Goal: Communication & Community: Answer question/provide support

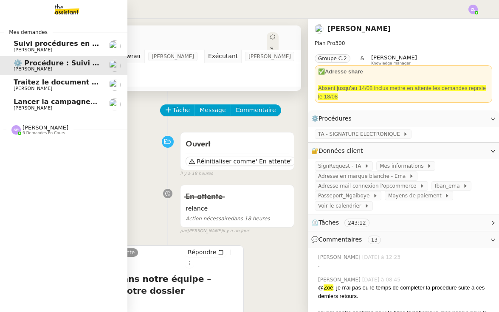
click at [40, 101] on span "Lancer la campagne de prospection" at bounding box center [82, 102] width 137 height 8
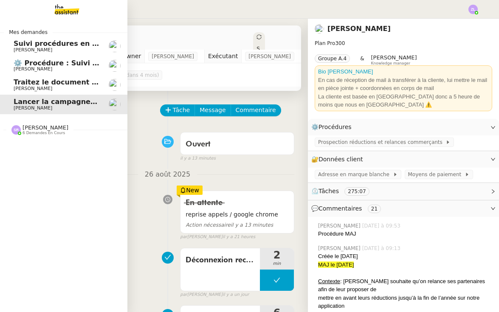
click at [54, 84] on span "Traitez le document d'affiliation mutuelle" at bounding box center [93, 82] width 158 height 8
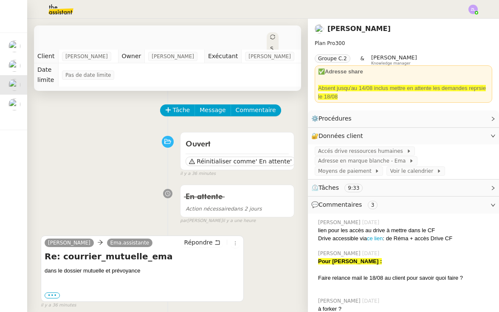
scroll to position [0, 0]
click at [181, 108] on div "Tâche Message Commentaire" at bounding box center [228, 115] width 134 height 20
click at [178, 105] on span "Tâche" at bounding box center [181, 110] width 17 height 10
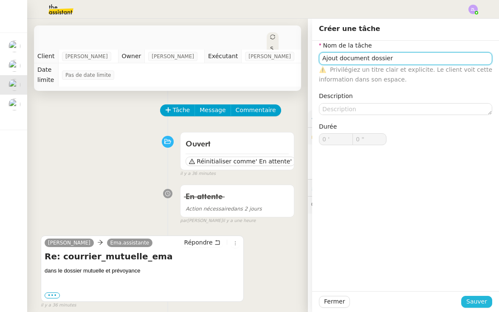
type input "Ajout document dossier"
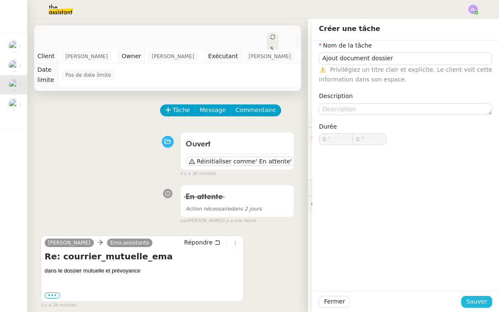
click at [485, 299] on span "Sauver" at bounding box center [477, 302] width 21 height 10
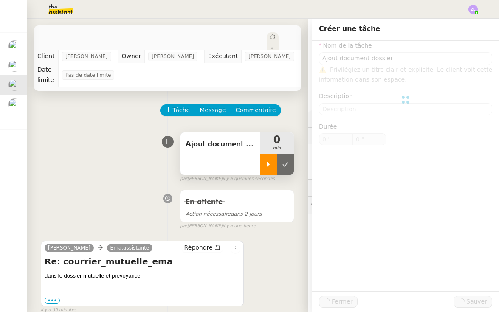
click at [271, 161] on icon at bounding box center [268, 164] width 7 height 7
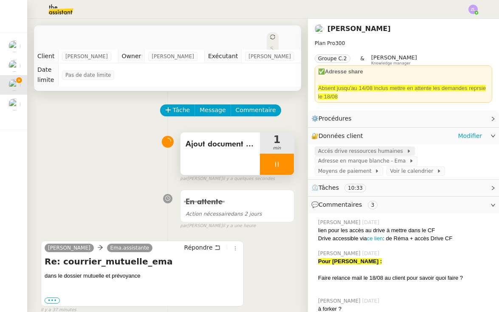
click at [372, 148] on span "Accés drive ressources humaines" at bounding box center [362, 151] width 88 height 9
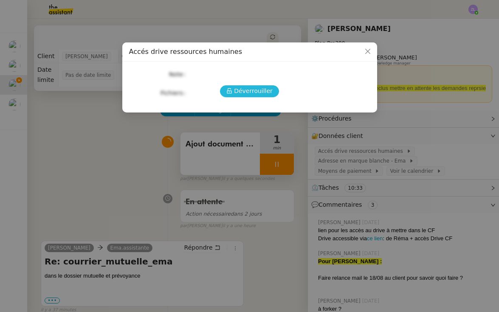
click at [255, 91] on span "Déverrouiller" at bounding box center [253, 91] width 39 height 10
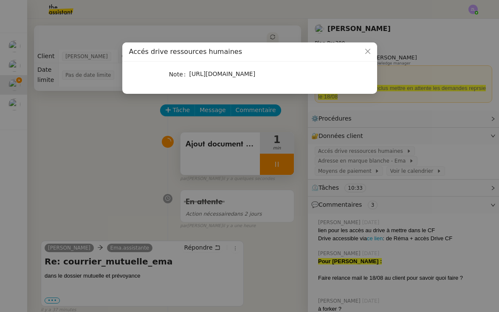
click at [218, 77] on span "https://emagifi-my.sharepoint.com/:f:/p/rema_ngaiboye/EvhYK7y1DmJPjsDHTZ3l7uABX…" at bounding box center [223, 74] width 66 height 7
copy span "https://emagifi-my.sharepoint.com/:f:/p/rema_ngaiboye/EvhYK7y1DmJPjsDHTZ3l7uABX…"
click at [146, 165] on nz-modal-container "Accés drive ressources humaines Note https://emagifi-my.sharepoint.com/:f:/p/re…" at bounding box center [249, 156] width 499 height 312
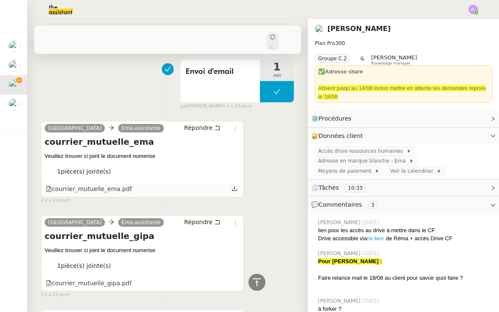
scroll to position [2738, 0]
click at [235, 185] on icon at bounding box center [235, 188] width 6 height 6
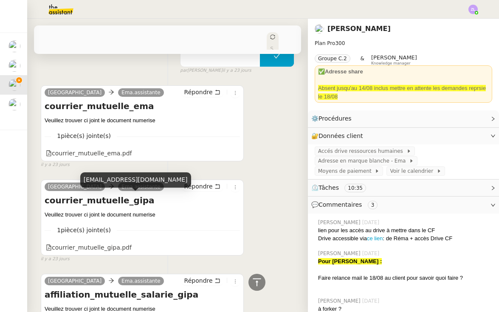
scroll to position [2778, 0]
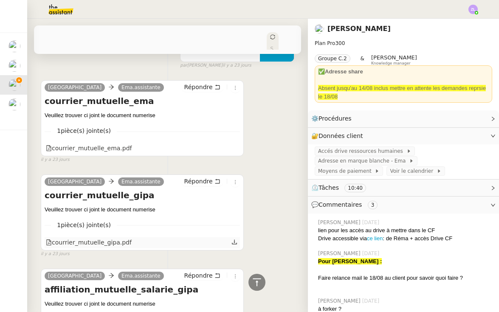
click at [234, 240] on icon at bounding box center [234, 242] width 5 height 5
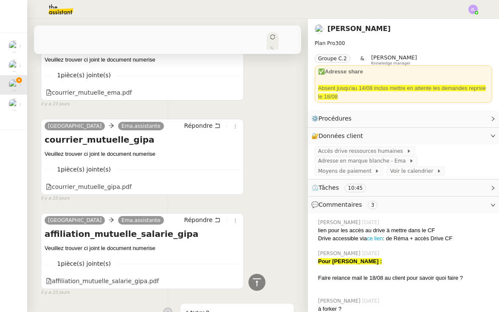
scroll to position [2909, 0]
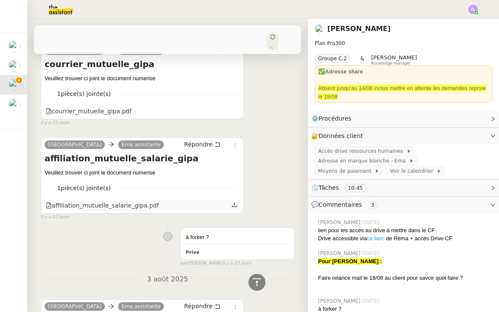
click at [234, 202] on icon at bounding box center [235, 205] width 6 height 6
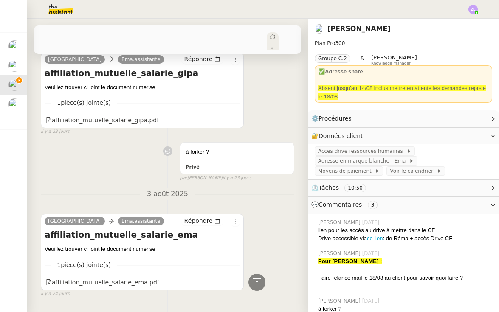
scroll to position [2994, 0]
click at [237, 279] on icon at bounding box center [235, 282] width 6 height 6
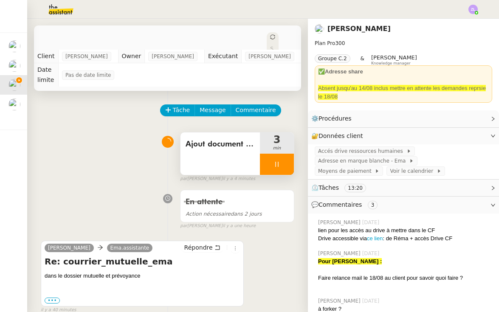
scroll to position [0, 0]
click at [192, 244] on span "Répondre" at bounding box center [198, 248] width 28 height 9
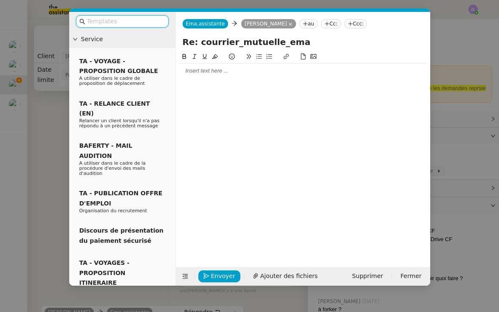
click at [193, 77] on div at bounding box center [303, 71] width 248 height 14
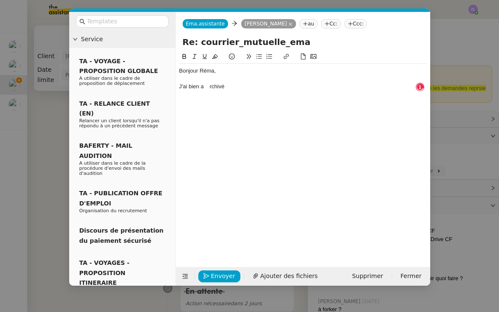
drag, startPoint x: 204, startPoint y: 86, endPoint x: 235, endPoint y: 86, distance: 31.5
click at [235, 86] on div "J'ai bien a rchivé" at bounding box center [303, 87] width 248 height 8
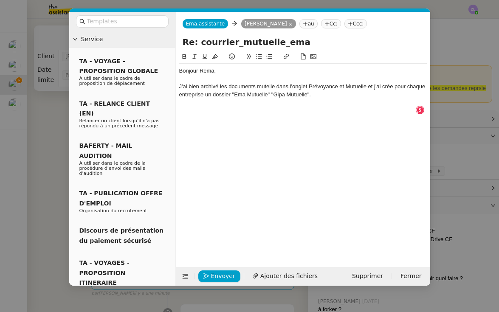
click at [265, 85] on div "J'ai bien archivé les documents mutelle dans l'onglet Prévoyance et Mutuelle et…" at bounding box center [303, 91] width 248 height 16
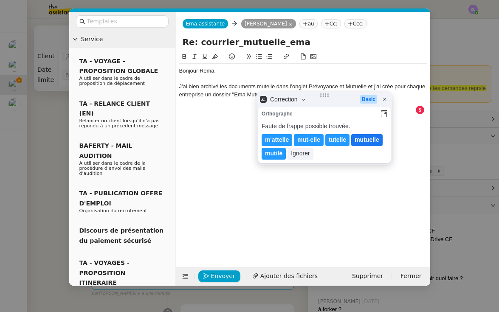
click at [365, 142] on lt-span "mutuelle" at bounding box center [367, 140] width 31 height 12
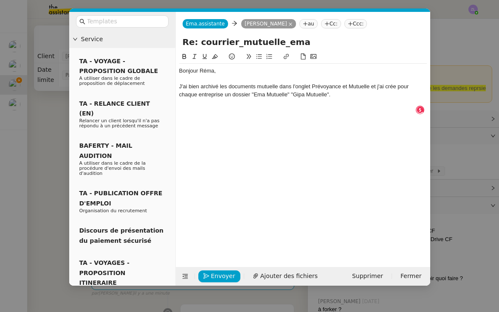
click at [392, 86] on div "J'ai bien archivé les documents mutuelle dans l'onglet Prévoyance et Mutuelle e…" at bounding box center [303, 91] width 248 height 16
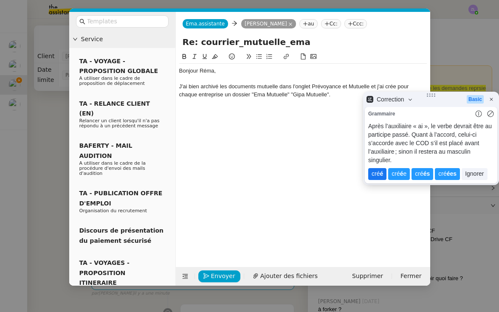
click at [376, 168] on lt-span "cré é" at bounding box center [378, 174] width 18 height 12
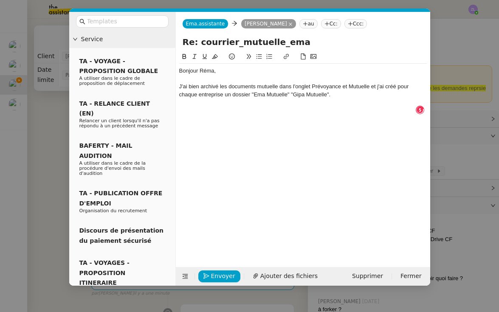
click at [337, 95] on div "J'ai bien archivé les documents mutuelle dans l'onglet Prévoyance et Mutuelle e…" at bounding box center [303, 91] width 248 height 16
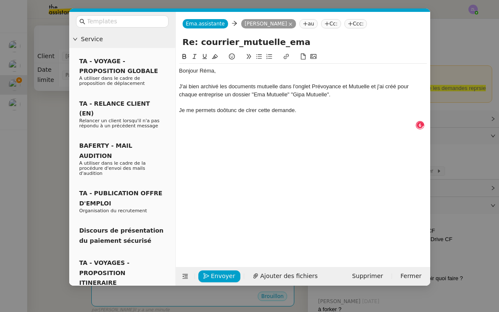
click at [223, 110] on div "Je me permets doôtunc de clrer cette demande." at bounding box center [303, 111] width 248 height 8
click at [230, 110] on div "Je me permets donc ôtunc de clrer cette demande." at bounding box center [303, 111] width 248 height 8
click at [249, 110] on div "Je me permets donc de clrer cette demande." at bounding box center [303, 111] width 248 height 8
click at [303, 112] on div "Je me permets donc de clôturer cette demande." at bounding box center [303, 111] width 248 height 8
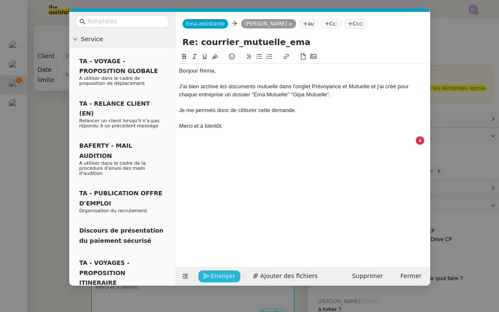
click at [223, 278] on span "Envoyer" at bounding box center [223, 277] width 24 height 10
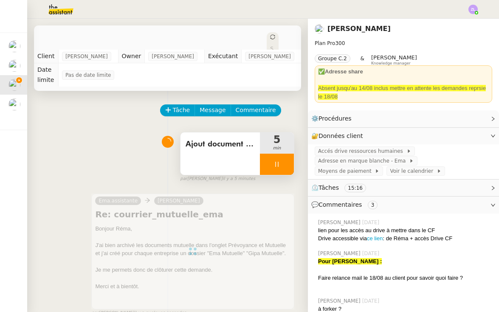
click at [266, 154] on div at bounding box center [277, 164] width 34 height 21
click at [285, 162] on icon at bounding box center [286, 164] width 6 height 5
click at [270, 34] on icon at bounding box center [272, 36] width 5 height 5
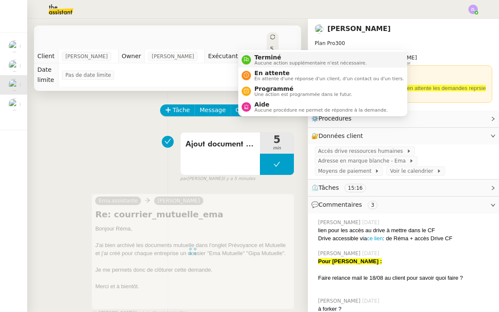
click at [261, 62] on span "Aucune action supplémentaire n'est nécessaire." at bounding box center [311, 63] width 112 height 5
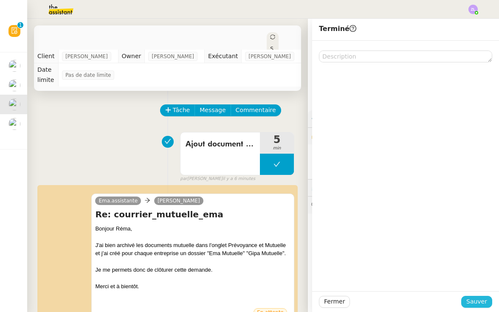
click at [479, 301] on span "Sauver" at bounding box center [477, 302] width 21 height 10
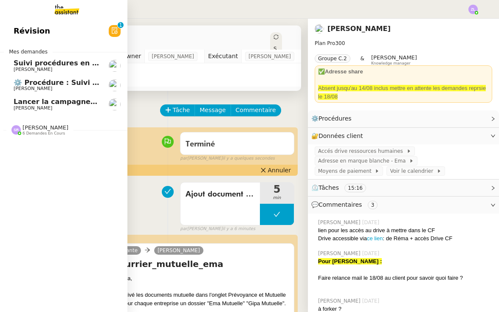
click at [26, 79] on span "⚙️ Procédure : Suivi des alternants - dynamique" at bounding box center [106, 83] width 184 height 8
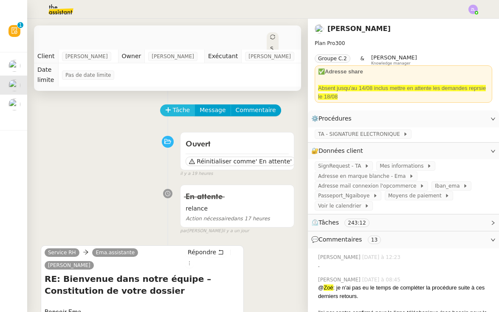
click at [171, 105] on button "Tâche" at bounding box center [177, 111] width 35 height 12
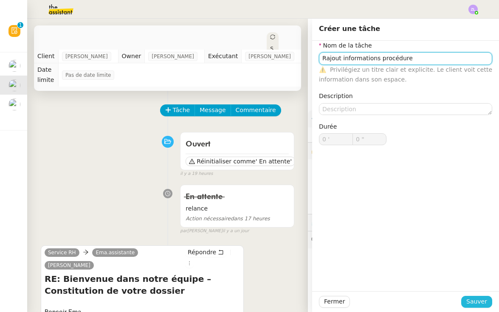
type input "Rajout informations procédure"
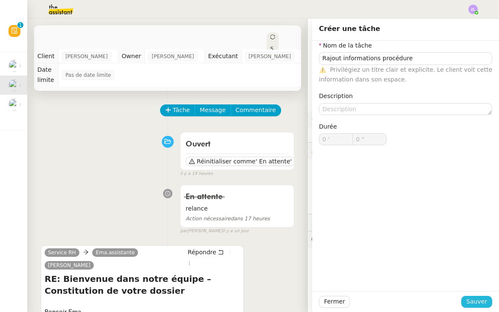
click at [472, 306] on span "Sauver" at bounding box center [477, 302] width 21 height 10
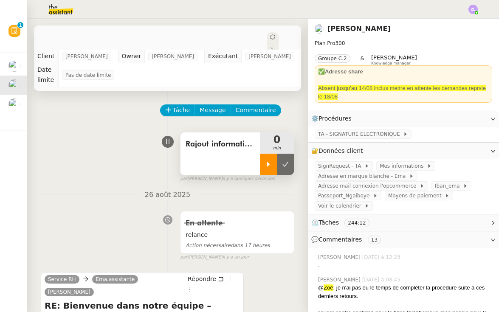
click at [267, 161] on icon at bounding box center [268, 164] width 7 height 7
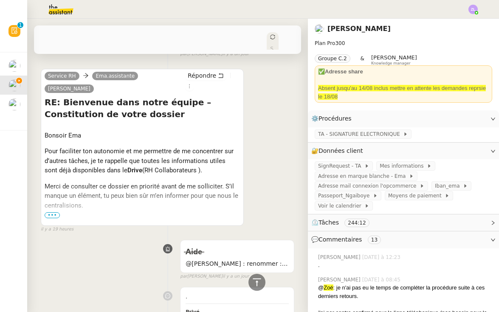
scroll to position [204, 0]
click at [51, 212] on span "•••" at bounding box center [52, 215] width 15 height 6
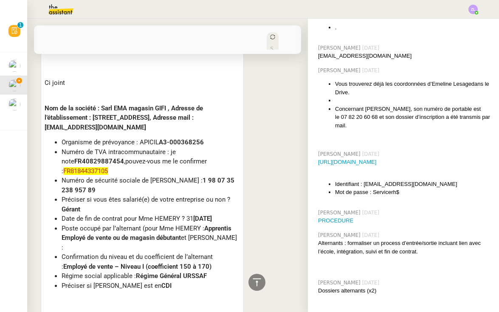
scroll to position [620, 0]
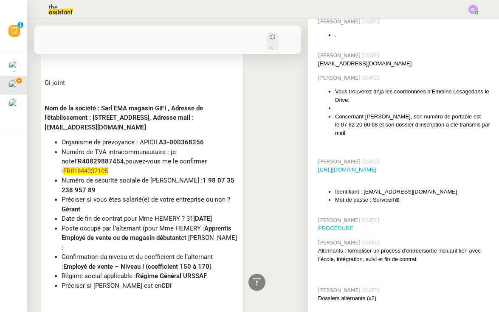
click at [345, 225] on link "PROCEDURE" at bounding box center [335, 228] width 35 height 6
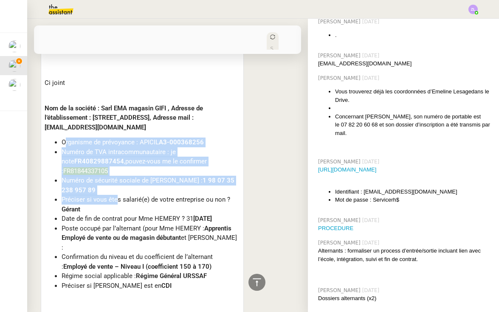
click at [115, 172] on ul "Organisme de prévoyance : APICIL A3-000368256 Numéro de TVA intracommunautaire …" at bounding box center [143, 214] width 196 height 153
click at [95, 167] on span "FR81844337105" at bounding box center [85, 171] width 45 height 8
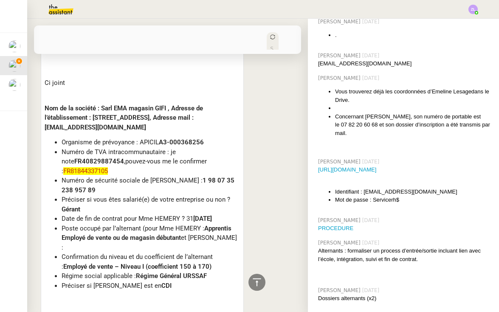
drag, startPoint x: 62, startPoint y: 115, endPoint x: 238, endPoint y: 114, distance: 176.4
click at [238, 138] on li "Organisme de prévoyance : APICIL A3-000368256" at bounding box center [151, 143] width 179 height 10
copy li "Organisme de prévoyance : APICIL A3-000368256"
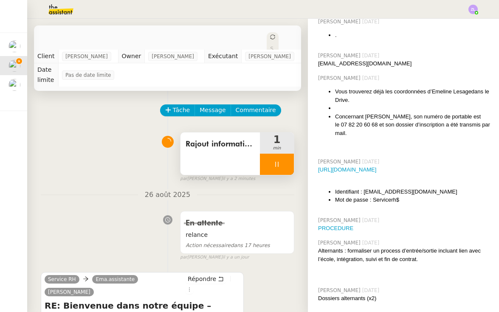
scroll to position [0, 0]
click at [274, 161] on icon at bounding box center [277, 164] width 7 height 7
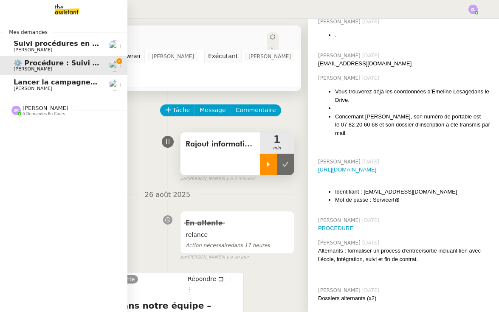
click at [30, 112] on span "6 demandes en cours" at bounding box center [44, 114] width 43 height 5
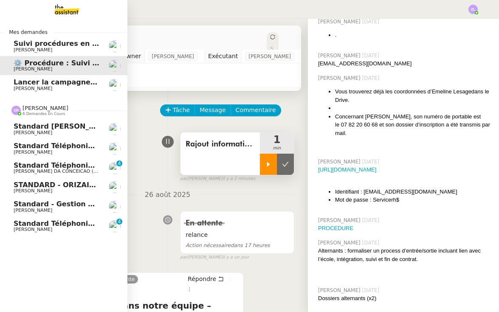
click at [55, 224] on span "Standard téléphonique - août 2025" at bounding box center [82, 224] width 136 height 8
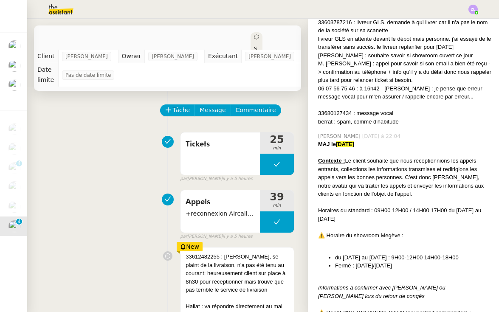
click at [181, 110] on span "Tâche" at bounding box center [181, 110] width 17 height 10
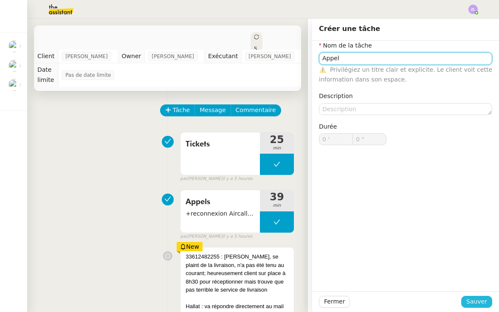
type input "Appel"
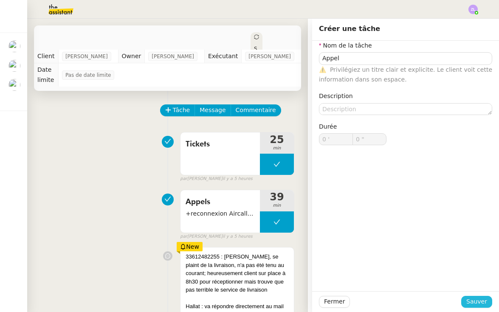
click at [480, 303] on span "Sauver" at bounding box center [477, 302] width 21 height 10
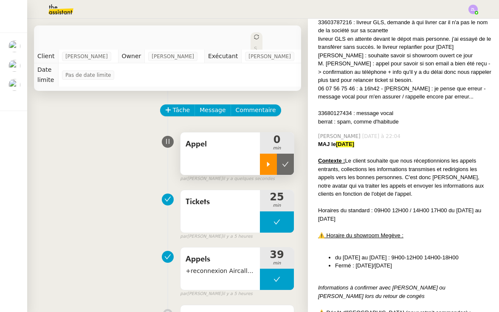
click at [267, 167] on icon at bounding box center [268, 164] width 7 height 7
click at [268, 167] on div at bounding box center [277, 164] width 34 height 21
click at [289, 165] on icon at bounding box center [285, 164] width 7 height 7
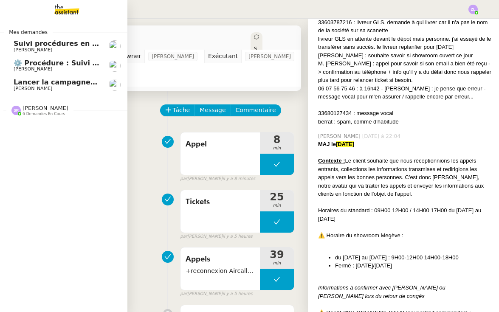
click at [35, 68] on span "[PERSON_NAME]" at bounding box center [33, 69] width 39 height 6
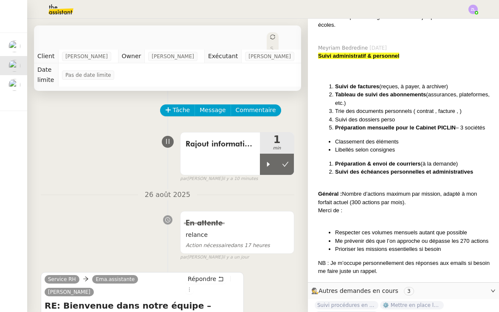
scroll to position [927, 0]
click at [283, 161] on icon at bounding box center [285, 164] width 7 height 7
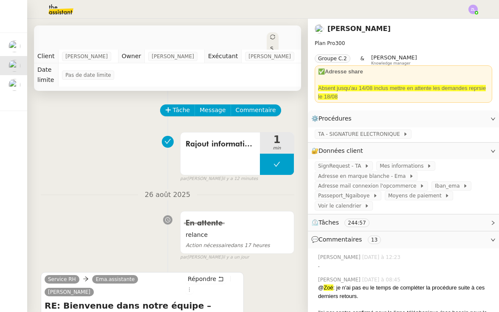
scroll to position [0, 0]
click at [127, 0] on div at bounding box center [249, 9] width 457 height 19
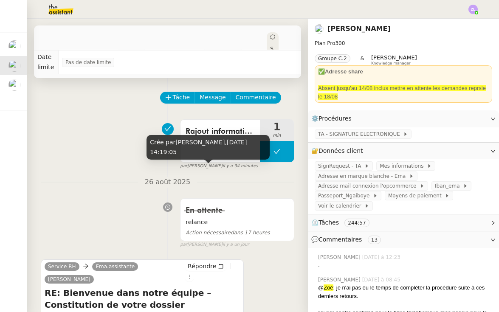
scroll to position [13, 0]
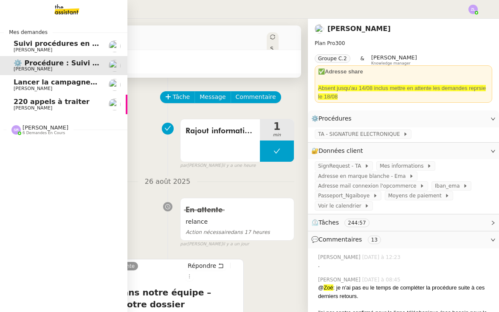
click at [61, 5] on img at bounding box center [60, 9] width 66 height 19
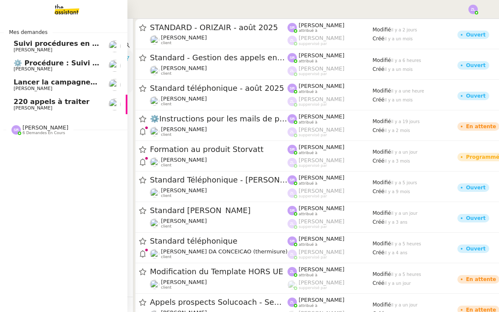
click at [24, 128] on span "[PERSON_NAME]" at bounding box center [46, 128] width 46 height 6
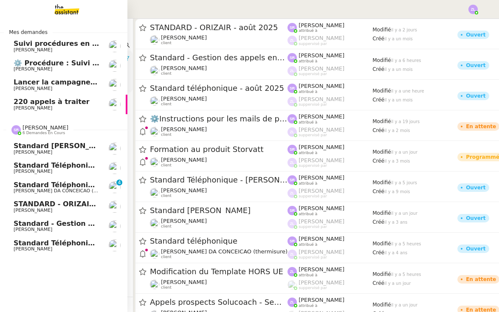
click at [64, 208] on span "[PERSON_NAME]" at bounding box center [57, 210] width 86 height 5
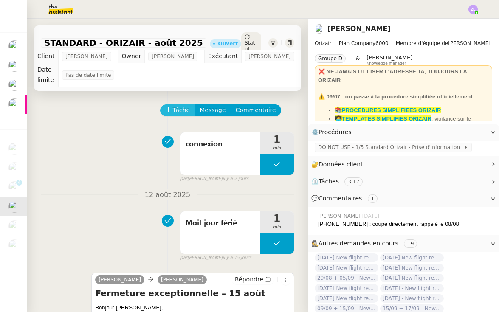
click at [182, 105] on span "Tâche" at bounding box center [181, 110] width 17 height 10
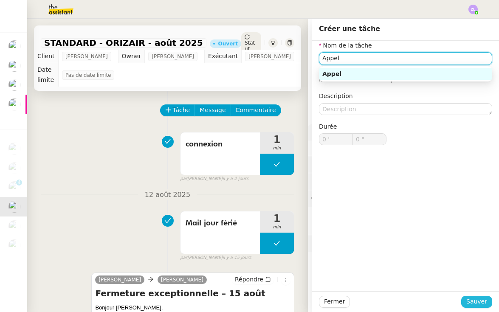
type input "Appel"
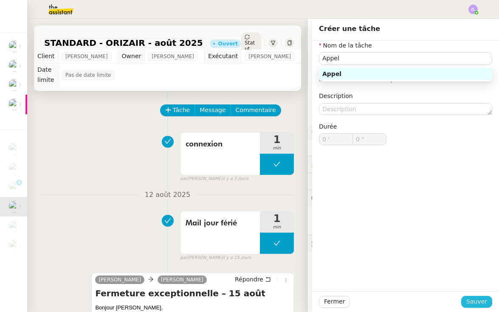
click at [483, 303] on span "Sauver" at bounding box center [477, 302] width 21 height 10
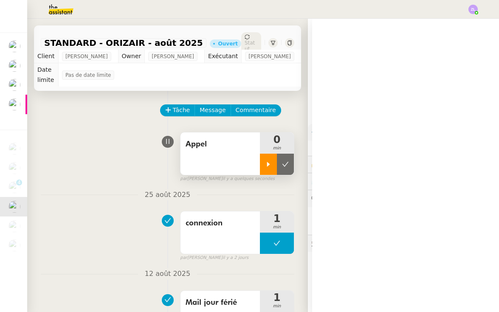
click at [269, 161] on icon at bounding box center [268, 164] width 7 height 7
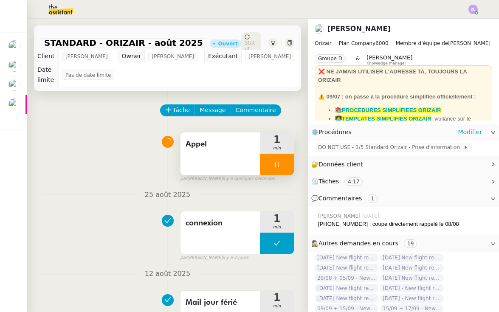
scroll to position [17, 0]
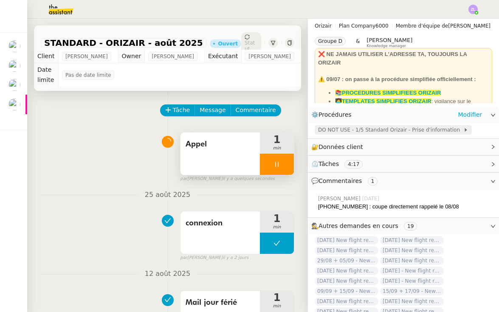
click at [445, 130] on span "DO NOT USE - 1/5 Standard Orizair - Prise d'information" at bounding box center [390, 130] width 145 height 9
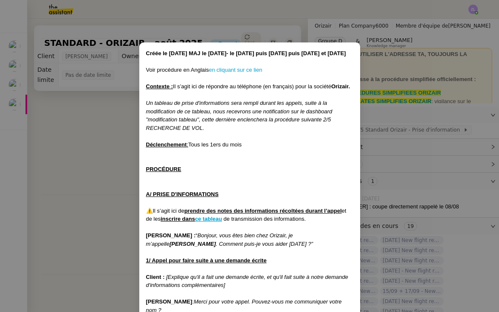
scroll to position [0, 0]
click at [400, 127] on nz-modal-container "Créée le 31/03/2025 MAJ le 1/04/25- le 8/04/25 puis 29/04/2025 puis 30/04/2025 …" at bounding box center [249, 156] width 499 height 312
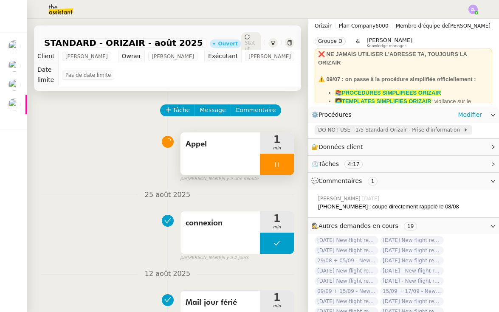
click at [390, 128] on span "DO NOT USE - 1/5 Standard Orizair - Prise d'information" at bounding box center [390, 130] width 145 height 9
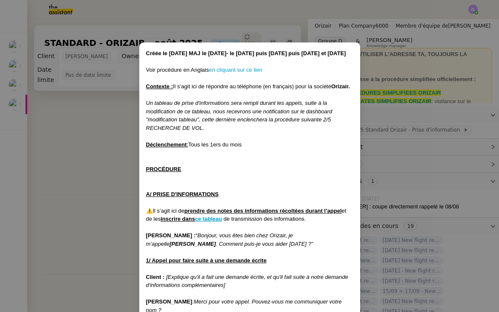
click at [392, 145] on nz-modal-container "Créée le 31/03/2025 MAJ le 1/04/25- le 8/04/25 puis 29/04/2025 puis 30/04/2025 …" at bounding box center [249, 156] width 499 height 312
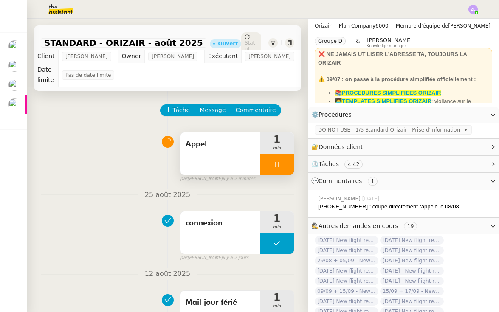
click at [485, 98] on li "👩‍💻TEMPLATES SIMPLIFIES ORIZAIR : vigilance sur le dashboard utiliser uniquemen…" at bounding box center [412, 109] width 154 height 25
click at [197, 152] on div "Appel" at bounding box center [220, 154] width 79 height 43
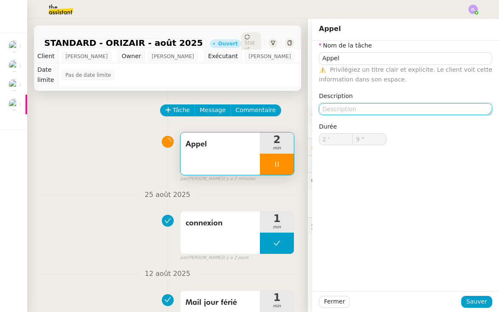
click at [340, 111] on textarea at bounding box center [405, 109] width 173 height 12
type input "10 ""
paste textarea "Cabinet BMG avocats : assistante de maitre Delgado"
type textarea "Cabinet BMG avocats : assistante de maitre Delgado"
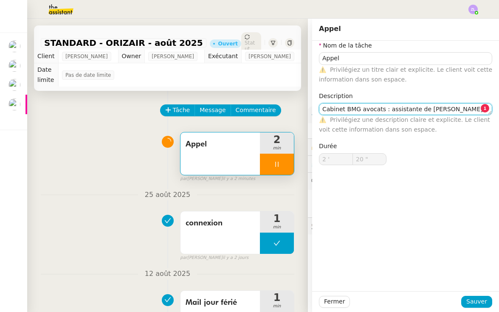
type input "21 ""
type textarea "Cabinet BMG avocats : assistante de maitre Delgado /"
type input "22 ""
type textarea "Cabinet BMG avocats : assistante de maitre Delgado / va"
type input "23 ""
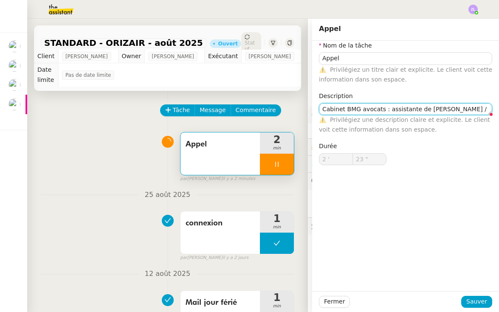
type textarea "Cabinet BMG avocats : assistante de maitre Delgado / va envoyer un"
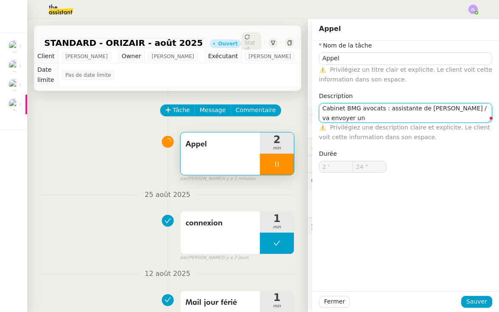
type input "25 ""
type textarea "Cabinet BMG avocats : assistante de maitre Delgado / va envoyer un m"
type input "26 ""
type textarea "Cabinet BMG avocats : assistante de maitre Delgado / va envoyer un mail"
type input "34 ""
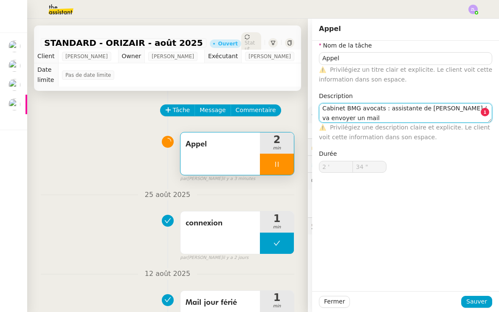
type textarea "Cabinet BMG avocats : assistante de maitre Delgado / va envoyer un mail à"
type input "35 ""
type textarea "Cabinet BMG avocats : assistante de maitre Delgado / va envoyer un mail à l"
type input "36 ""
type textarea "Cabinet BMG avocats : assistante de maitre Delgado / va envoyer un mail à luis@…"
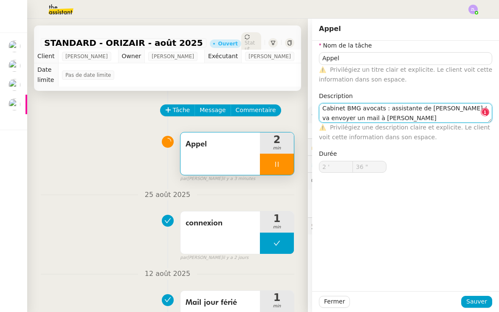
type input "37 ""
type textarea "Cabinet BMG avocats : assistante de maitre Delgado / va envoyer un mail à luis@"
type input "38 ""
type textarea "Cabinet BMG avocats : assistante de maitre Delgado / va envoyer un mail à lo"
type input "39 ""
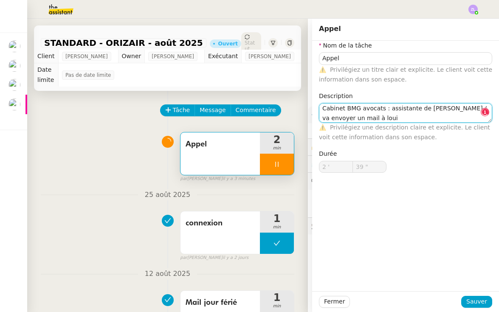
type textarea "Cabinet BMG avocats : assistante de maitre Delgado / va envoyer un mail à louis"
type input "40 ""
type textarea "Cabinet BMG avocats : assistante de maitre Delgado / va envoyer un mail à louis…"
type input "41 ""
type textarea "Cabinet BMG avocats : assistante de maitre Delgado / va envoyer un mail à louis…"
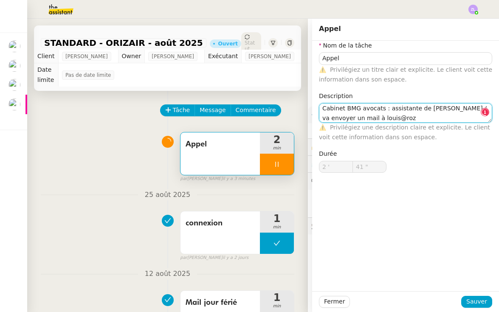
type input "42 ""
type textarea "Cabinet BMG avocats : assistante de maitre Delgado / va envoyer un mail à louis…"
type input "43 ""
type textarea "Cabinet BMG avocats : assistante de maitre Delgado / va envoyer un mail à louis…"
type input "44 ""
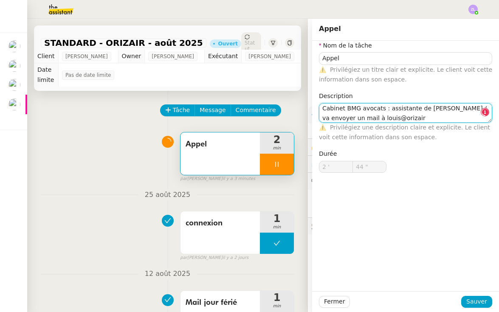
type textarea "Cabinet BMG avocats : assistante de maitre Delgado / va envoyer un mail à louis…"
type input "45 ""
type textarea "Cabinet BMG avocats : assistante de maitre Delgado / va envoyer un mail à louis…"
type input "46 ""
type textarea "Cabinet BMG avocats : assistante de maitre Delgado / va envoyer un mail à louis…"
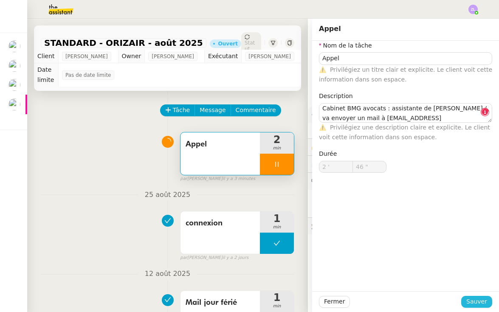
click at [475, 297] on button "Sauver" at bounding box center [477, 302] width 31 height 12
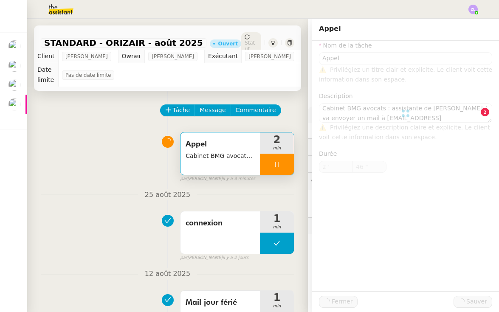
type input "Appel"
type textarea "Cabinet BMG avocats : assistante de maitre Delgado / va envoyer un mail à louis…"
type input "2 '"
type input "47 ""
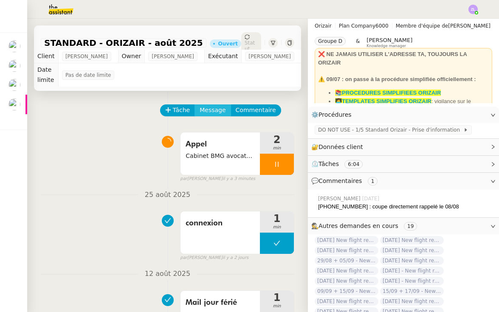
click at [206, 105] on span "Message" at bounding box center [213, 110] width 26 height 10
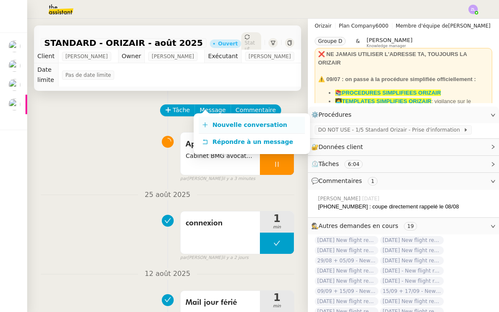
click at [227, 130] on link "Nouvelle conversation" at bounding box center [252, 125] width 106 height 17
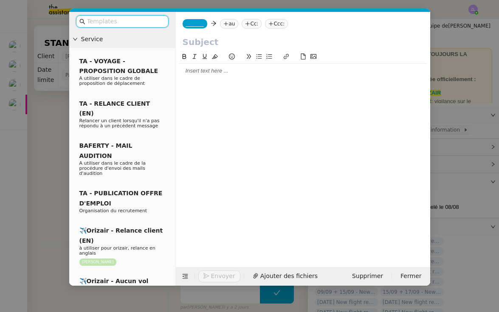
click at [199, 26] on span "_______" at bounding box center [195, 24] width 18 height 6
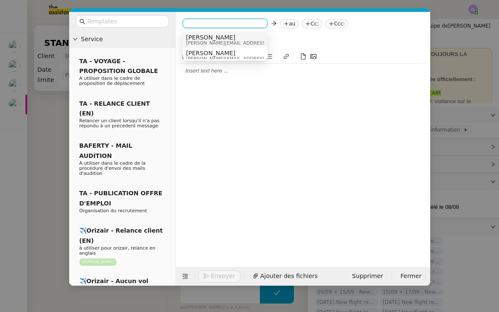
click at [204, 39] on span "Josephine" at bounding box center [246, 37] width 121 height 7
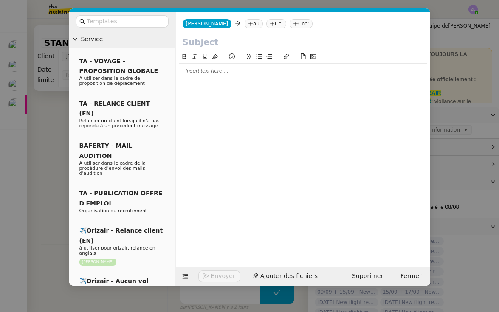
click at [245, 23] on nz-tag "au" at bounding box center [254, 23] width 18 height 9
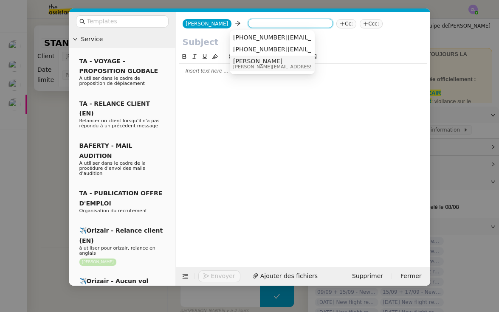
click at [257, 68] on span "louis@orizair.com" at bounding box center [293, 67] width 121 height 5
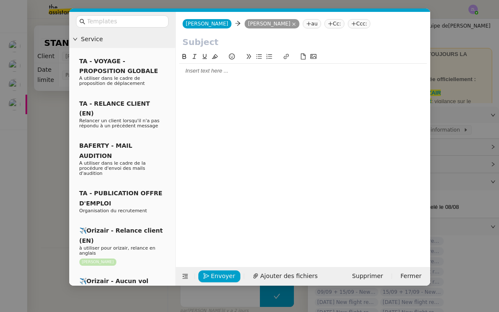
click at [192, 41] on input "text" at bounding box center [303, 42] width 241 height 13
paste input "Transmission de coordonnées - Cabinet BMG Avocats"
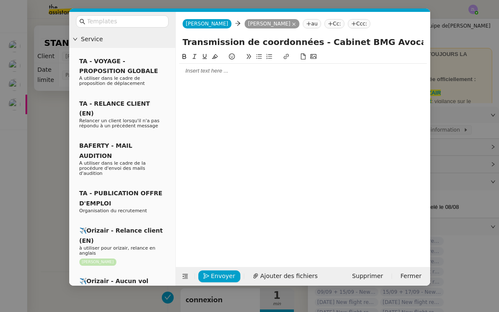
type input "Transmission de coordonnées - Cabinet BMG Avocats"
click at [197, 68] on div at bounding box center [303, 71] width 248 height 8
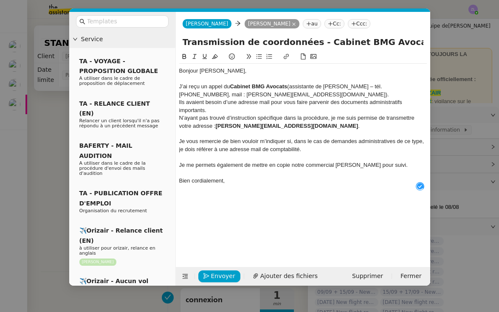
scroll to position [9, 0]
click at [286, 98] on div "J’ai reçu un appel du Cabinet BMG Avocats (assistante de Maître Delgado – tél. …" at bounding box center [303, 91] width 248 height 16
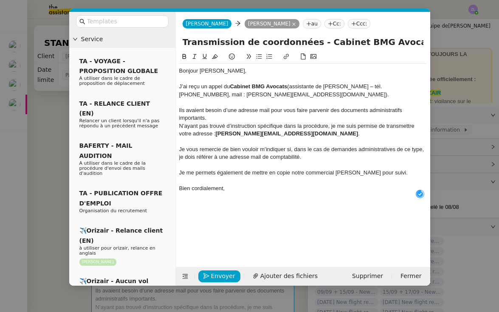
click at [244, 119] on div "Ils avaient besoin d’une adresse mail pour vous faire parvenir des documents ad…" at bounding box center [303, 115] width 248 height 16
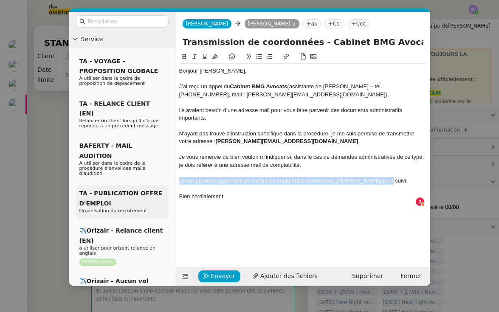
drag, startPoint x: 386, startPoint y: 180, endPoint x: 164, endPoint y: 175, distance: 221.9
click at [164, 175] on nz-layout "Service TA - VOYAGE - PROPOSITION GLOBALE A utiliser dans le cadre de propositi…" at bounding box center [249, 149] width 361 height 274
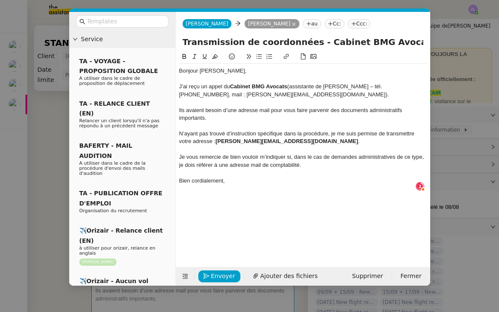
click at [262, 185] on div at bounding box center [303, 189] width 248 height 8
click at [222, 276] on span "Envoyer" at bounding box center [223, 277] width 24 height 10
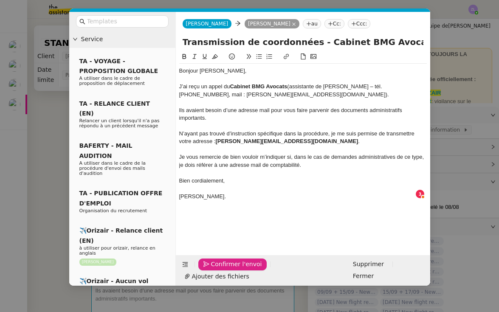
click at [222, 269] on span "Confirmer l'envoi" at bounding box center [236, 265] width 51 height 10
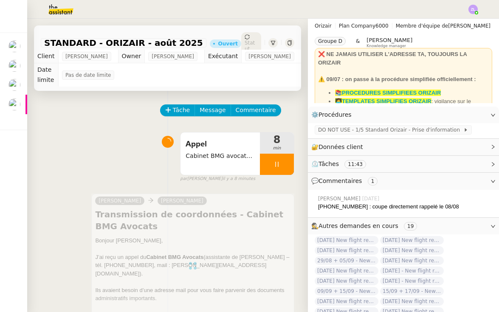
click at [267, 154] on div at bounding box center [277, 164] width 34 height 21
click at [287, 161] on icon at bounding box center [285, 164] width 7 height 7
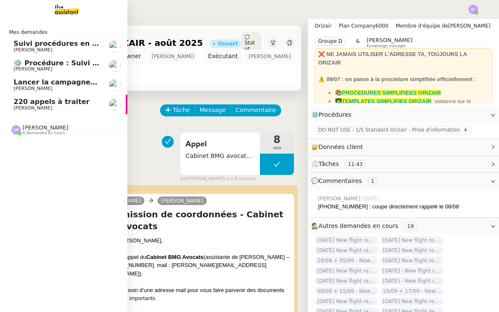
click at [15, 104] on span "220 appels à traiter" at bounding box center [52, 102] width 76 height 8
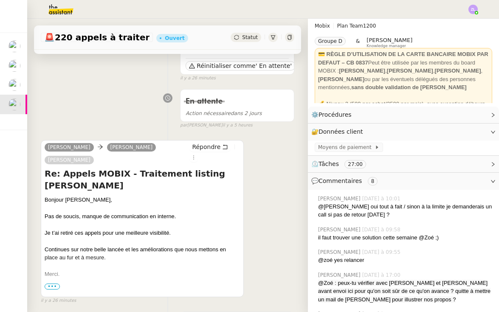
scroll to position [95, 0]
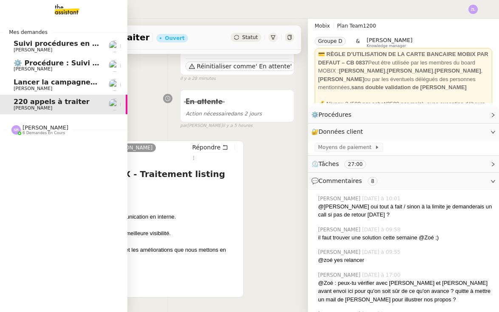
click at [18, 84] on span "Lancer la campagne de prospection" at bounding box center [82, 82] width 137 height 8
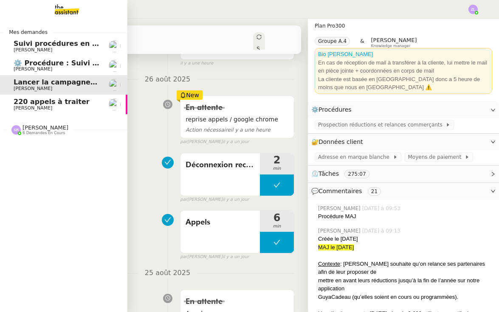
click at [20, 67] on span "[PERSON_NAME]" at bounding box center [33, 69] width 39 height 6
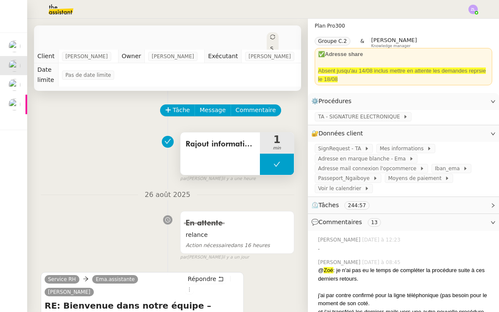
click at [264, 162] on button at bounding box center [277, 164] width 34 height 21
click at [264, 162] on div at bounding box center [268, 164] width 17 height 21
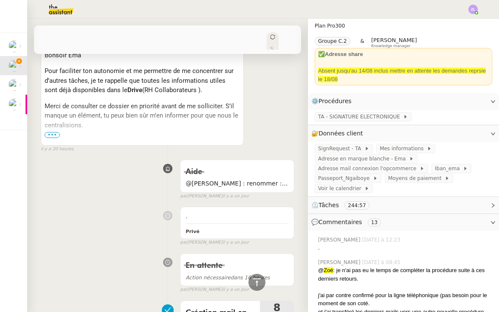
scroll to position [176, 0]
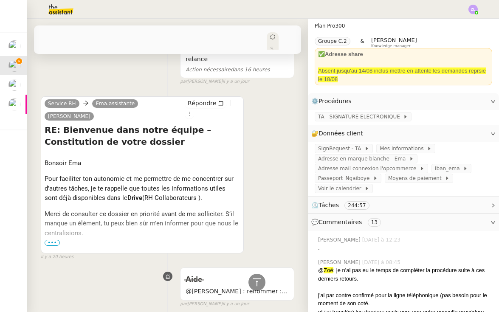
click at [60, 244] on div at bounding box center [143, 249] width 196 height 10
click at [49, 240] on span "•••" at bounding box center [52, 243] width 15 height 6
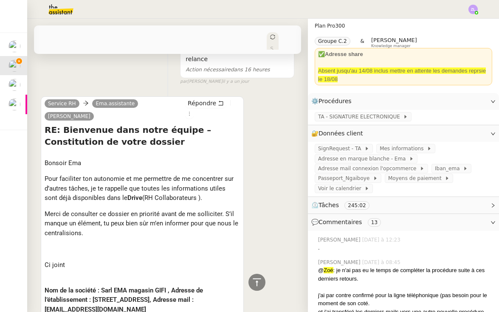
scroll to position [338, 0]
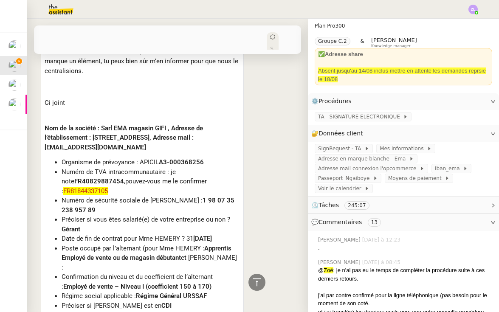
drag, startPoint x: 112, startPoint y: 165, endPoint x: 59, endPoint y: 166, distance: 53.6
click at [59, 166] on ul "Organisme de prévoyance : APICIL A3-000368256 Numéro de TVA intracommunautaire …" at bounding box center [143, 234] width 196 height 153
copy div "FR81844337105"
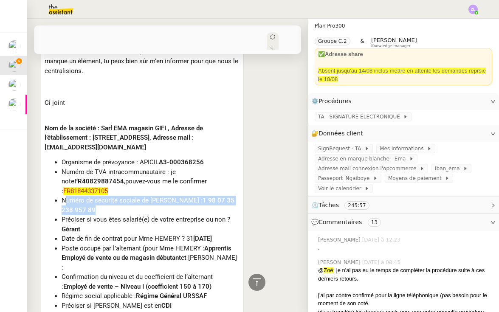
drag, startPoint x: 62, startPoint y: 174, endPoint x: 108, endPoint y: 181, distance: 45.6
click at [108, 196] on li "Numéro de sécurité sociale de Dylan Sauvee : 1 98 07 35 238 957 89" at bounding box center [151, 205] width 179 height 19
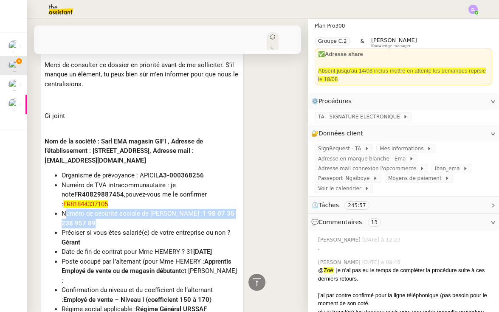
scroll to position [304, 0]
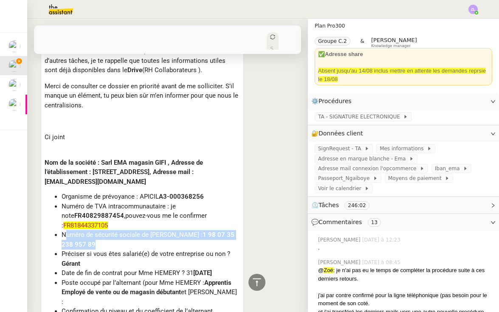
copy li "Numéro de sécurité sociale de Dylan Sauvee : 1 98 07 35 238 957 89"
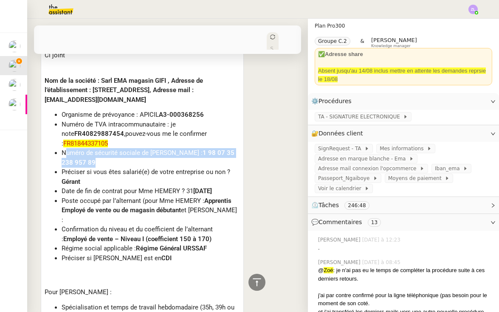
scroll to position [398, 0]
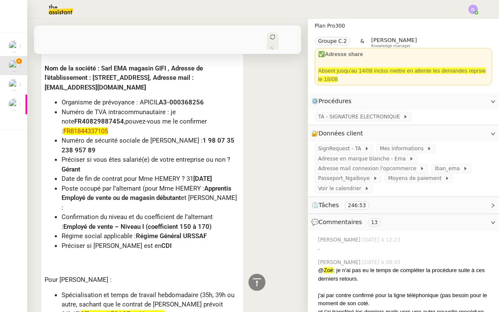
click at [108, 155] on li "Préciser si vous êtes salarié(e) de votre entreprise ou non ? Gérant" at bounding box center [151, 164] width 179 height 19
drag, startPoint x: 191, startPoint y: 151, endPoint x: 241, endPoint y: 150, distance: 50.2
copy div "31 Aout 2027"
click at [139, 223] on b "Employé de vente – Niveau I (coefficient 150 à 170)" at bounding box center [137, 227] width 148 height 8
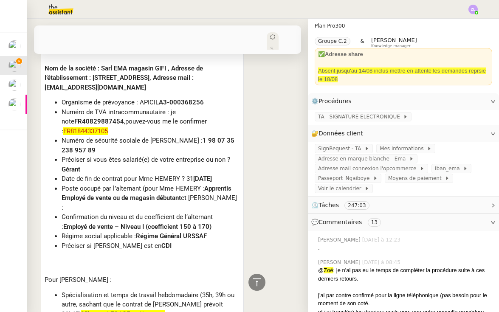
click at [148, 232] on b "Régime Général URSSAF" at bounding box center [171, 236] width 71 height 8
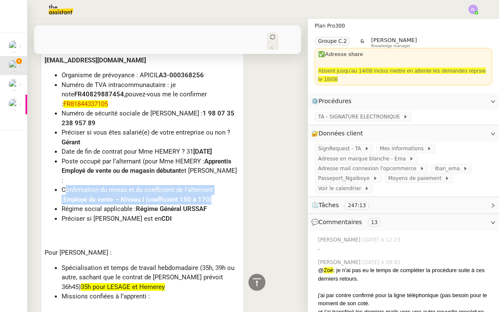
drag, startPoint x: 62, startPoint y: 165, endPoint x: 224, endPoint y: 168, distance: 161.6
click at [224, 185] on li "Confirmation du niveau et du coefficient de l’alternant : Employé de vente – Ni…" at bounding box center [151, 194] width 179 height 19
copy li "Confirmation du niveau et du coefficient de l’alternant : Employé de vente – Ni…"
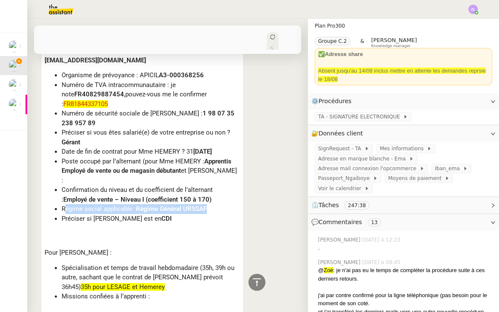
copy li "Régime social applicable : Régime Général URSSAF"
drag, startPoint x: 193, startPoint y: 181, endPoint x: 62, endPoint y: 182, distance: 130.1
click at [219, 204] on li "Régime social applicable : Régime Général URSSAF" at bounding box center [151, 209] width 179 height 10
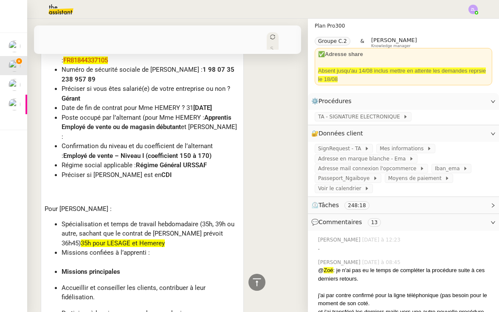
click at [133, 240] on span "35h pour LESAGE et Hemerey" at bounding box center [123, 244] width 84 height 8
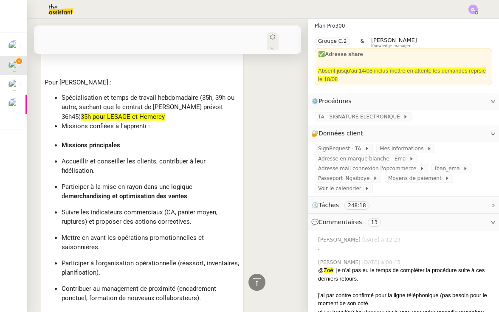
scroll to position [597, 0]
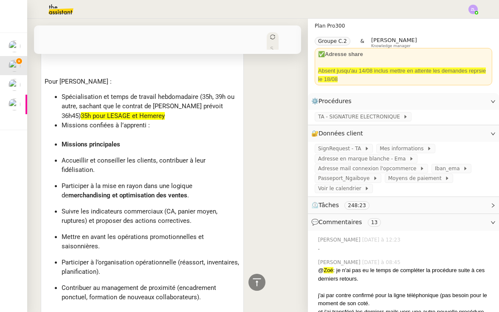
click at [210, 269] on ul "Spécialisation et temps de travail hebdomadaire (35h, 39h ou autre, sachant que…" at bounding box center [143, 197] width 196 height 210
copy ul "Missions principales Accueillir et conseiller les clients, contribuer à leur fi…"
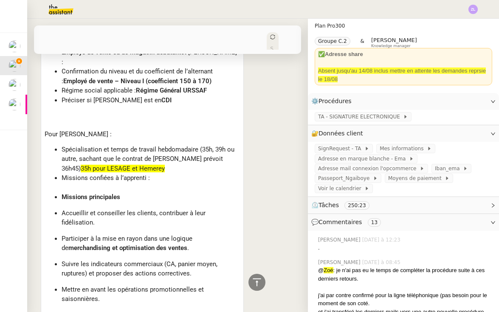
click at [96, 183] on div at bounding box center [151, 188] width 179 height 10
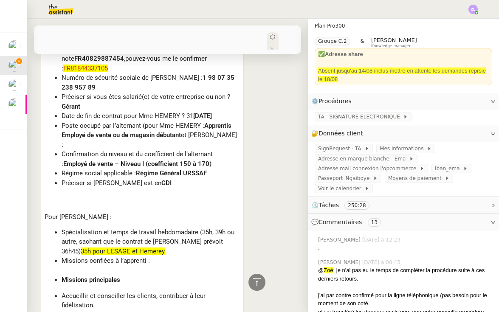
scroll to position [446, 0]
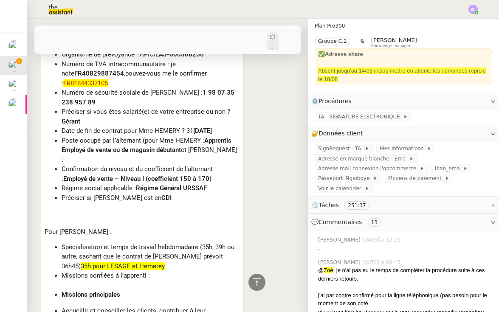
click at [170, 271] on div "Missions confiées à l’apprenti :" at bounding box center [151, 276] width 179 height 10
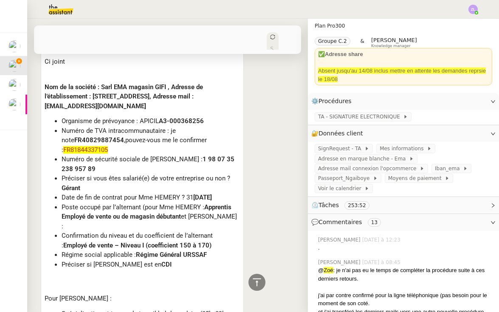
scroll to position [374, 0]
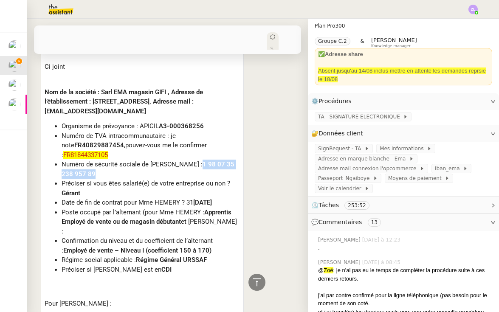
drag, startPoint x: 195, startPoint y: 139, endPoint x: 200, endPoint y: 148, distance: 10.7
click at [200, 160] on li "Numéro de sécurité sociale de Dylan Sauvee : 1 98 07 35 238 957 89" at bounding box center [151, 169] width 179 height 19
copy li "1 98 07 35 238 957 89"
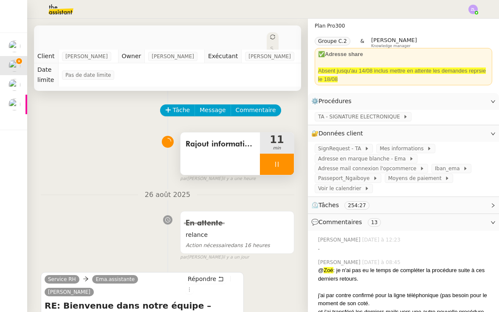
scroll to position [0, 0]
click at [266, 156] on div at bounding box center [277, 164] width 34 height 21
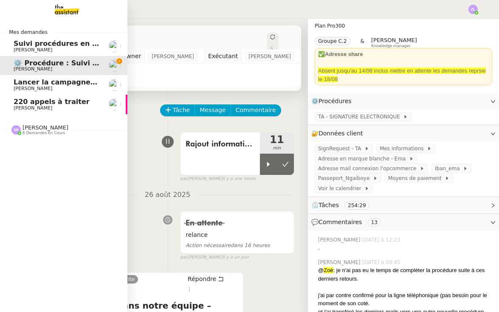
click at [31, 131] on span "6 demandes en cours" at bounding box center [44, 133] width 43 height 5
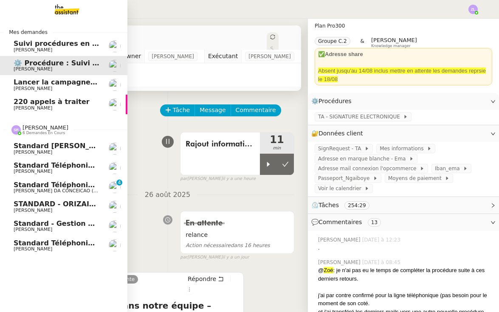
click at [66, 239] on span "Standard téléphonique - août 2025" at bounding box center [82, 243] width 136 height 8
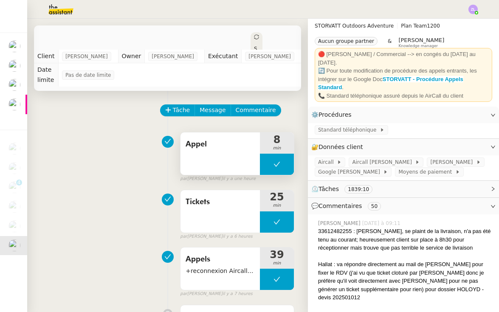
click at [269, 158] on button at bounding box center [277, 164] width 34 height 21
click at [269, 158] on div at bounding box center [268, 164] width 17 height 21
click at [260, 164] on div at bounding box center [277, 164] width 34 height 21
click at [261, 164] on div at bounding box center [268, 164] width 17 height 21
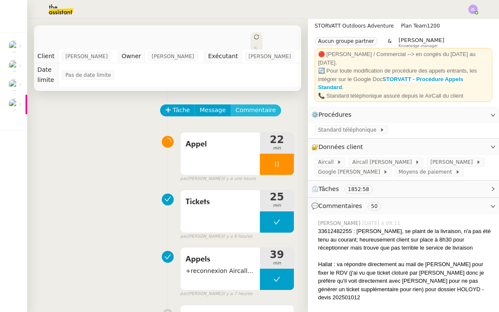
click at [240, 110] on span "Commentaire" at bounding box center [256, 110] width 40 height 10
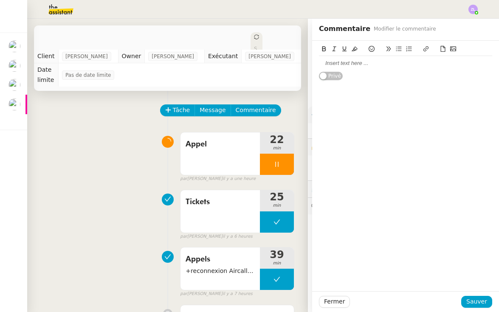
click at [319, 65] on div "Privé" at bounding box center [405, 61] width 187 height 40
click at [348, 61] on div at bounding box center [405, 64] width 173 height 8
drag, startPoint x: 377, startPoint y: 73, endPoint x: 315, endPoint y: 73, distance: 62.1
click at [314, 73] on div "+33 4 24 23 21 18 Problèmes de réseau Privé" at bounding box center [405, 76] width 187 height 71
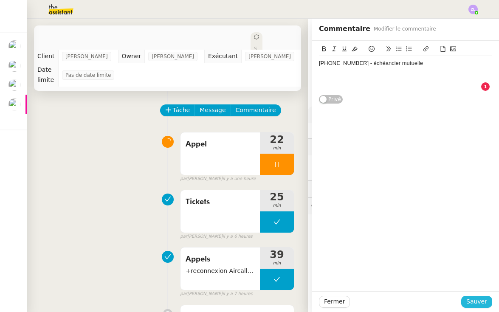
click at [482, 303] on span "Sauver" at bounding box center [477, 302] width 21 height 10
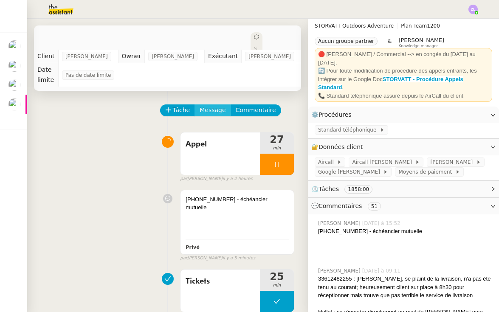
click at [209, 106] on span "Message" at bounding box center [213, 110] width 26 height 10
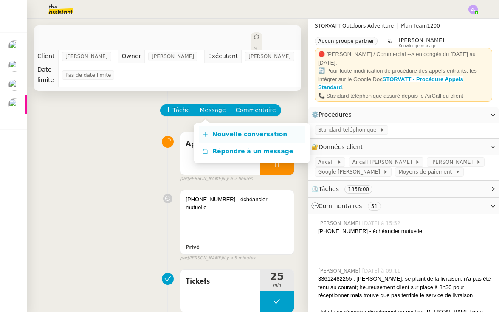
click at [238, 129] on link "Nouvelle conversation" at bounding box center [252, 134] width 106 height 17
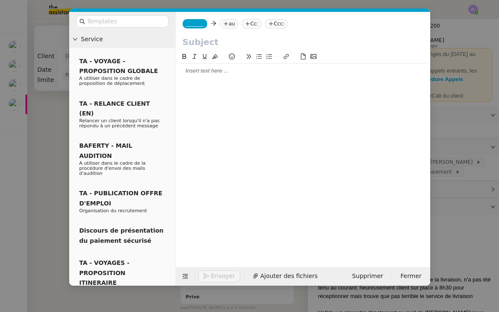
click at [195, 23] on span "_______" at bounding box center [195, 24] width 18 height 6
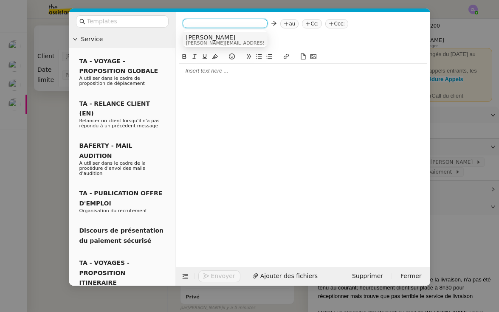
click at [208, 43] on span "geraldine@theassistant.com" at bounding box center [246, 43] width 121 height 5
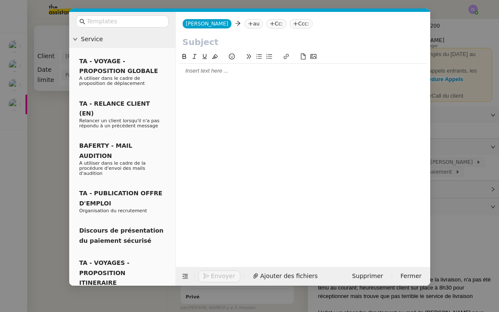
click at [245, 20] on nz-tag "au" at bounding box center [254, 23] width 18 height 9
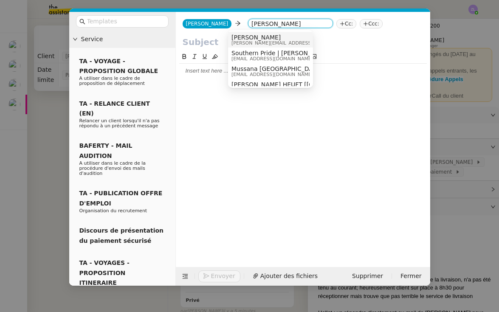
type input "franck mu"
click at [255, 37] on span "[PERSON_NAME]" at bounding box center [292, 37] width 121 height 7
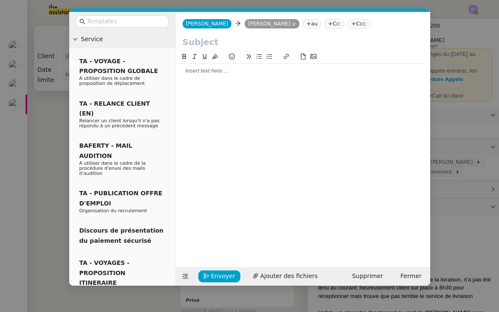
click at [189, 42] on input "text" at bounding box center [303, 42] width 241 height 13
paste input "Appel de Mme RAVANNE – Cabinet IMPLID"
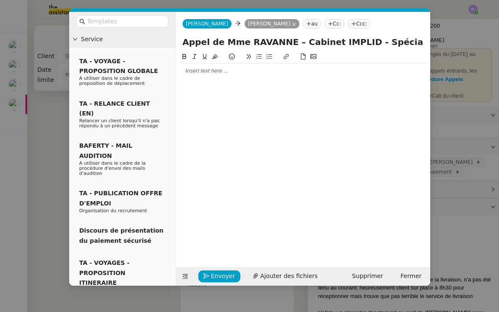
type input "Appel de Mme RAVANNE – Cabinet IMPLID - Spécialisé RH"
click at [180, 76] on div at bounding box center [303, 71] width 248 height 14
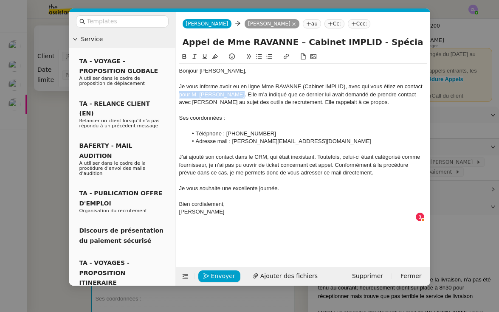
drag, startPoint x: 236, startPoint y: 94, endPoint x: 178, endPoint y: 94, distance: 58.2
click at [178, 94] on nz-spin "Bonjour Franck, Je vous informe avoir eu en ligne Mme RAVANNE (Cabinet IMPLID),…" at bounding box center [303, 155] width 255 height 206
click at [425, 86] on div "Je vous informe avoir eu en ligne Mme RAVANNE (Cabinet IMPLID), avec qui vous é…" at bounding box center [303, 94] width 248 height 23
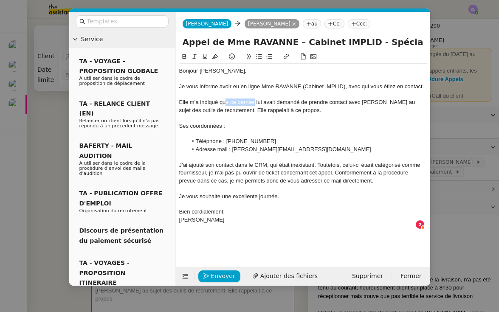
drag, startPoint x: 255, startPoint y: 103, endPoint x: 230, endPoint y: 103, distance: 24.7
click at [230, 103] on div "Elle m’a indiqué que ce dernier lui avait demandé de prendre contact avec Thoma…" at bounding box center [303, 107] width 248 height 16
click at [263, 102] on div "Elle m’a indiqué que vous lui avait demandé de prendre contact avec Thomas SOUL…" at bounding box center [303, 107] width 248 height 16
click at [309, 109] on div "Elle m’a indiqué que vous lui aviez demandé de prendre contact avec Thomas SOUL…" at bounding box center [303, 107] width 248 height 16
click at [408, 110] on div "Elle m’a indiqué que vous lui aviez demandé de prendre contact avec Thomas SOUL…" at bounding box center [303, 107] width 248 height 16
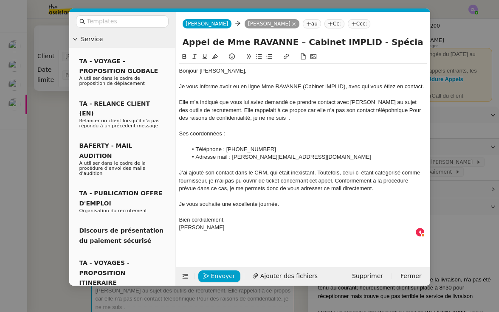
drag, startPoint x: 210, startPoint y: 225, endPoint x: 287, endPoint y: 119, distance: 131.2
click at [210, 225] on div "Géraldine" at bounding box center [303, 228] width 248 height 8
click at [287, 119] on div "Elle m’a indiqué que vous lui aviez demandé de prendre contact avec Thomas SOUL…" at bounding box center [303, 110] width 248 height 23
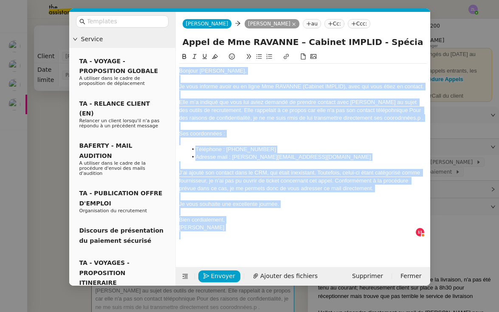
click at [249, 224] on div "Géraldineas pe" at bounding box center [303, 228] width 248 height 8
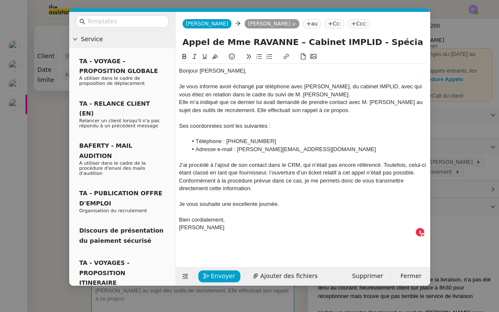
click at [361, 96] on div "Je vous informe avoir échangé par téléphone avec Mme RAVANNE, du cabinet IMPLID…" at bounding box center [303, 91] width 248 height 16
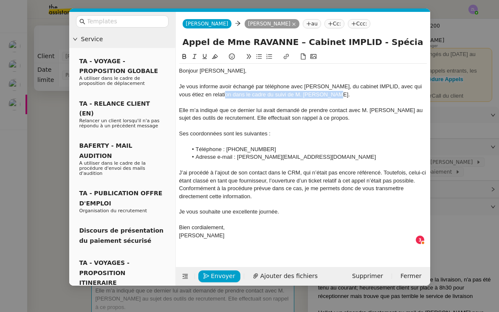
drag, startPoint x: 317, startPoint y: 94, endPoint x: 343, endPoint y: 95, distance: 25.9
click at [343, 95] on div "Je vous informe avoir échangé par téléphone avec Mme RAVANNE, du cabinet IMPLID…" at bounding box center [303, 91] width 248 height 16
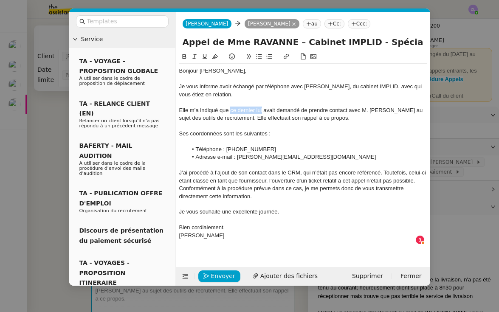
drag, startPoint x: 263, startPoint y: 111, endPoint x: 230, endPoint y: 111, distance: 32.3
click at [230, 111] on div "Elle m’a indiqué que ce dernier lui avait demandé de prendre contact avec M. Th…" at bounding box center [303, 115] width 248 height 16
click at [262, 109] on div "Elle m’a indiqué que vous lui avait demandé de prendre contact avec M. Thomas S…" at bounding box center [303, 115] width 248 height 16
click at [418, 176] on div "J’ai procédé à l’ajout de son contact dans le CRM, qui n’était pas encore référ…" at bounding box center [303, 184] width 248 height 31
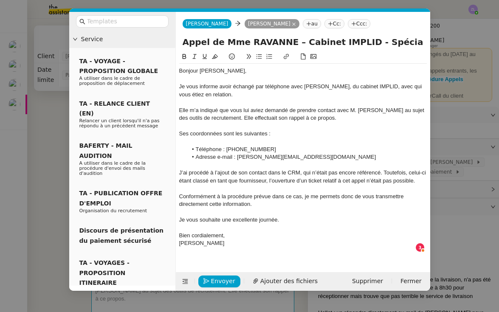
click at [343, 119] on div "Elle m’a indiqué que vous lui aviez demandé de prendre contact avec M. Thomas S…" at bounding box center [303, 115] width 248 height 16
click at [369, 118] on div "Elle m’a indiqué que vous lui aviez demandé de prendre contact avec M. Thomas S…" at bounding box center [303, 115] width 248 height 16
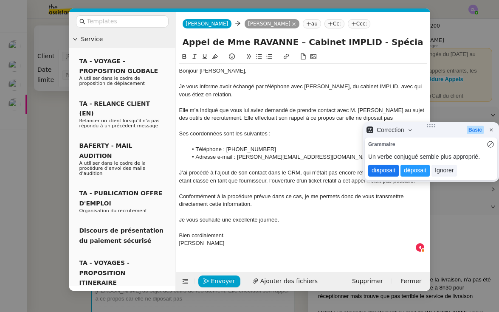
click at [391, 172] on lt-span "di s posait" at bounding box center [384, 171] width 31 height 12
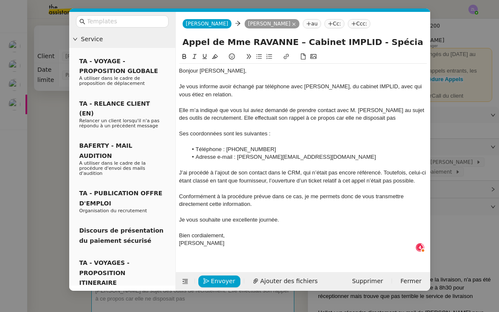
click at [398, 111] on div "Elle m’a indiqué que vous lui aviez demandé de prendre contact avec M. Thomas S…" at bounding box center [303, 115] width 248 height 16
click at [398, 115] on div "Elle m’a indiqué que vous lui aviez demandé de prendre contact avec M. Thomas S…" at bounding box center [303, 115] width 248 height 16
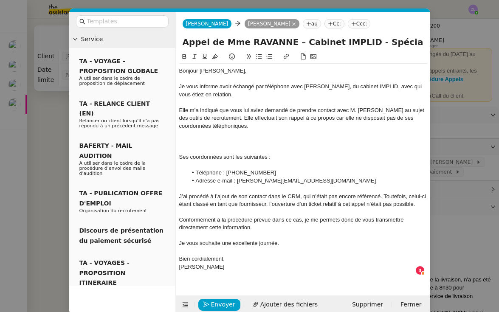
click at [244, 118] on div "Elle m’a indiqué que vous lui aviez demandé de prendre contact avec M. Thomas S…" at bounding box center [303, 118] width 248 height 23
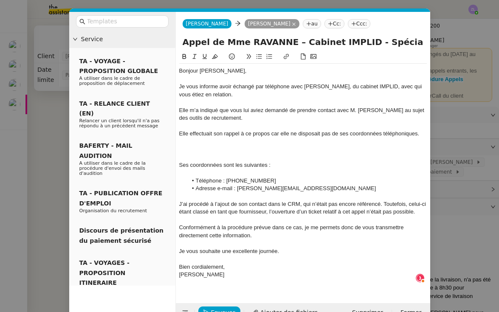
click at [217, 147] on div at bounding box center [303, 150] width 248 height 8
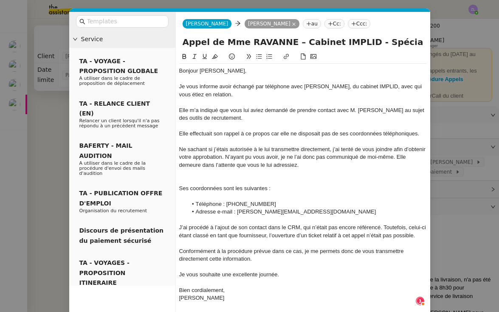
scroll to position [4, 0]
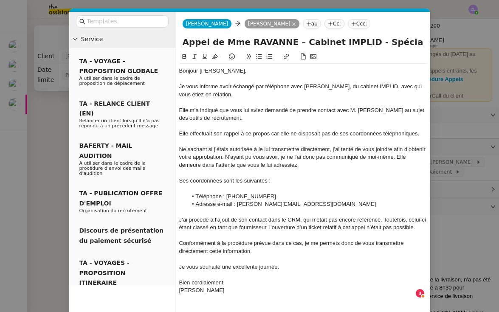
click at [279, 156] on div "Ne sachant si j’étais autorisée à le lui transmettre directement, j’ai tenté de…" at bounding box center [303, 157] width 248 height 23
click at [210, 189] on div at bounding box center [303, 189] width 248 height 8
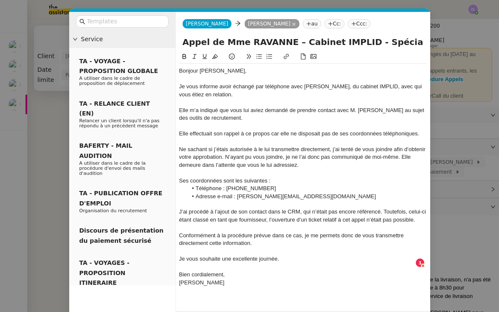
scroll to position [23, 0]
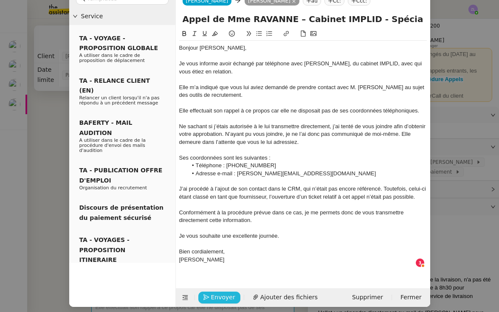
click at [224, 293] on span "Envoyer" at bounding box center [223, 298] width 24 height 10
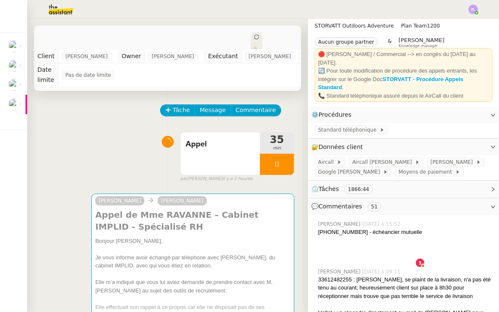
scroll to position [14, 0]
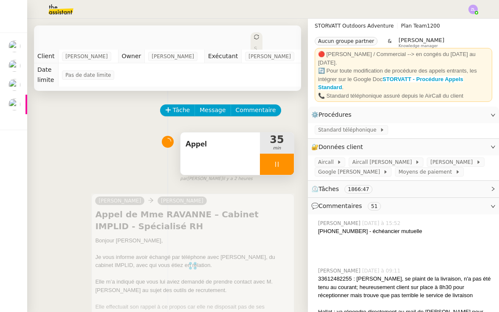
click at [276, 168] on div at bounding box center [277, 164] width 34 height 21
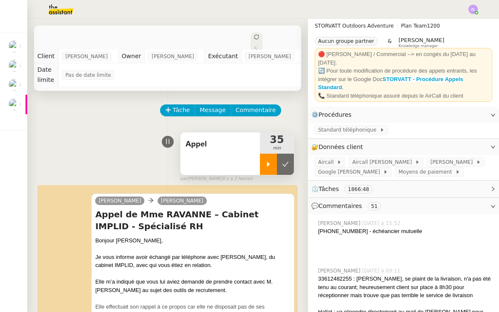
click at [271, 171] on div at bounding box center [268, 164] width 17 height 21
click at [266, 164] on div at bounding box center [277, 164] width 34 height 21
click at [289, 163] on icon at bounding box center [285, 164] width 7 height 7
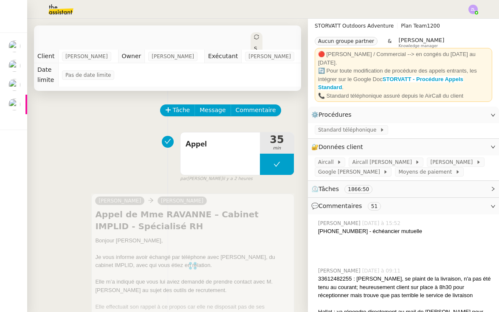
drag, startPoint x: 272, startPoint y: 222, endPoint x: 13, endPoint y: 104, distance: 284.9
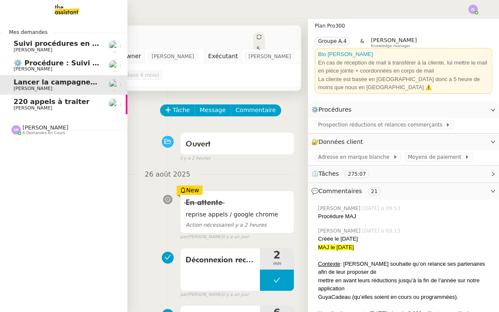
click at [13, 104] on link "220 appels à traiter Florian Parant" at bounding box center [64, 105] width 128 height 20
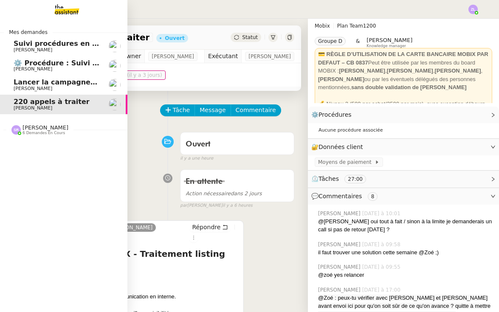
click at [31, 60] on span "⚙️ Procédure : Suivi des alternants - dynamique" at bounding box center [106, 63] width 184 height 8
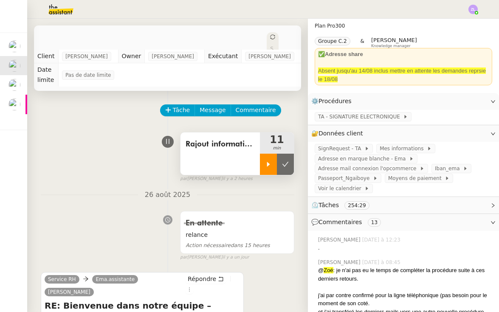
click at [269, 154] on div at bounding box center [268, 164] width 17 height 21
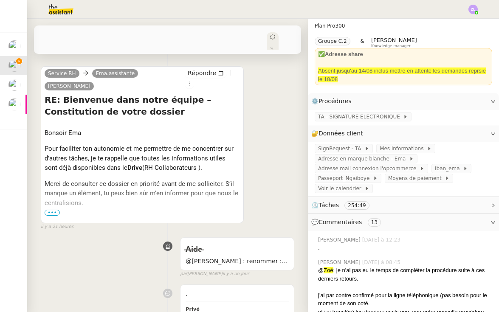
scroll to position [248, 0]
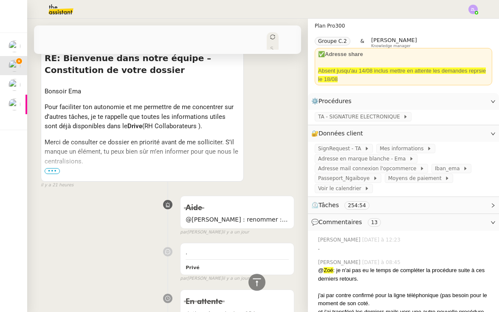
click at [51, 168] on span "•••" at bounding box center [52, 171] width 15 height 6
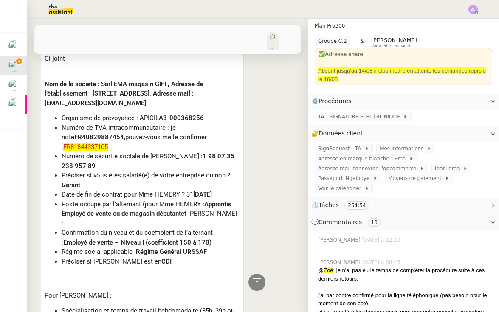
scroll to position [384, 0]
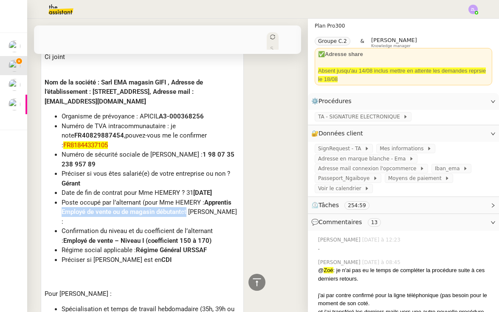
drag, startPoint x: 60, startPoint y: 185, endPoint x: 197, endPoint y: 187, distance: 137.3
click at [197, 187] on ul "Organisme de prévoyance : APICIL A3-000368256 Numéro de TVA intracommunautaire …" at bounding box center [143, 188] width 196 height 153
copy div "Employé de vente ou de magasin débutant"
drag, startPoint x: 209, startPoint y: 176, endPoint x: 192, endPoint y: 189, distance: 21.5
click at [192, 199] on b "Apprentis Employé de vente ou de magasin débutant" at bounding box center [147, 207] width 170 height 17
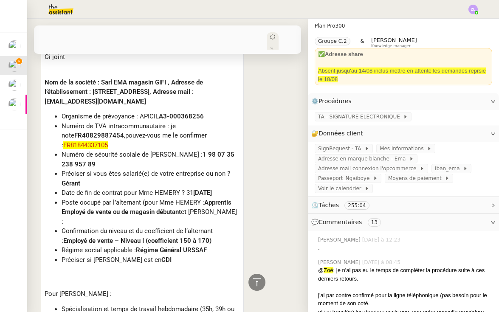
click at [192, 198] on div "Poste occupé par l’alternant (pour Mme HEMERY : Apprentis Employé de vente ou d…" at bounding box center [151, 212] width 179 height 29
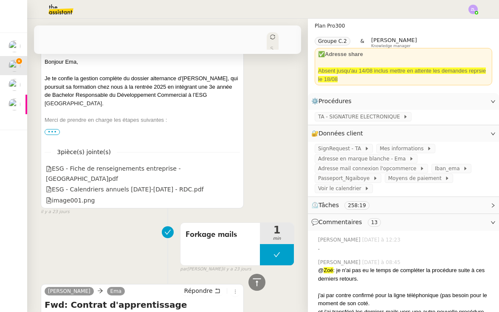
scroll to position [7998, 0]
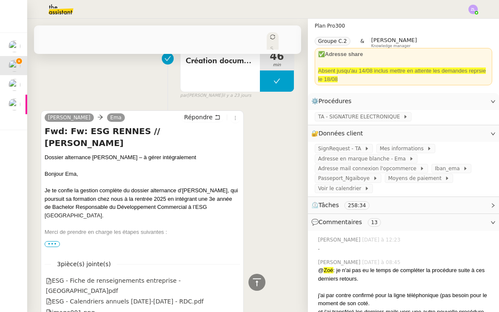
scroll to position [7717, 0]
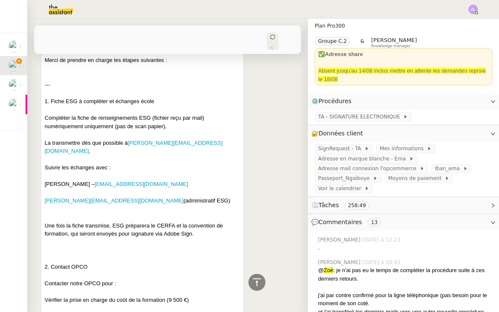
scroll to position [8069, 0]
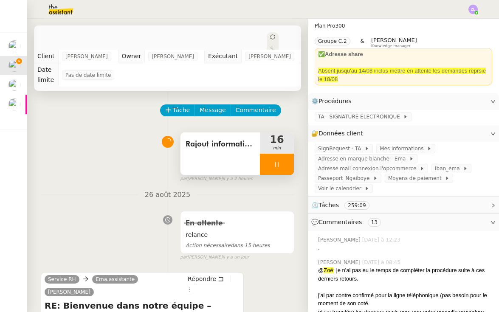
scroll to position [0, 0]
click at [263, 159] on div at bounding box center [277, 164] width 34 height 21
click at [286, 162] on icon at bounding box center [286, 164] width 6 height 5
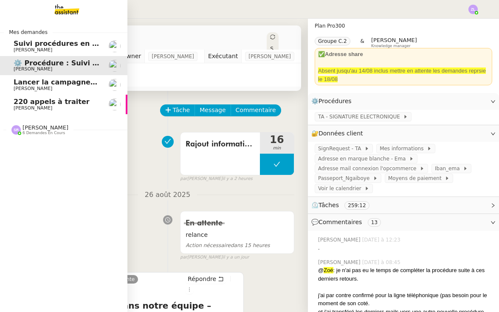
click at [21, 126] on div "Stéphanie Rakotosalama 6 demandes en cours" at bounding box center [39, 130] width 57 height 11
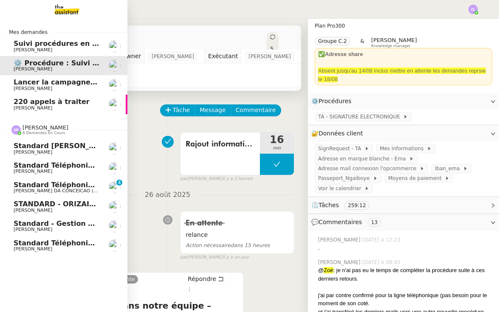
click at [57, 240] on span "Standard téléphonique - août 2025" at bounding box center [82, 243] width 136 height 8
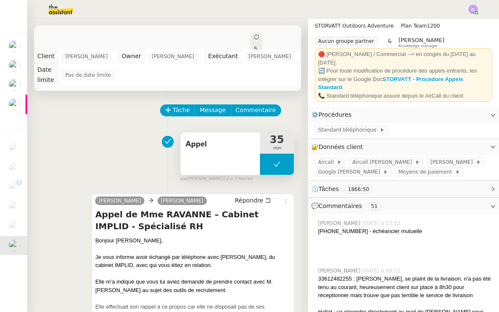
click at [270, 170] on button at bounding box center [277, 164] width 34 height 21
click at [270, 170] on div at bounding box center [268, 164] width 17 height 21
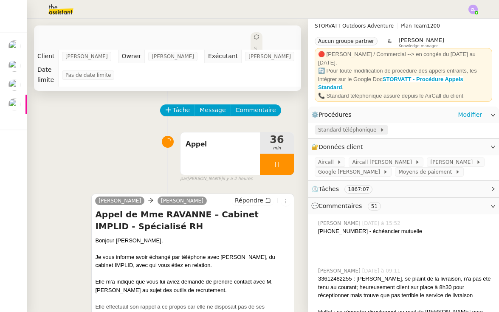
click at [356, 126] on span "Standard téléphonique" at bounding box center [349, 130] width 62 height 9
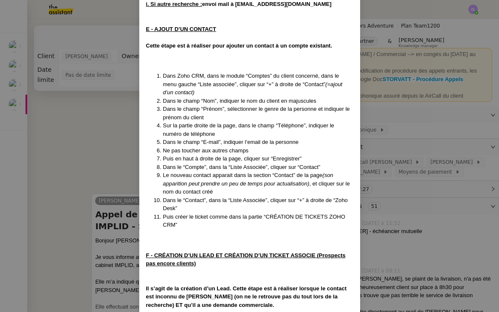
scroll to position [2062, 0]
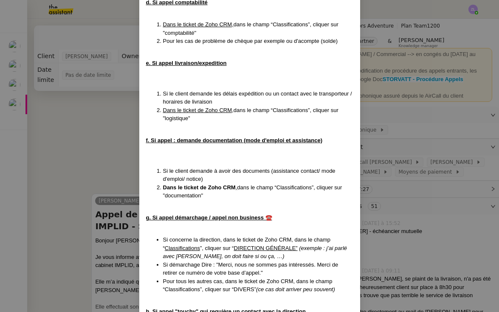
click at [93, 183] on nz-modal-container "MAJ le 22/08/2025 Contexte : Le client souhaite que nous réceptionnions les app…" at bounding box center [249, 156] width 499 height 312
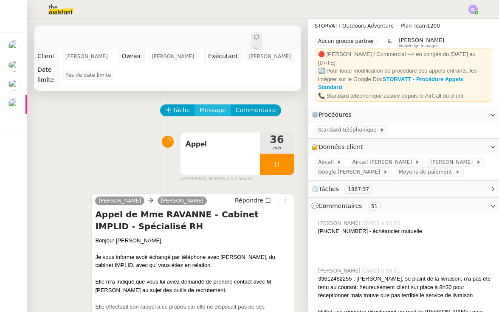
scroll to position [0, 0]
click at [204, 112] on span "Message" at bounding box center [213, 110] width 26 height 10
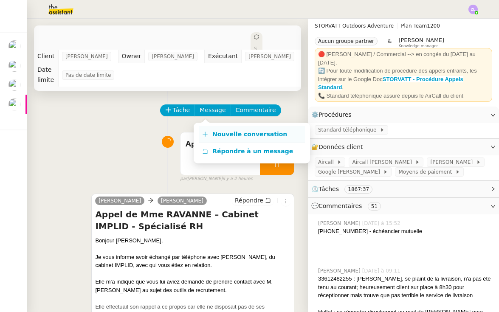
click at [238, 131] on span "Nouvelle conversation" at bounding box center [250, 134] width 75 height 7
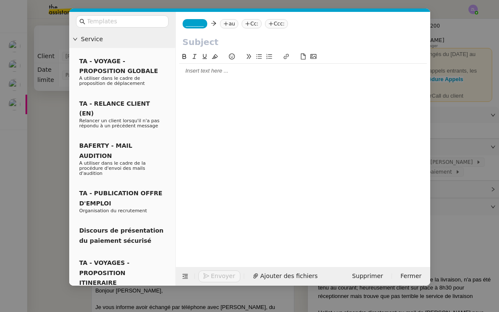
click at [234, 28] on nz-tag "au" at bounding box center [229, 23] width 18 height 9
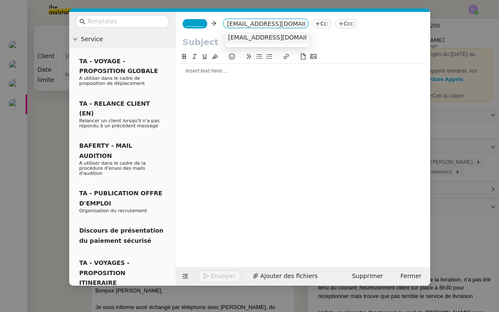
click at [235, 39] on span "sav@storvatt.fr" at bounding box center [280, 37] width 104 height 7
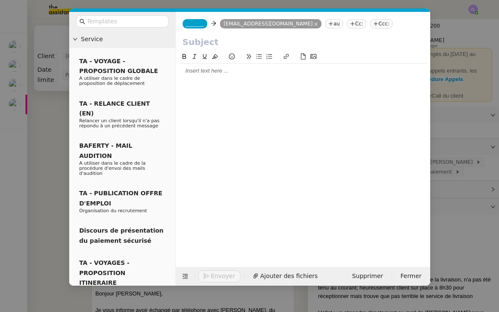
click at [325, 25] on nz-tag "au" at bounding box center [334, 23] width 18 height 9
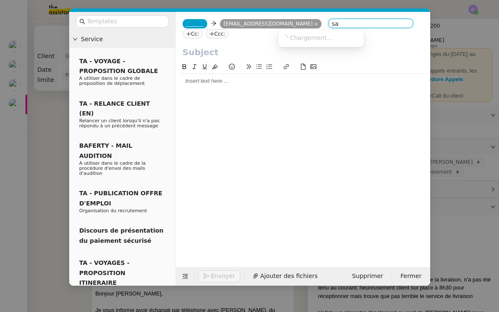
type input "s"
type input "info@storvatt"
click at [374, 277] on span "Supprimer" at bounding box center [367, 277] width 31 height 10
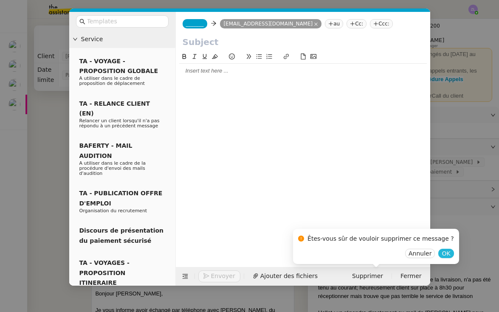
click at [441, 255] on button "OK" at bounding box center [446, 253] width 15 height 9
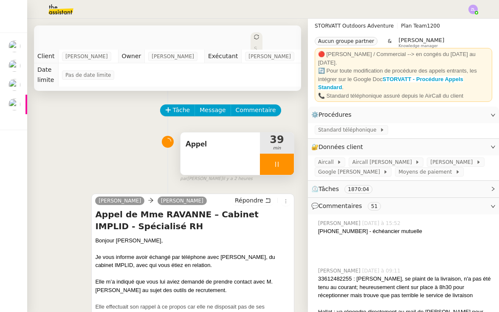
click at [267, 164] on div at bounding box center [277, 164] width 34 height 21
click at [292, 164] on button at bounding box center [285, 164] width 17 height 21
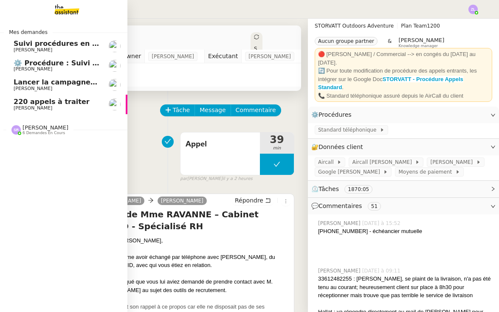
click at [37, 65] on span "⚙️ Procédure : Suivi des alternants - dynamique" at bounding box center [106, 63] width 184 height 8
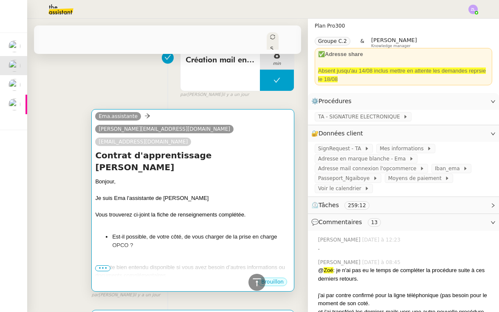
scroll to position [537, 0]
click at [198, 188] on div "Bonjour, Je suis Ema l'assistante de Réma Ngaiboye Vous trouverez ci-joint la f…" at bounding box center [193, 245] width 196 height 136
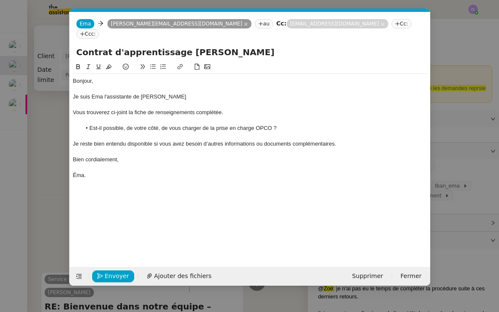
scroll to position [0, 18]
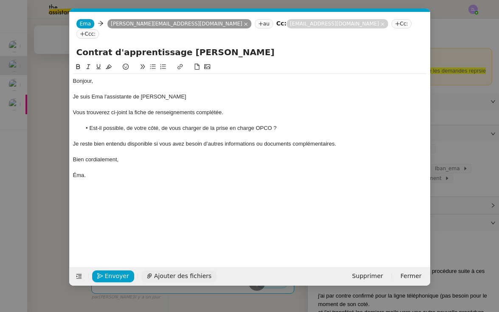
click at [183, 277] on span "Ajouter des fichiers" at bounding box center [182, 277] width 57 height 10
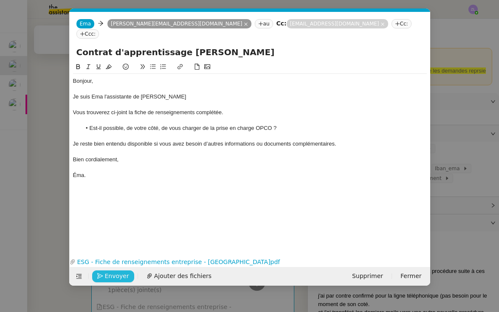
click at [114, 279] on span "Envoyer" at bounding box center [117, 277] width 24 height 10
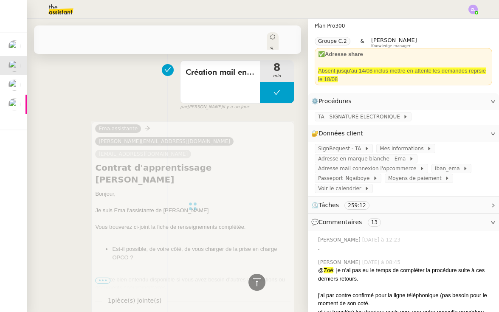
scroll to position [539, 0]
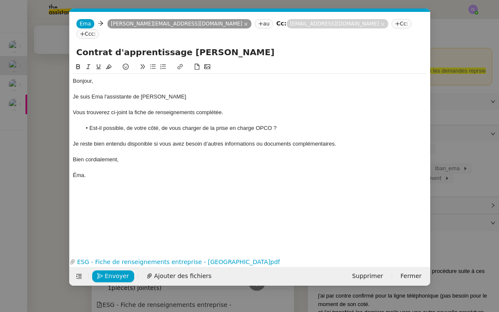
scroll to position [0, 18]
click at [392, 26] on nz-tag "Cc:" at bounding box center [402, 23] width 20 height 9
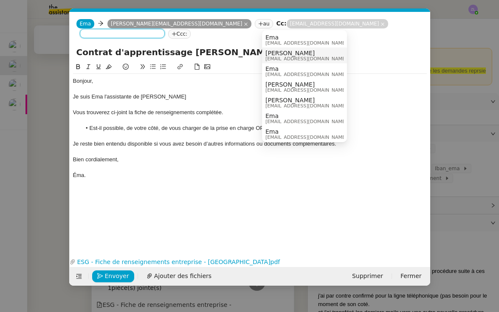
click at [307, 60] on span "[EMAIL_ADDRESS][DOMAIN_NAME]" at bounding box center [307, 59] width 82 height 5
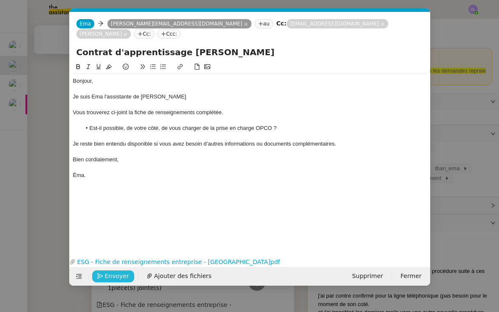
click at [117, 276] on span "Envoyer" at bounding box center [117, 277] width 24 height 10
click at [117, 276] on span "Confirmer l'envoi" at bounding box center [130, 277] width 51 height 10
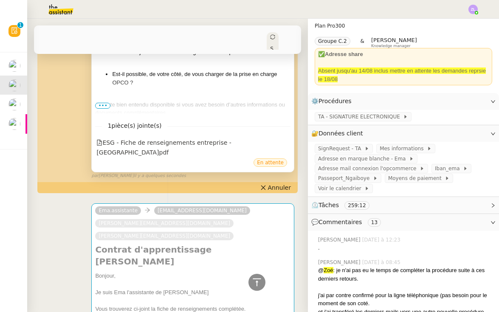
scroll to position [707, 0]
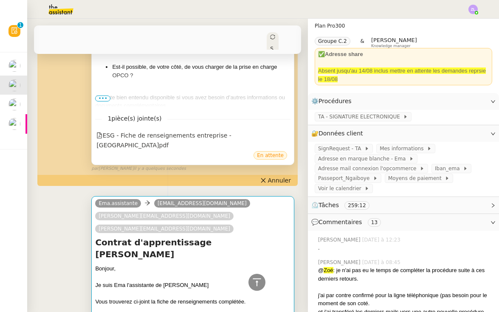
click at [223, 273] on div at bounding box center [193, 277] width 196 height 9
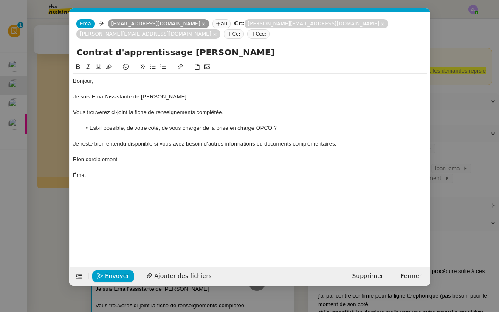
scroll to position [0, 18]
click at [244, 29] on nz-tag "Cc:" at bounding box center [234, 33] width 20 height 9
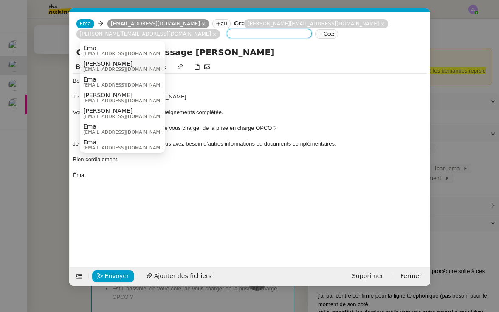
click at [137, 66] on span "Rema Ngaiboye" at bounding box center [124, 63] width 82 height 7
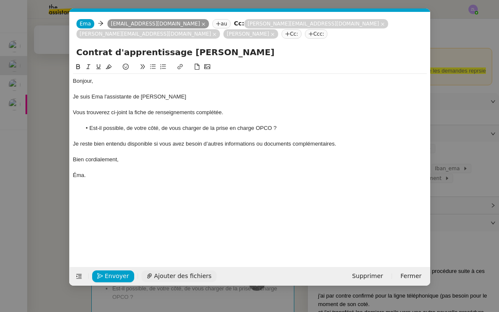
click at [170, 277] on span "Ajouter des fichiers" at bounding box center [182, 277] width 57 height 10
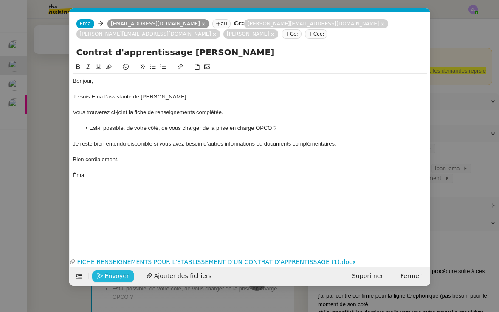
click at [113, 278] on span "Envoyer" at bounding box center [117, 277] width 24 height 10
click at [113, 278] on span "Confirmer l'envoi" at bounding box center [130, 277] width 51 height 10
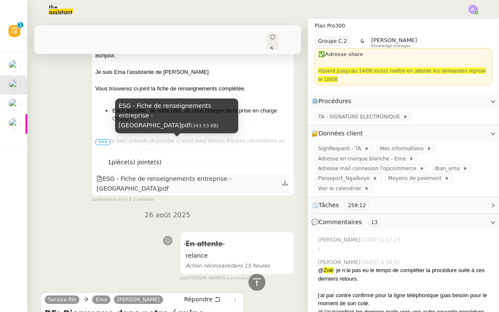
scroll to position [210, 0]
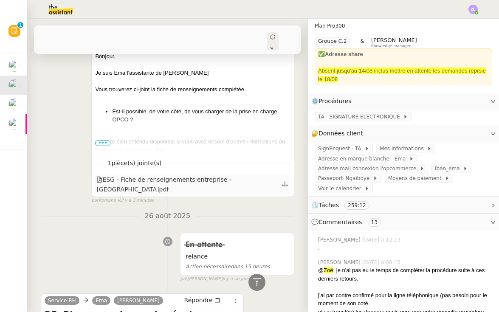
click at [283, 181] on icon at bounding box center [285, 184] width 6 height 6
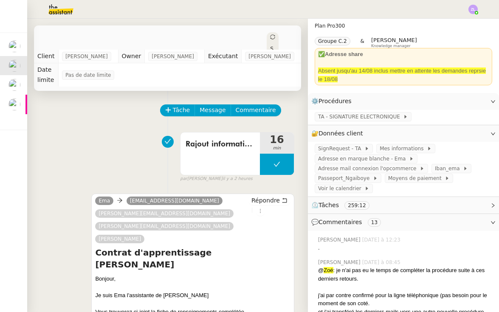
scroll to position [0, 0]
click at [210, 105] on span "Message" at bounding box center [213, 110] width 26 height 10
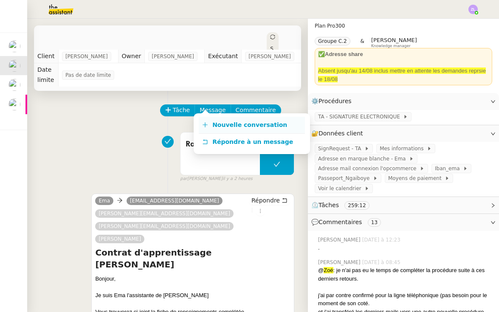
click at [226, 118] on link "Nouvelle conversation" at bounding box center [252, 125] width 106 height 17
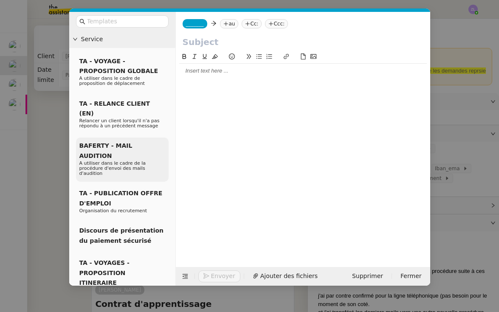
click at [153, 161] on p "A utiliser dans le cadre de la procédure d'envoi des mails d'audition" at bounding box center [122, 168] width 86 height 15
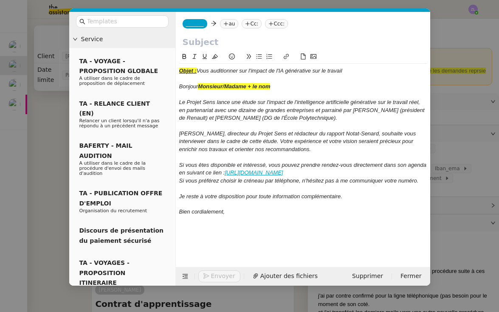
click at [52, 136] on nz-modal-container "Service TA - VOYAGE - PROPOSITION GLOBALE A utiliser dans le cadre de propositi…" at bounding box center [249, 156] width 499 height 312
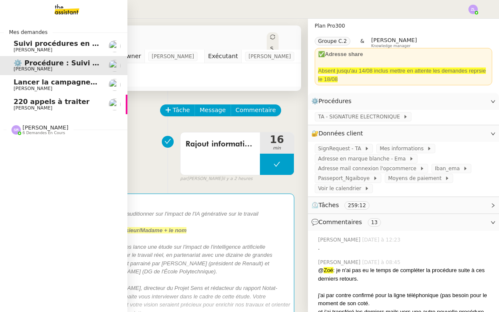
click at [44, 134] on div "Stéphanie Rakotosalama 6 demandes en cours" at bounding box center [64, 126] width 128 height 25
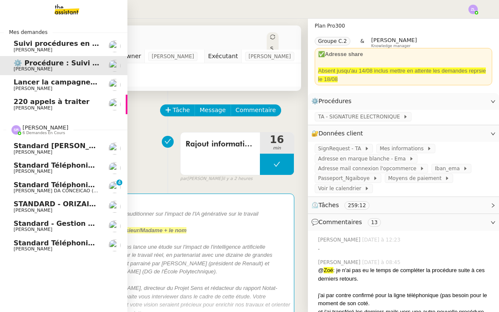
click at [59, 222] on span "Standard - Gestion des appels entrants - août 2025" at bounding box center [113, 224] width 199 height 8
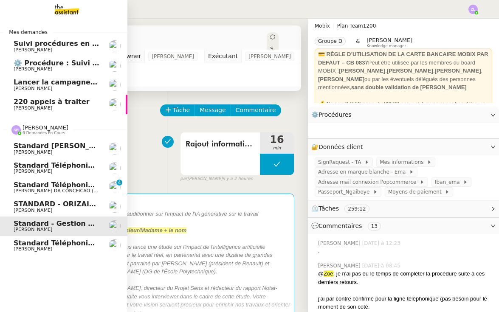
click at [54, 239] on span "Standard téléphonique - août 2025" at bounding box center [82, 243] width 136 height 8
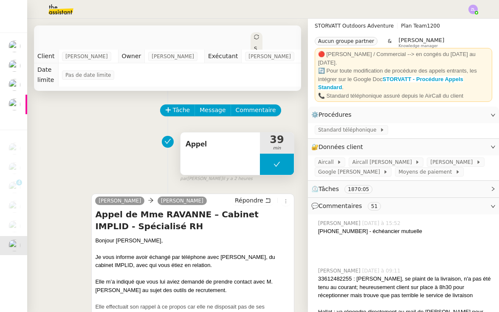
click at [270, 166] on button at bounding box center [277, 164] width 34 height 21
click at [270, 166] on icon at bounding box center [268, 164] width 7 height 7
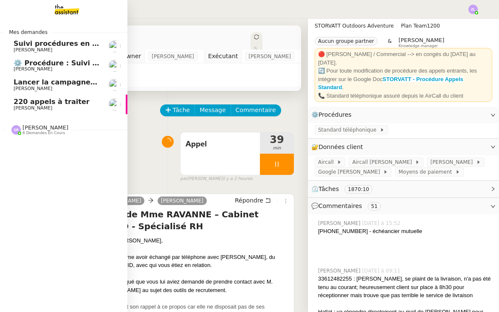
click at [33, 44] on span "Suivi procédures en cours de Réma (global)" at bounding box center [97, 44] width 167 height 8
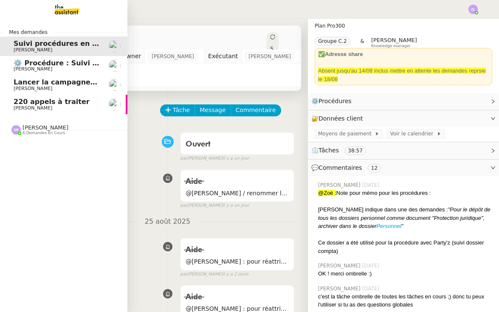
click at [48, 67] on span "[PERSON_NAME]" at bounding box center [57, 69] width 86 height 5
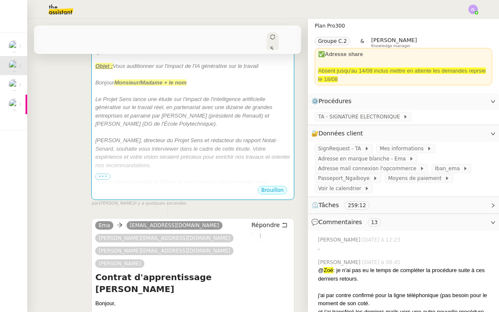
scroll to position [9, 0]
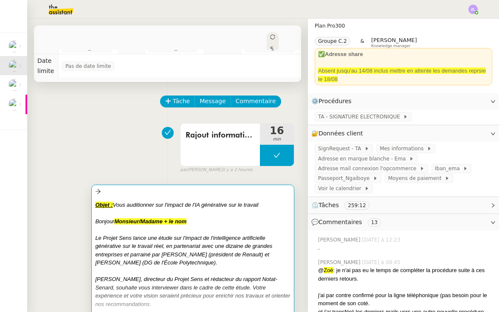
click at [213, 202] on em "Vous auditionner sur l'impact de l'IA générative sur le travail" at bounding box center [186, 205] width 146 height 6
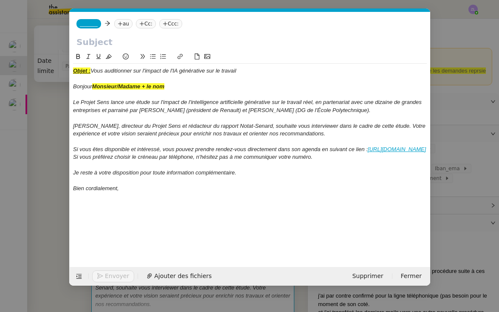
scroll to position [0, 18]
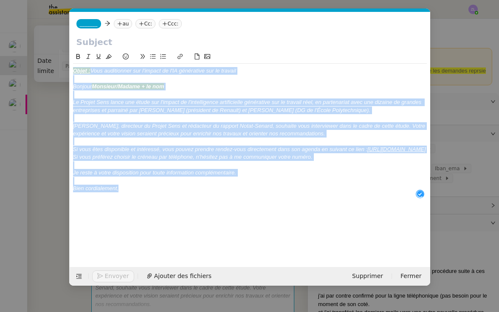
drag, startPoint x: 123, startPoint y: 193, endPoint x: -7, endPoint y: 9, distance: 225.3
click at [0, 9] on html "Mes demandes Suivi procédures en cours de Réma (global) Réma Ngaiboye ⚙️ Procéd…" at bounding box center [249, 156] width 499 height 312
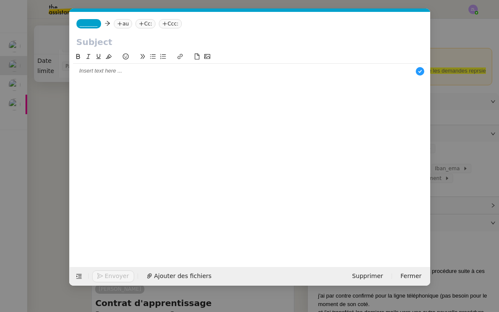
click at [88, 27] on span "_______" at bounding box center [89, 24] width 18 height 6
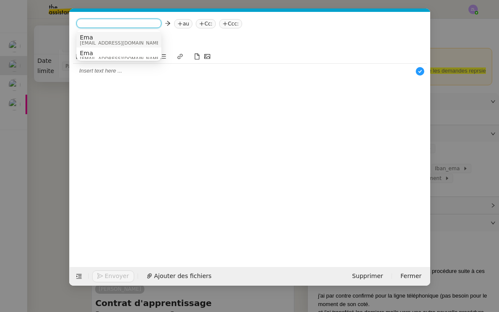
click at [96, 36] on span "Ema" at bounding box center [121, 37] width 82 height 7
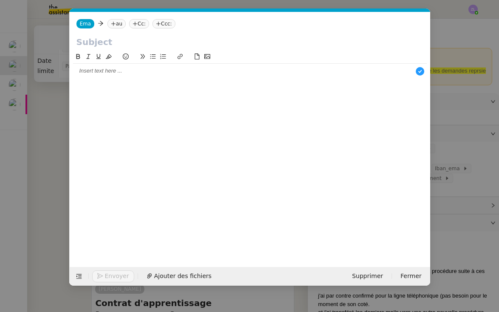
click at [120, 23] on nz-tag "au" at bounding box center [117, 23] width 18 height 9
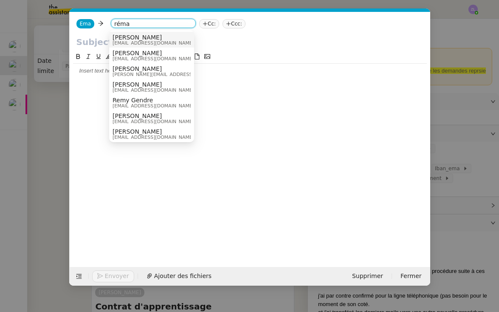
type input "réma"
click at [135, 40] on span "[PERSON_NAME]" at bounding box center [154, 37] width 82 height 7
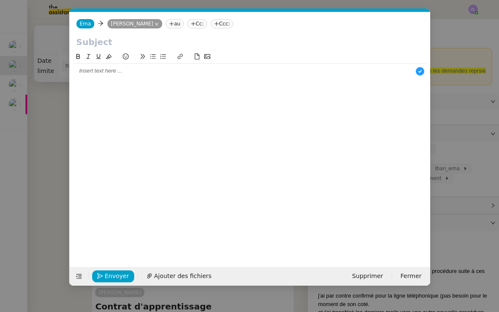
drag, startPoint x: 23, startPoint y: 225, endPoint x: 50, endPoint y: 155, distance: 75.4
click at [23, 225] on nz-modal-container "Service TA - VOYAGE - PROPOSITION GLOBALE A utiliser dans le cadre de propositi…" at bounding box center [249, 156] width 499 height 312
click at [8, 122] on nz-modal-container "Service TA - VOYAGE - PROPOSITION GLOBALE A utiliser dans le cadre de propositi…" at bounding box center [249, 156] width 499 height 312
click at [50, 155] on nz-modal-container "Service TA - VOYAGE - PROPOSITION GLOBALE A utiliser dans le cadre de propositi…" at bounding box center [249, 156] width 499 height 312
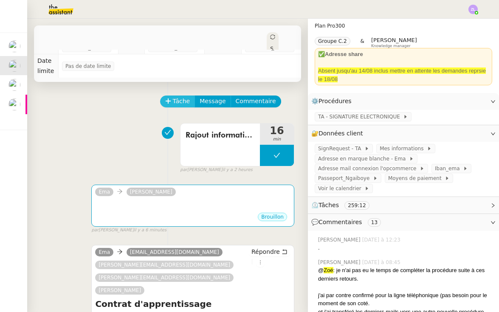
click at [179, 96] on span "Tâche" at bounding box center [181, 101] width 17 height 10
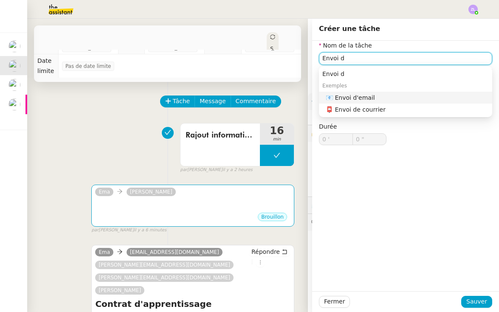
click at [385, 97] on div "📧 Envoi d'email" at bounding box center [407, 98] width 163 height 8
type input "Envoi d'email"
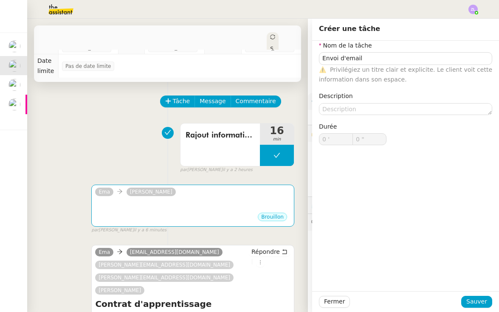
click at [477, 309] on div "Fermer Sauver" at bounding box center [405, 302] width 187 height 21
click at [474, 301] on span "Sauver" at bounding box center [477, 302] width 21 height 10
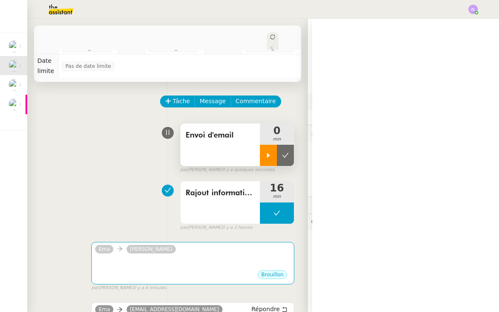
click at [265, 152] on icon at bounding box center [268, 155] width 7 height 7
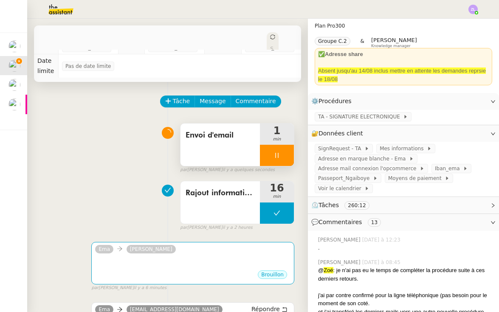
click at [271, 151] on div at bounding box center [277, 155] width 34 height 21
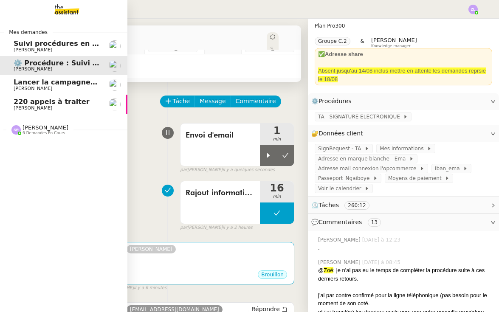
click at [27, 131] on span "6 demandes en cours" at bounding box center [44, 133] width 43 height 5
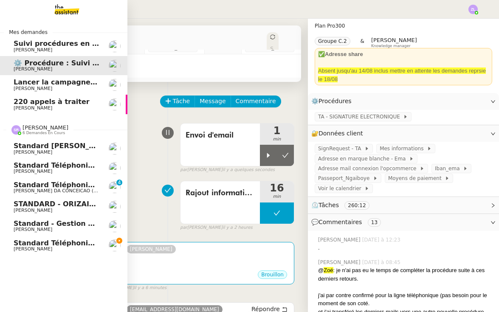
click at [68, 239] on span "Standard téléphonique - août 2025" at bounding box center [82, 243] width 136 height 8
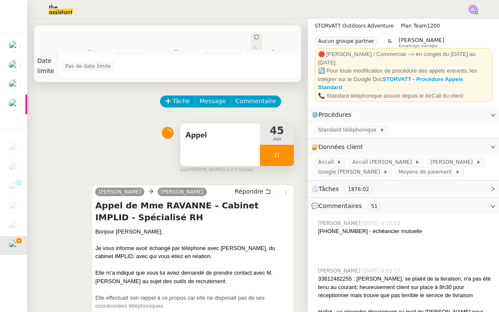
click at [267, 155] on div at bounding box center [277, 155] width 34 height 21
click at [289, 157] on button at bounding box center [285, 155] width 17 height 21
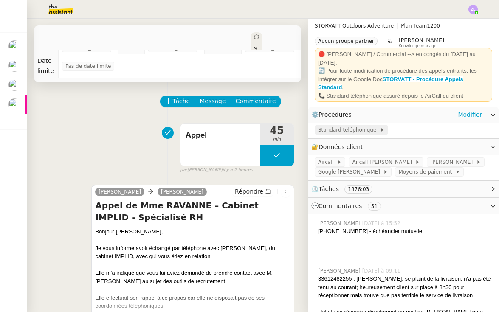
click at [337, 128] on span "Standard téléphonique" at bounding box center [349, 130] width 62 height 9
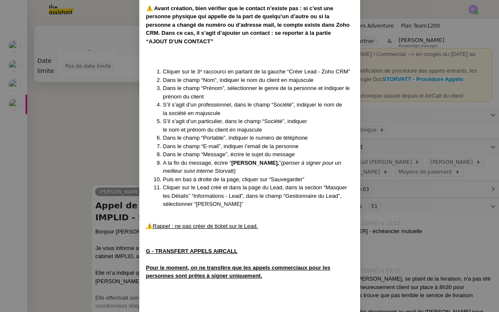
scroll to position [2893, 0]
click at [120, 133] on nz-modal-container "MAJ le 22/08/2025 Contexte : Le client souhaite que nous réceptionnions les app…" at bounding box center [249, 156] width 499 height 312
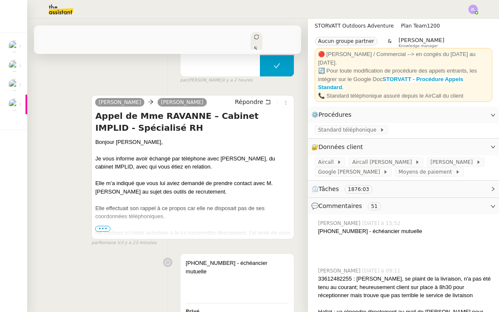
scroll to position [101, 0]
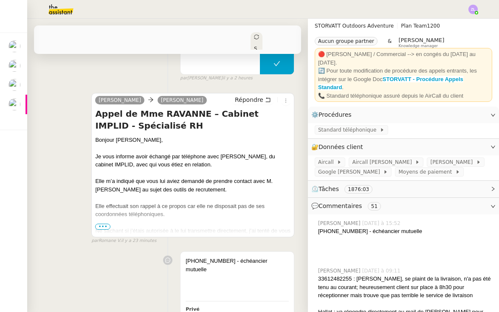
click at [105, 224] on span "•••" at bounding box center [102, 227] width 15 height 6
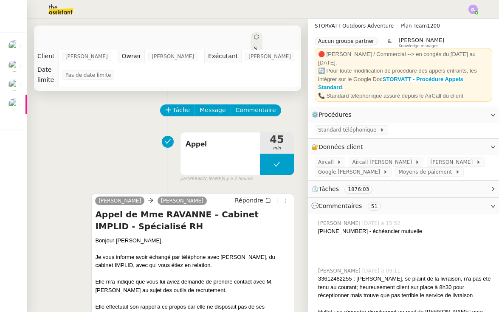
scroll to position [0, 0]
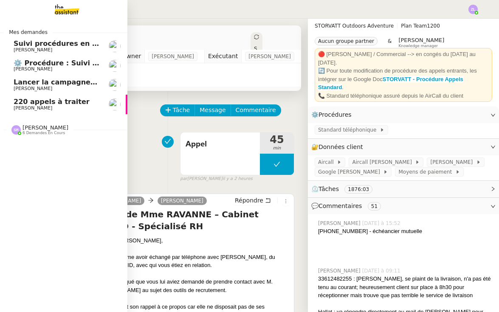
click at [41, 104] on span "220 appels à traiter" at bounding box center [52, 102] width 76 height 8
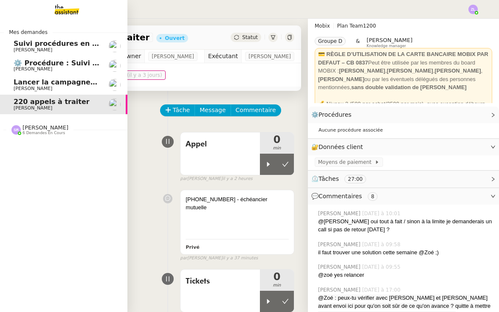
click at [46, 126] on span "[PERSON_NAME]" at bounding box center [46, 128] width 46 height 6
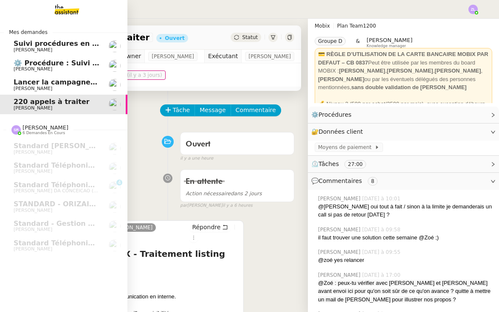
click at [46, 65] on span "⚙️ Procédure : Suivi des alternants - dynamique" at bounding box center [106, 63] width 184 height 8
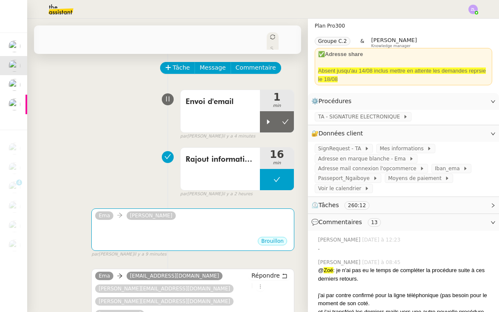
scroll to position [49, 0]
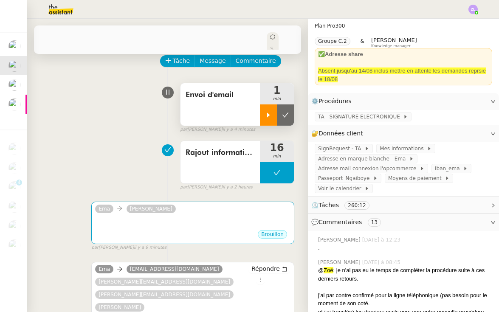
click at [271, 110] on div at bounding box center [268, 115] width 17 height 21
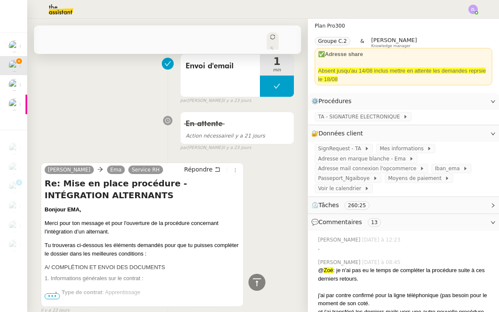
scroll to position [6562, 0]
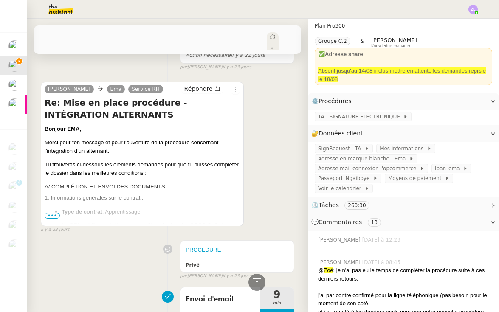
click at [57, 213] on span "•••" at bounding box center [52, 216] width 15 height 6
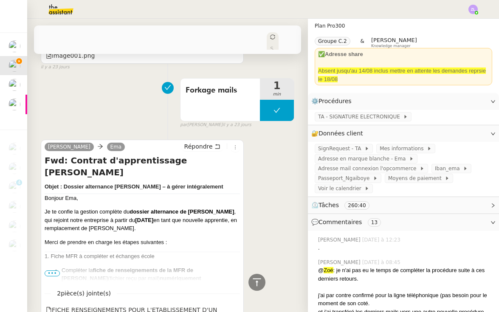
scroll to position [8114, 0]
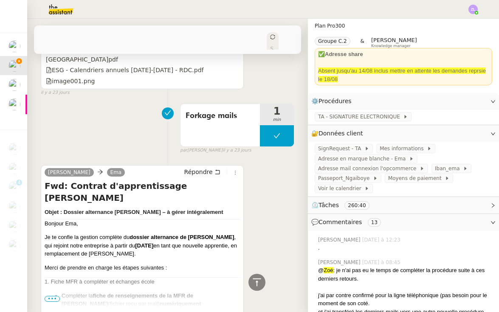
click at [55, 296] on span "•••" at bounding box center [52, 299] width 15 height 6
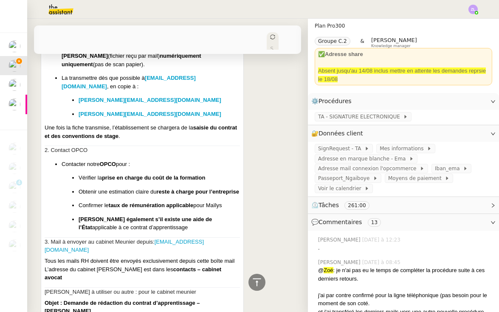
scroll to position [8361, 0]
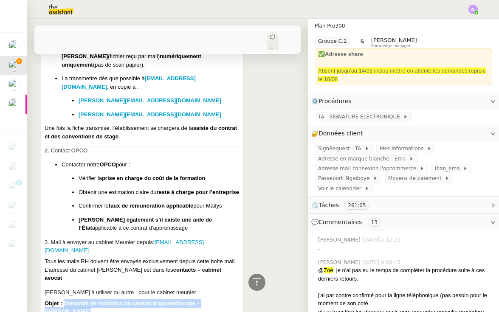
drag, startPoint x: 64, startPoint y: 126, endPoint x: 69, endPoint y: 137, distance: 12.2
click at [69, 300] on p "Objet : Demande de rédaction du contrat d’apprentissage – Maïlys Hemery" at bounding box center [143, 308] width 196 height 17
copy strong "Demande de rédaction du contrat d’apprentissage – [PERSON_NAME]"
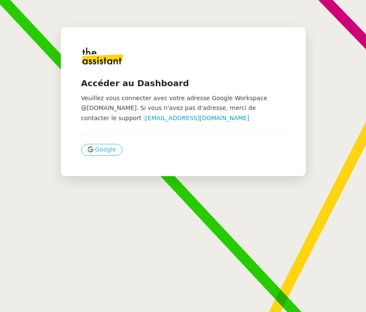
click at [111, 150] on span "Google" at bounding box center [105, 150] width 21 height 10
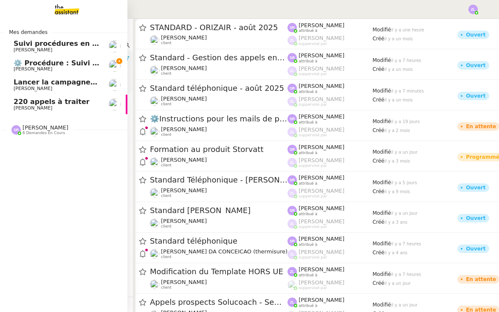
click at [31, 67] on span "[PERSON_NAME]" at bounding box center [33, 69] width 39 height 6
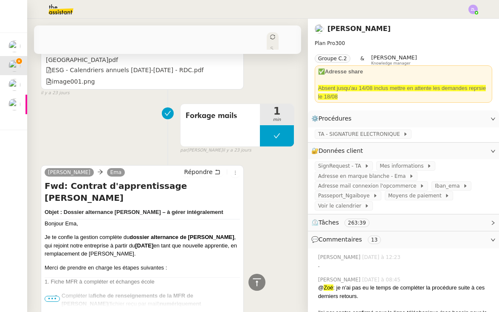
scroll to position [7250, 0]
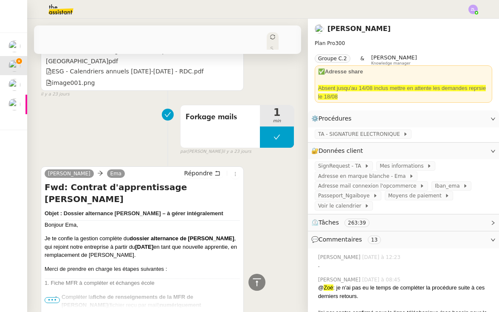
click at [47, 298] on span "•••" at bounding box center [52, 301] width 15 height 6
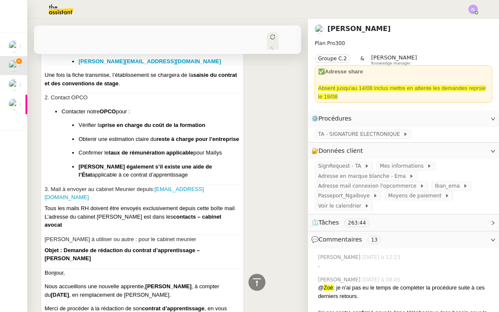
scroll to position [7552, 0]
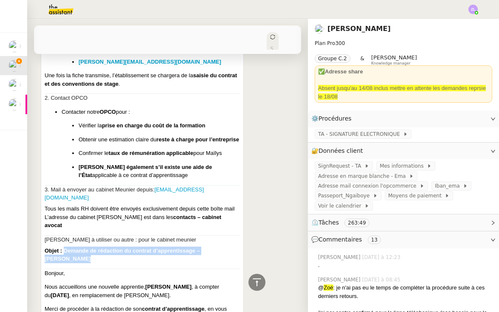
drag, startPoint x: 63, startPoint y: 91, endPoint x: 66, endPoint y: 98, distance: 7.6
click at [66, 247] on p "Objet : Demande de rédaction du contrat d’apprentissage – Maïlys Hemery" at bounding box center [143, 255] width 196 height 17
copy strong "Demande de rédaction du contrat d’apprentissage – Maïlys Hemery"
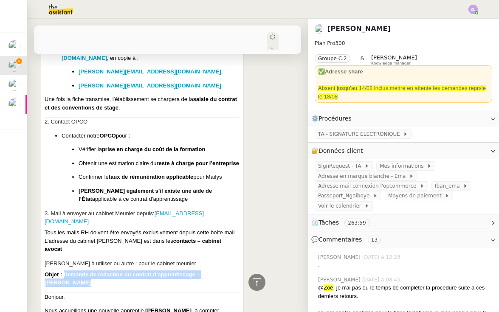
click at [94, 293] on p "Bonjour," at bounding box center [143, 297] width 196 height 9
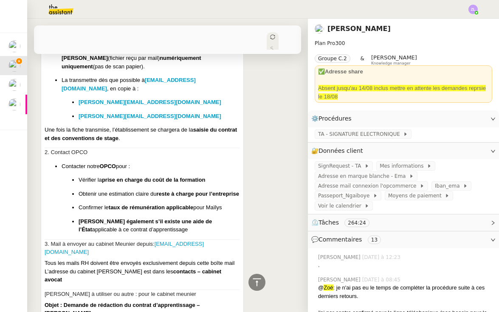
scroll to position [7545, 0]
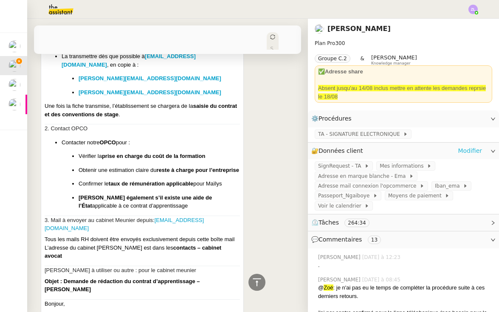
drag, startPoint x: 472, startPoint y: 142, endPoint x: 472, endPoint y: 146, distance: 4.7
click at [472, 143] on div "🔐 Données client Modifier" at bounding box center [403, 151] width 191 height 17
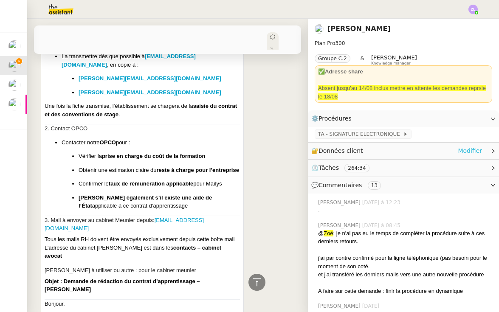
click at [472, 148] on link "Modifier" at bounding box center [470, 151] width 24 height 10
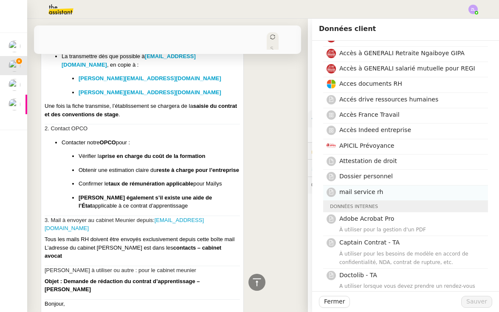
scroll to position [142, 0]
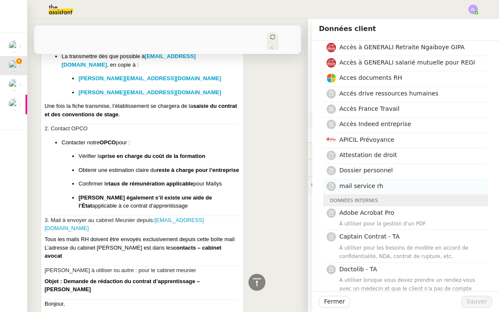
click at [410, 185] on h4 "mail service rh" at bounding box center [412, 186] width 144 height 10
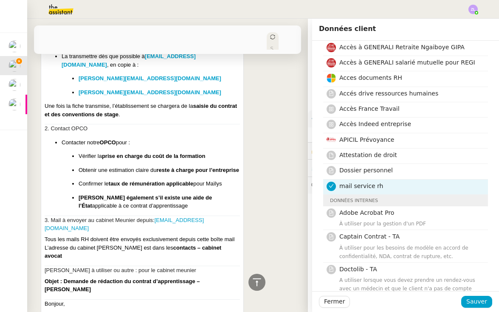
click at [490, 310] on div "Fermer Sauver" at bounding box center [405, 302] width 187 height 21
click at [483, 304] on span "Sauver" at bounding box center [477, 302] width 21 height 10
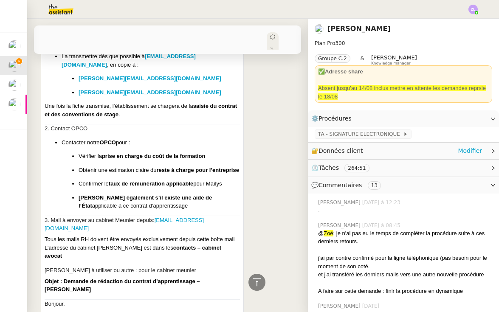
click at [492, 147] on div "🔐 Données client Modifier" at bounding box center [403, 151] width 191 height 17
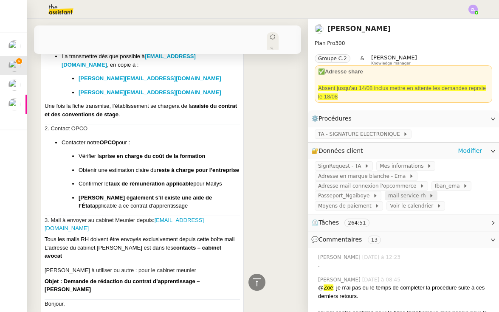
click at [411, 198] on span "mail service rh" at bounding box center [408, 196] width 41 height 9
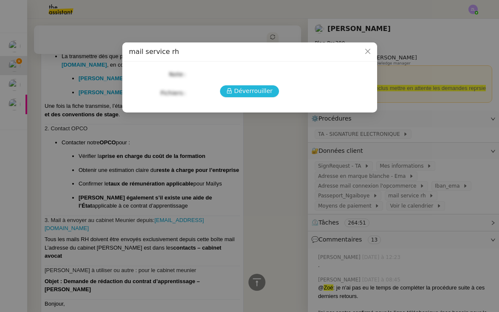
click at [264, 94] on span "Déverrouiller" at bounding box center [253, 91] width 39 height 10
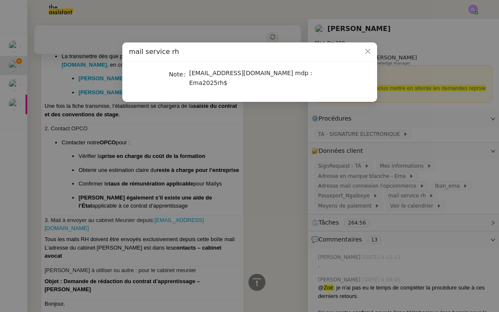
click at [223, 75] on span "servicerh@emagifi.com mdp : Ema2025rh$" at bounding box center [251, 78] width 123 height 17
drag, startPoint x: 190, startPoint y: 75, endPoint x: 253, endPoint y: 73, distance: 62.9
click at [253, 73] on span "servicerh@emagifi.com mdp : Ema2025rh$" at bounding box center [251, 78] width 123 height 17
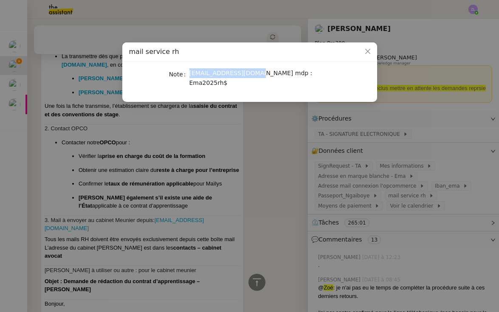
copy span "[EMAIL_ADDRESS][DOMAIN_NAME]"
click at [367, 46] on span "Close" at bounding box center [368, 52] width 19 height 19
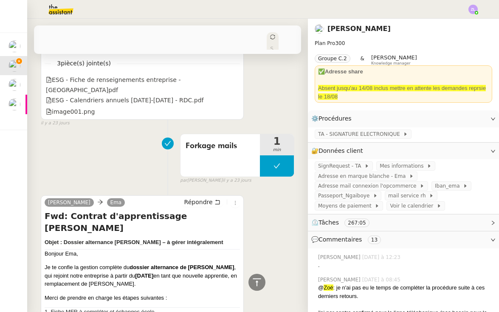
scroll to position [7196, 0]
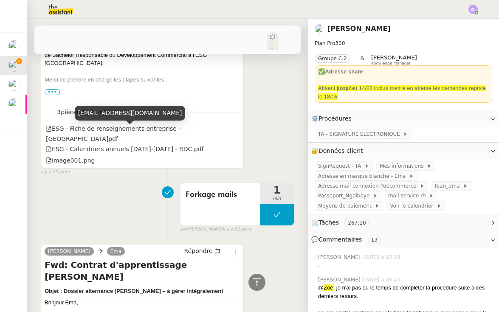
click at [99, 116] on div "[EMAIL_ADDRESS][DOMAIN_NAME]" at bounding box center [130, 113] width 111 height 15
copy div "[EMAIL_ADDRESS][DOMAIN_NAME]"
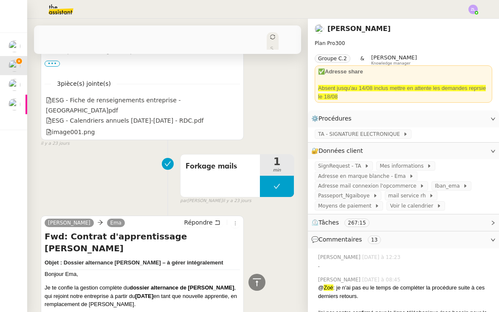
scroll to position [7224, 0]
click at [377, 173] on span "Adresse en marque blanche - Ema" at bounding box center [363, 176] width 91 height 9
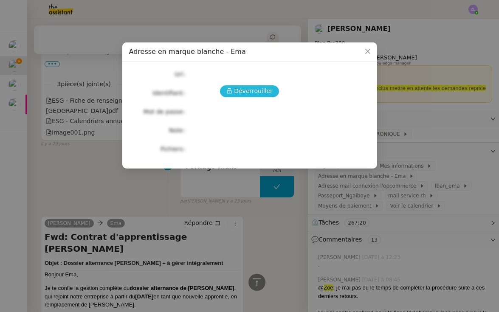
click at [244, 88] on span "Déverrouiller" at bounding box center [253, 91] width 39 height 10
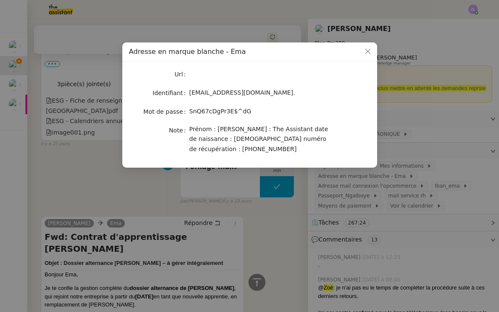
click at [204, 94] on span "ema.assistante@gmail.com." at bounding box center [243, 92] width 106 height 7
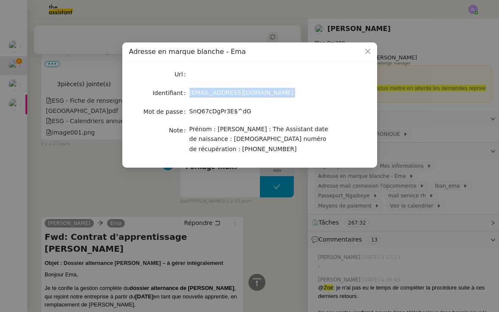
click at [77, 130] on nz-modal-container "Adresse en marque blanche - Ema Url Identifiant ema.assistante@gmail.com. Mot d…" at bounding box center [249, 156] width 499 height 312
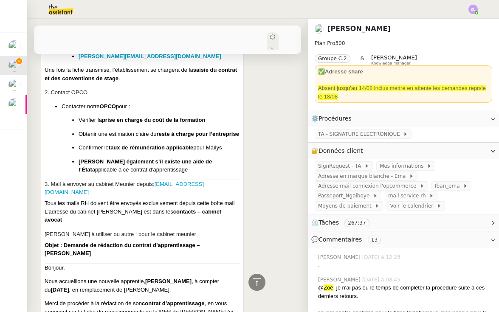
scroll to position [7580, 0]
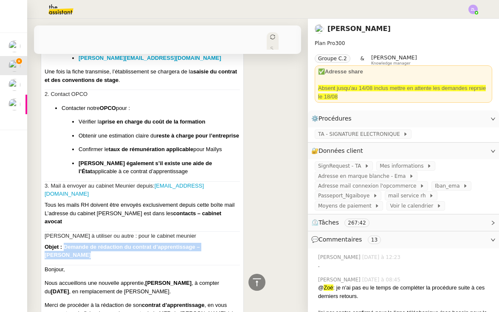
drag, startPoint x: 65, startPoint y: 84, endPoint x: 70, endPoint y: 96, distance: 13.2
click at [70, 243] on p "Objet : Demande de rédaction du contrat d’apprentissage – Maïlys Hemery" at bounding box center [143, 251] width 196 height 17
copy strong "Demande de rédaction du contrat d’apprentissage – [PERSON_NAME]"
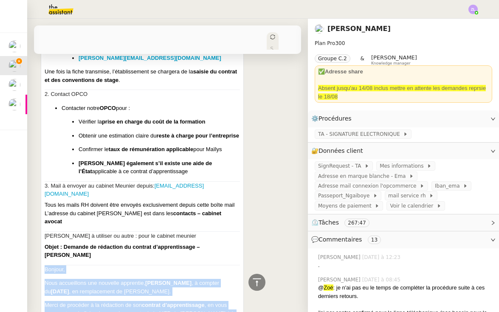
drag, startPoint x: 45, startPoint y: 106, endPoint x: 118, endPoint y: 218, distance: 133.7
copy div "Bonjour, Nous accueillons une nouvelle apprentie, Maïlys Hemery , à compter du …"
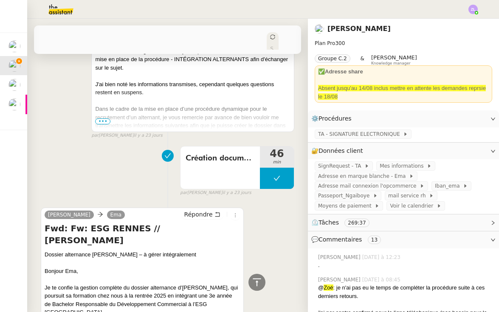
scroll to position [6974, 0]
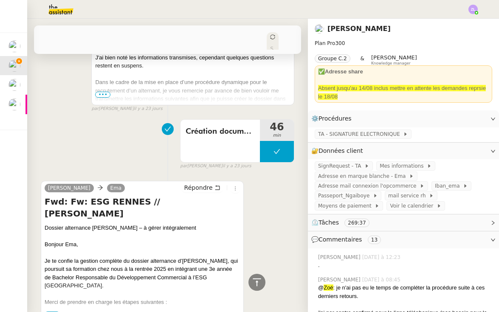
click at [52, 312] on span "•••" at bounding box center [52, 315] width 15 height 6
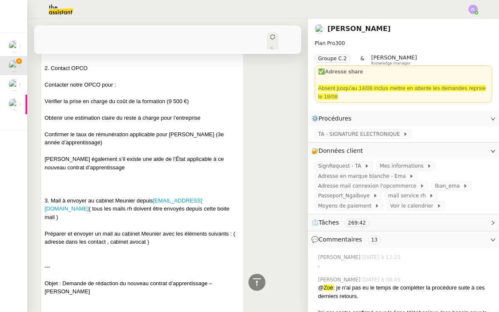
scroll to position [7414, 0]
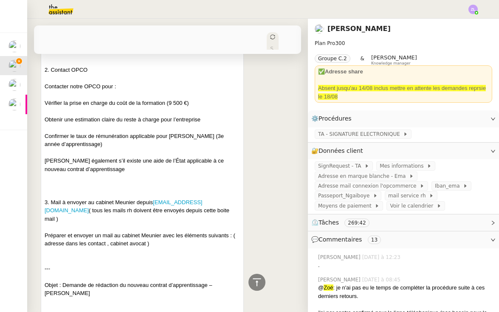
drag, startPoint x: 64, startPoint y: 126, endPoint x: 65, endPoint y: 133, distance: 7.3
click at [65, 281] on div "Objet : Demande de rédaction du nouveau contrat d’apprentissage – Emeline Lesage" at bounding box center [143, 289] width 196 height 17
copy div "Demande de rédaction du nouveau contrat d’apprentissage – [PERSON_NAME]"
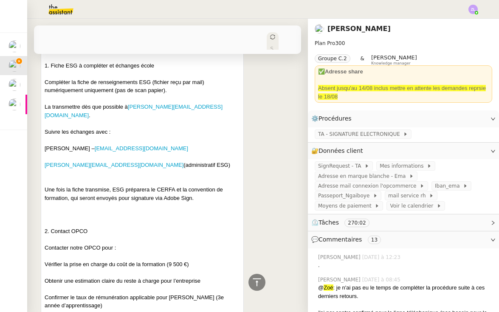
scroll to position [7459, 0]
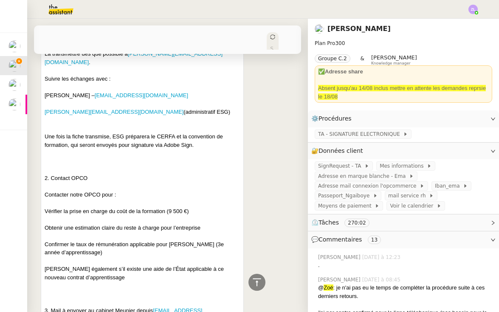
scroll to position [7566, 0]
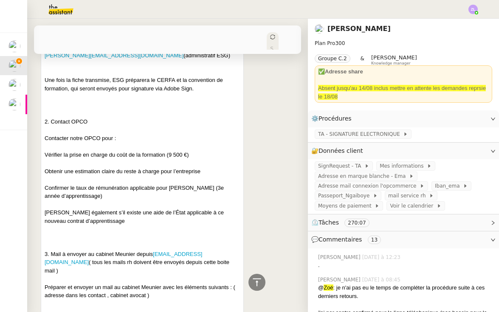
drag, startPoint x: 44, startPoint y: 127, endPoint x: 112, endPoint y: 303, distance: 188.9
copy div "Bonjour, Nous souhaitons mettre en place un nouveau contrat d’apprentissage pou…"
drag, startPoint x: 63, startPoint y: 78, endPoint x: 63, endPoint y: 88, distance: 9.8
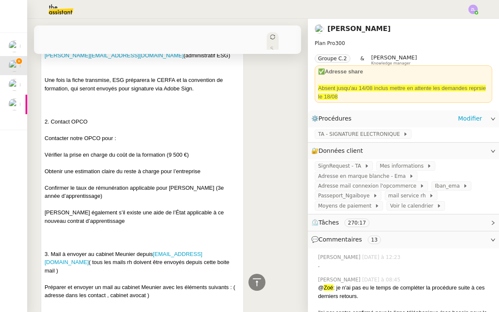
copy div "Demande de rédaction du nouveau contrat d’apprentissage – [PERSON_NAME]"
click at [362, 174] on span "Adresse en marque blanche - Ema" at bounding box center [363, 176] width 91 height 9
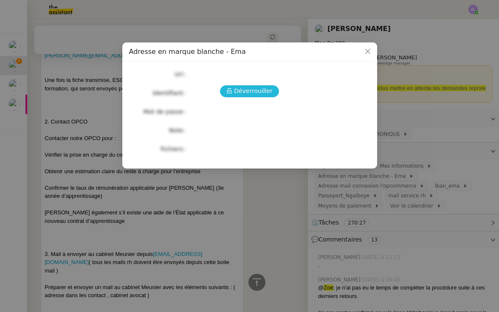
click at [238, 90] on span "Déverrouiller" at bounding box center [253, 91] width 39 height 10
click at [240, 94] on span "Déverrouiller" at bounding box center [253, 91] width 39 height 10
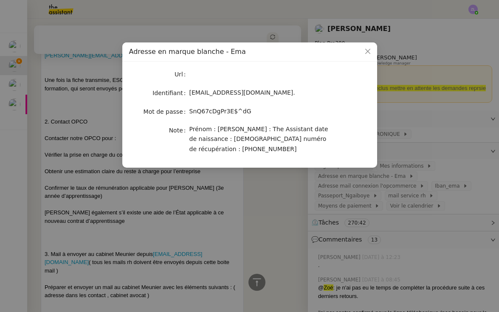
click at [270, 201] on nz-modal-container "Adresse en marque blanche - Ema Url Identifiant ema.assistante@gmail.com. Mot d…" at bounding box center [249, 156] width 499 height 312
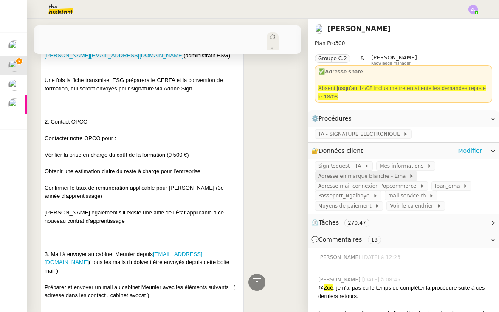
click at [373, 176] on span "Adresse en marque blanche - Ema" at bounding box center [363, 176] width 91 height 9
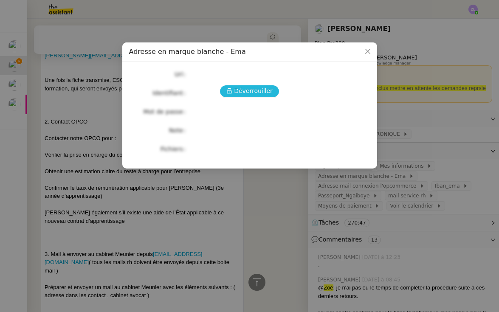
click at [249, 88] on span "Déverrouiller" at bounding box center [253, 91] width 39 height 10
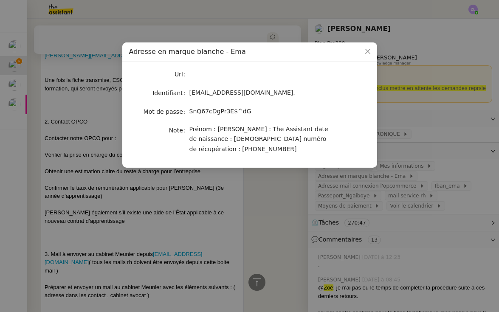
click at [212, 97] on div "ema.assistante@gmail.com." at bounding box center [260, 93] width 141 height 10
click at [212, 96] on span "ema.assistante@gmail.com." at bounding box center [243, 92] width 106 height 7
copy span "ema.assistante@gmail.com."
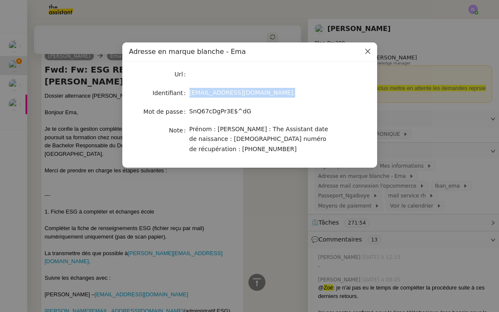
click at [367, 50] on icon "Close" at bounding box center [368, 51] width 7 height 7
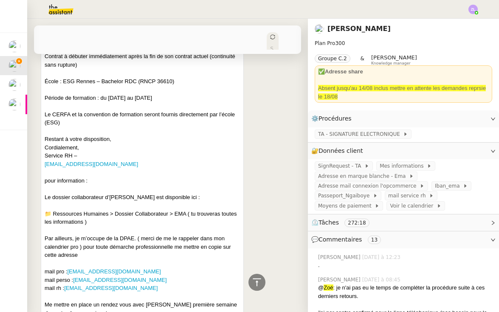
scroll to position [8220, 0]
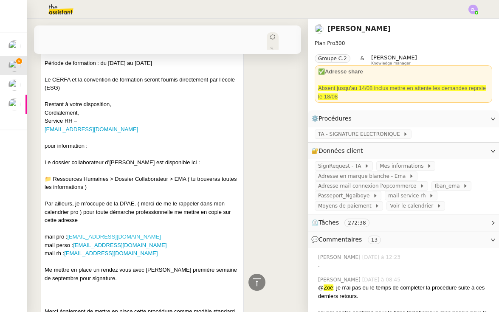
drag, startPoint x: 142, startPoint y: 81, endPoint x: 69, endPoint y: 82, distance: 73.1
click at [69, 233] on div "mail pro : rema.ngaiboye@emagifi.com" at bounding box center [143, 237] width 196 height 9
copy div "mail pro : rema.ngaiboye@emagifi.com"
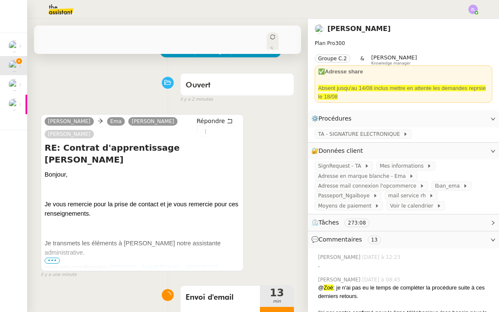
scroll to position [65, 0]
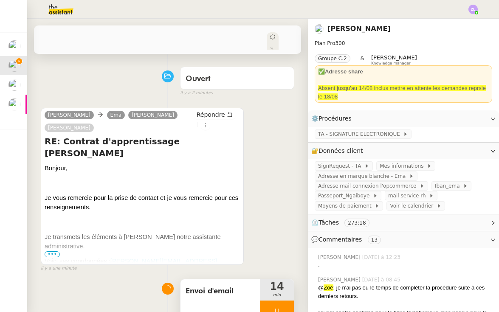
click at [270, 305] on div at bounding box center [277, 311] width 34 height 21
click at [287, 308] on icon at bounding box center [285, 311] width 7 height 7
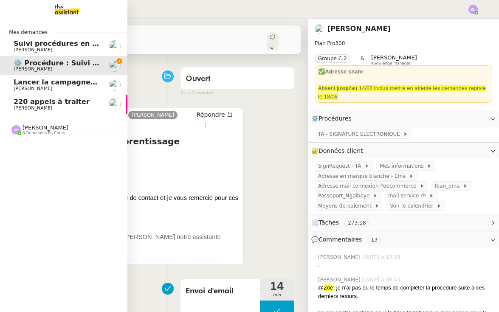
click at [31, 123] on span "Stéphanie Rakotosalama 6 demandes en cours" at bounding box center [67, 127] width 128 height 18
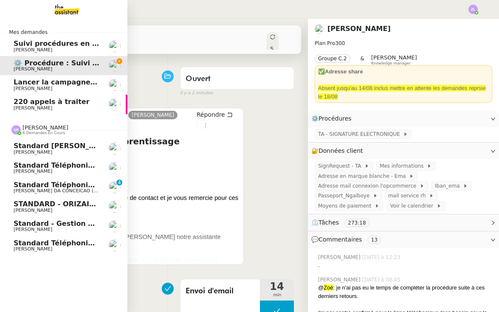
click at [74, 242] on span "Standard téléphonique - août 2025" at bounding box center [82, 243] width 136 height 8
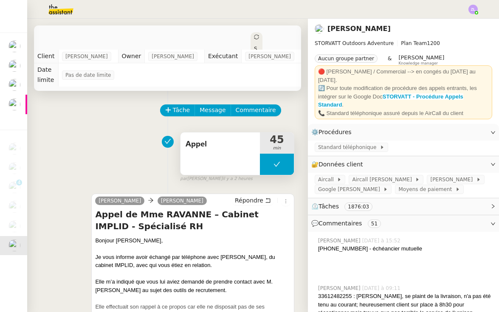
click at [278, 161] on icon at bounding box center [277, 164] width 7 height 7
click at [264, 162] on div at bounding box center [268, 164] width 17 height 21
click at [265, 168] on div at bounding box center [277, 164] width 34 height 21
click at [286, 168] on button at bounding box center [285, 164] width 17 height 21
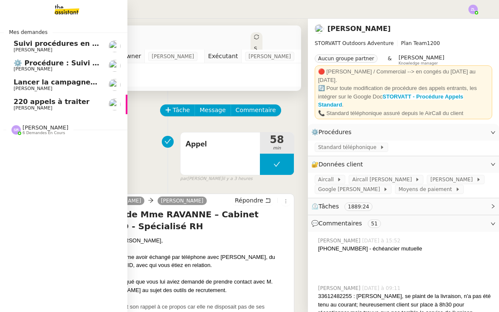
click at [34, 101] on span "220 appels à traiter" at bounding box center [52, 102] width 76 height 8
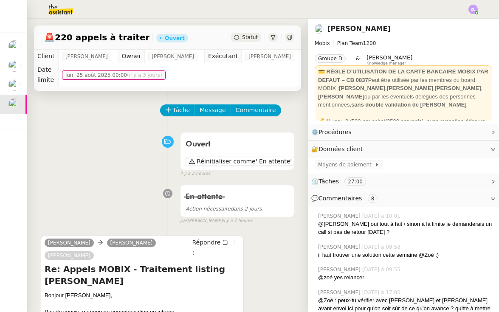
click at [260, 40] on div "Statut" at bounding box center [246, 37] width 31 height 9
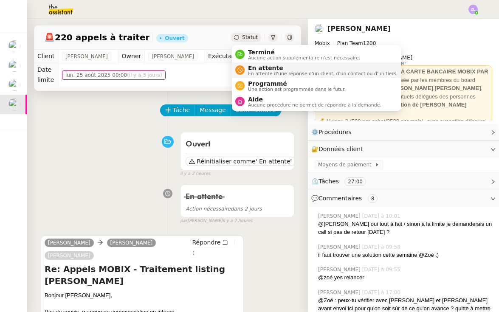
click at [264, 72] on span "En attente d'une réponse d'un client, d'un contact ou d'un tiers." at bounding box center [323, 73] width 150 height 5
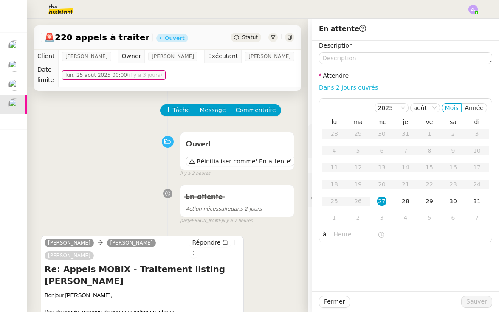
click at [334, 90] on link "Dans 2 jours ouvrés" at bounding box center [348, 87] width 59 height 7
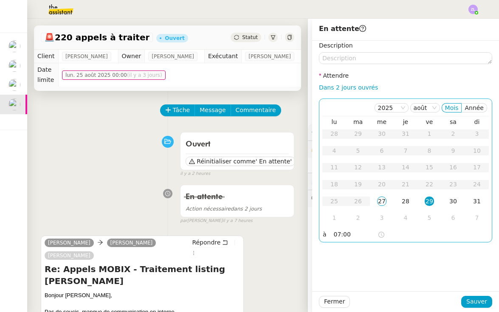
click at [334, 236] on input "07:00" at bounding box center [356, 235] width 44 height 10
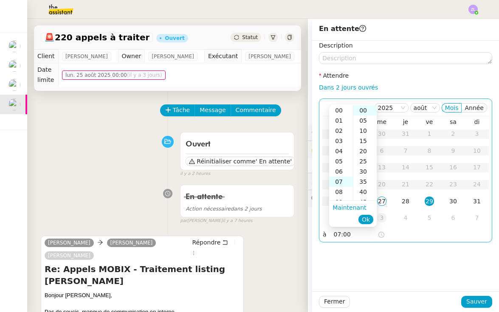
scroll to position [71, 0]
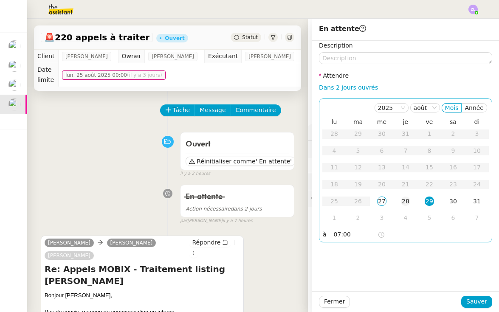
click at [406, 199] on div "28" at bounding box center [405, 201] width 9 height 9
click at [336, 236] on input "07:00" at bounding box center [356, 235] width 44 height 10
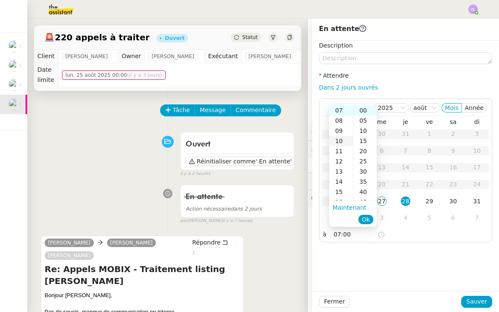
click at [337, 138] on div "10" at bounding box center [341, 141] width 24 height 10
type input "10:00"
click at [341, 128] on div "10" at bounding box center [341, 126] width 24 height 10
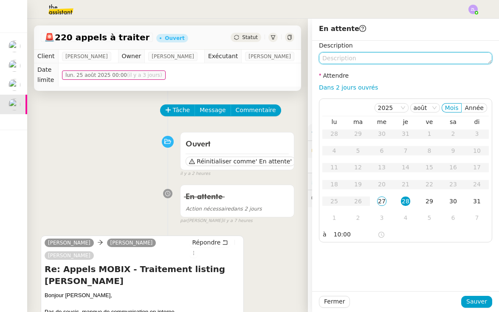
click at [337, 61] on textarea at bounding box center [405, 58] width 173 height 12
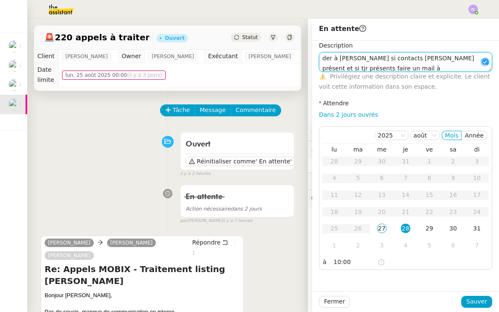
scroll to position [0, 0]
type textarea "der à pauline si contacts tjr présent et si tjr présents faire un mail à floria…"
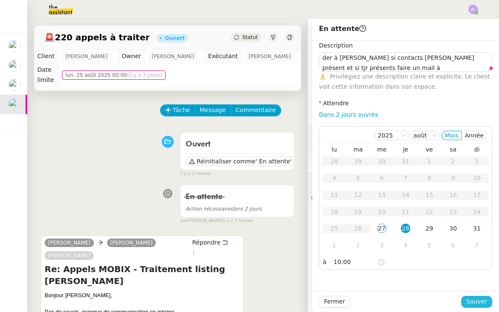
click at [476, 303] on span "Sauver" at bounding box center [477, 302] width 21 height 10
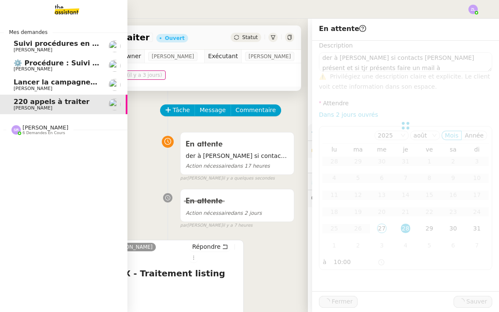
click at [58, 62] on span "⚙️ Procédure : Suivi des alternants - dynamique" at bounding box center [106, 63] width 184 height 8
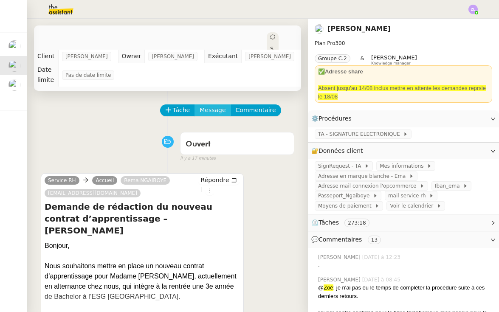
click at [207, 105] on span "Message" at bounding box center [213, 110] width 26 height 10
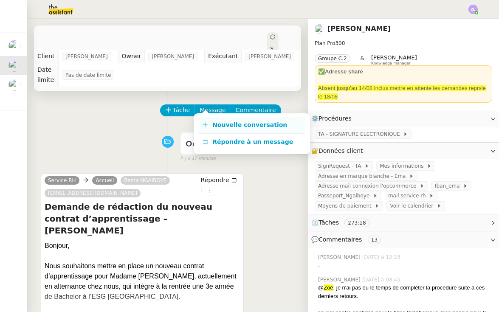
click at [218, 128] on span "Nouvelle conversation" at bounding box center [250, 125] width 75 height 7
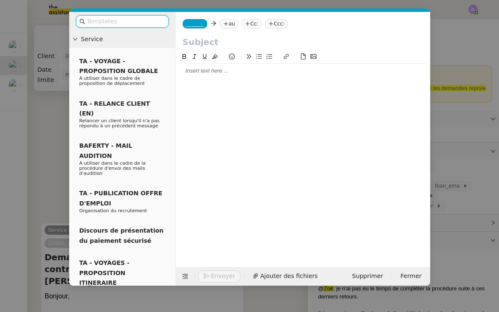
click at [193, 23] on span "_______" at bounding box center [195, 24] width 18 height 6
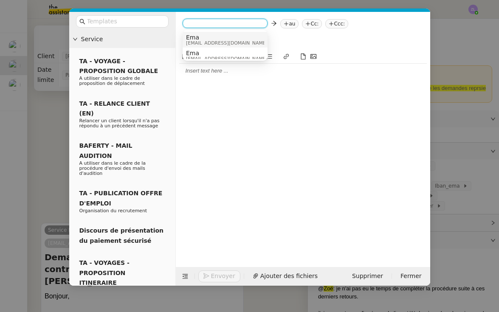
click at [204, 41] on span "[EMAIL_ADDRESS][DOMAIN_NAME]" at bounding box center [227, 43] width 82 height 5
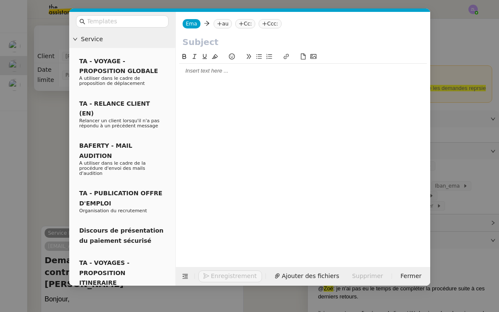
click at [219, 28] on nz-tag "au" at bounding box center [223, 23] width 18 height 9
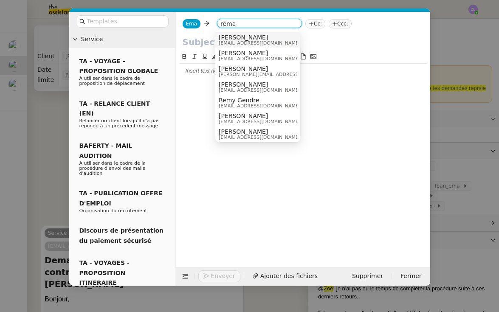
type input "réma"
click at [241, 44] on span "[EMAIL_ADDRESS][DOMAIN_NAME]" at bounding box center [260, 43] width 82 height 5
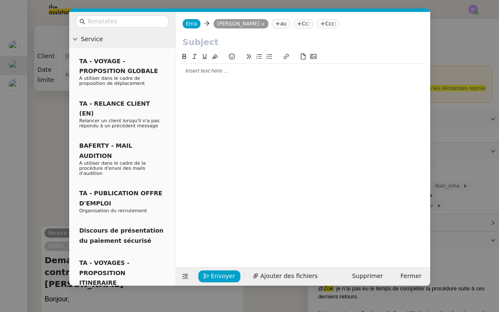
click at [136, 305] on nz-modal-container "Service TA - VOYAGE - PROPOSITION GLOBALE A utiliser dans le cadre de propositi…" at bounding box center [249, 156] width 499 height 312
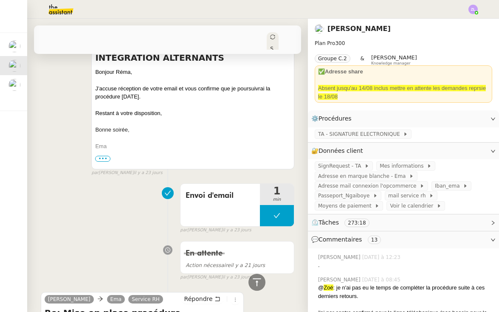
scroll to position [7276, 0]
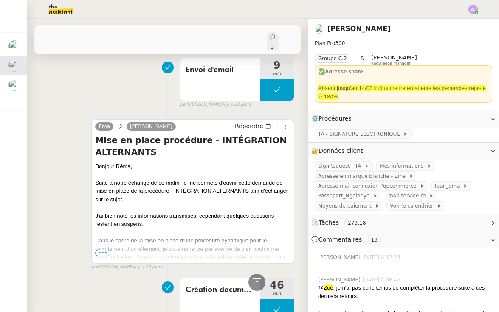
scroll to position [8599, 0]
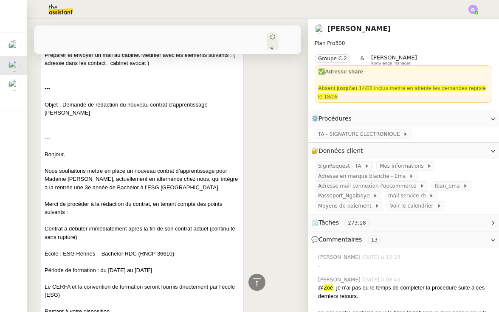
scroll to position [9459, 0]
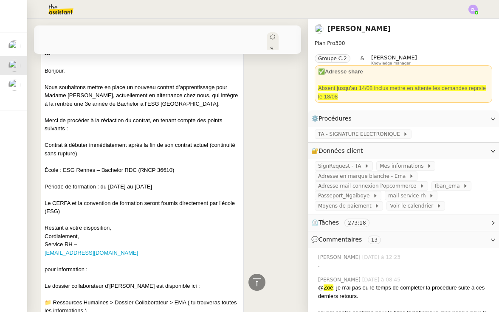
click at [0, 0] on input "•••" at bounding box center [0, 0] width 0 height 0
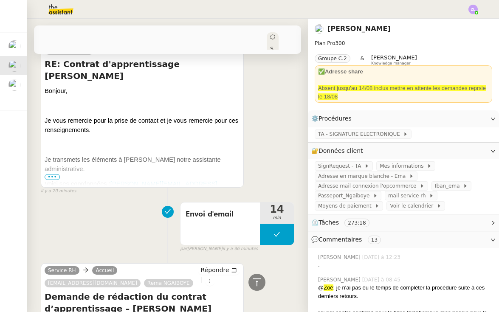
scroll to position [454, 0]
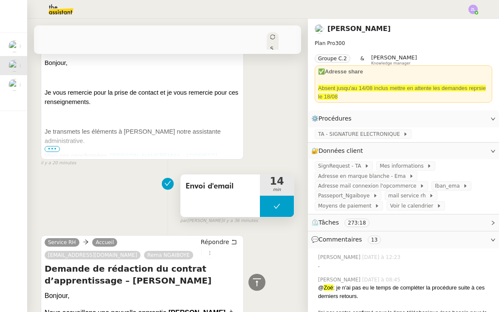
click at [268, 196] on button at bounding box center [277, 206] width 34 height 21
click at [268, 204] on icon at bounding box center [268, 206] width 3 height 5
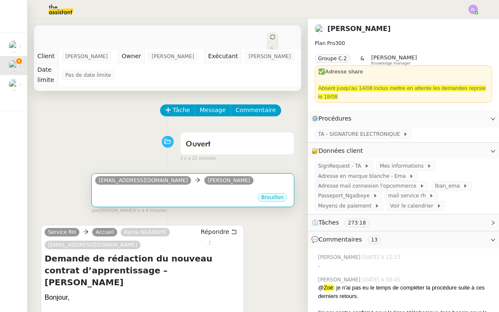
scroll to position [0, 0]
click at [190, 193] on div "Brouillon" at bounding box center [193, 199] width 196 height 13
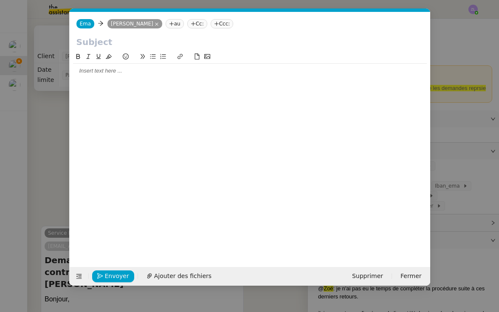
scroll to position [0, 18]
click at [109, 71] on div at bounding box center [250, 71] width 354 height 8
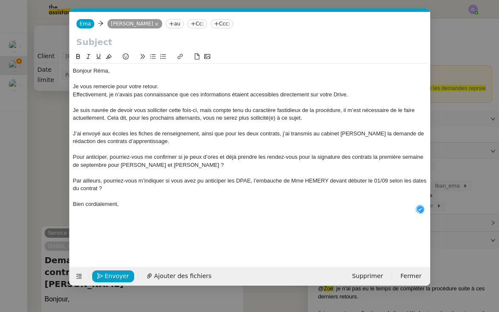
scroll to position [9, 0]
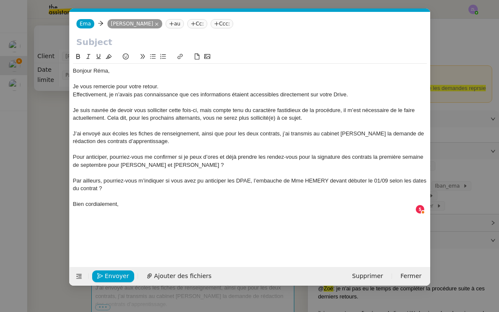
click at [84, 42] on input "text" at bounding box center [250, 42] width 347 height 13
paste input "Suivi procédure alternant – Anticipation DPAE et signatures"
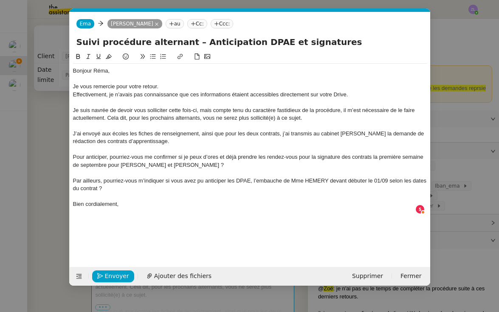
type input "Suivi procédure alternant – Anticipation DPAE et signatures"
click at [201, 88] on div "Je vous remercie pour votre retour." at bounding box center [250, 87] width 354 height 8
click at [124, 156] on div "Pour anticiper, pourriez-vous me confirmer si je peux d’ores et déjà prendre le…" at bounding box center [250, 161] width 354 height 16
click at [112, 155] on div "Pour anticiper, pouvez-vous me confirmer si je peux d’ores et déjà prendre les …" at bounding box center [250, 161] width 354 height 16
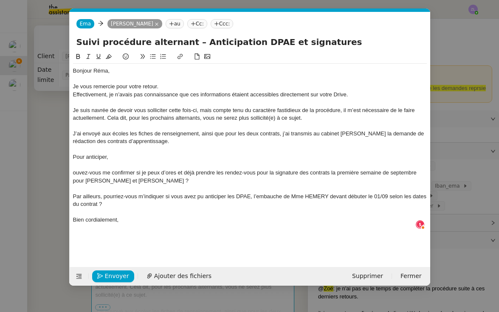
click at [154, 58] on icon at bounding box center [153, 57] width 6 height 6
click at [207, 179] on li "Pouvez-vous me confirmer si je peux d’ores et déjà prendre les rendez-vous pour…" at bounding box center [254, 177] width 346 height 16
click at [73, 193] on div "Par ailleurs, pourriez-vous m’indiquer si vous avez pu anticiper les DPAE, l’em…" at bounding box center [250, 201] width 354 height 16
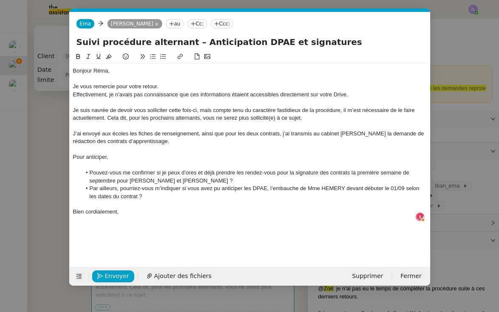
click at [184, 178] on li "Pouvez-vous me confirmer si je peux d’ores et déjà prendre les rendez-vous pour…" at bounding box center [254, 177] width 346 height 16
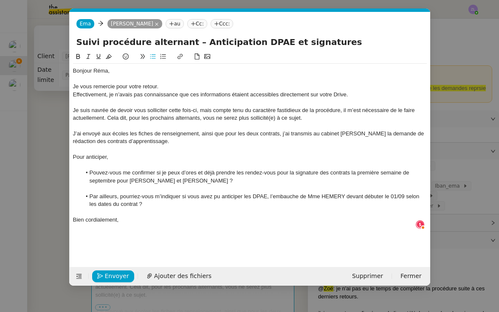
click at [136, 194] on li "Par ailleurs, pourriez-vous m’indiquer si vous avez pu anticiper les DPAE, l’em…" at bounding box center [254, 201] width 346 height 16
click at [192, 201] on li "Par ailleurs, pouvez-vous m’indiquer si vous avez pu anticiper les DPAE, l’emba…" at bounding box center [254, 201] width 346 height 16
click at [127, 219] on div "Bien cordialement," at bounding box center [250, 220] width 354 height 8
click at [42, 177] on nz-modal-container "Service TA - VOYAGE - PROPOSITION GLOBALE A utiliser dans le cadre de propositi…" at bounding box center [249, 156] width 499 height 312
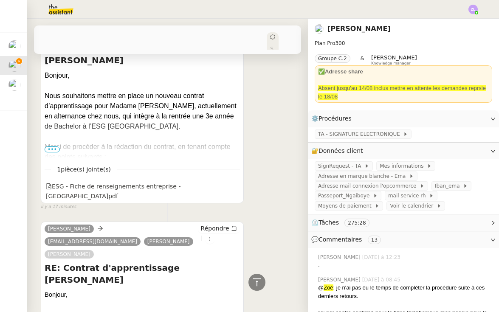
scroll to position [465, 0]
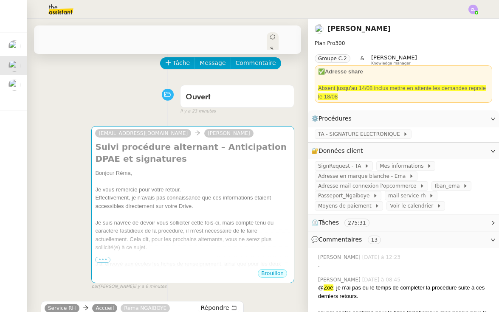
scroll to position [51, 0]
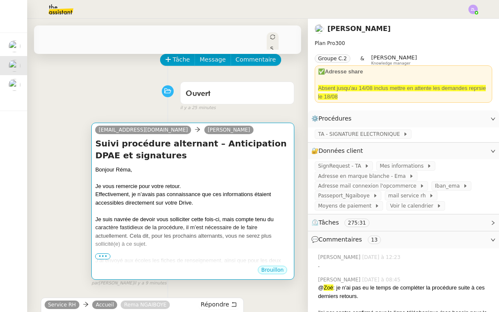
click at [158, 190] on div "Effectivement, je n’avais pas connaissance que ces informations étaient accessi…" at bounding box center [193, 198] width 196 height 17
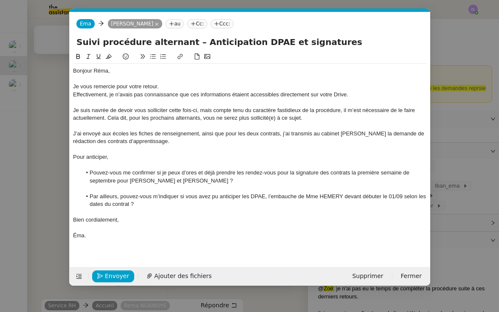
scroll to position [0, 18]
click at [344, 193] on li "Par ailleurs, pouvez-vous m’indiquer si vous avez pu anticiper les DPAE, l’emba…" at bounding box center [254, 201] width 346 height 16
click at [182, 179] on li "Pouvez-vous me confirmer si je peux d’ores et déjà prendre les rendez-vous pour…" at bounding box center [254, 177] width 346 height 16
click at [60, 111] on nz-modal-container "Service TA - VOYAGE - PROPOSITION GLOBALE A utiliser dans le cadre de propositi…" at bounding box center [249, 156] width 499 height 312
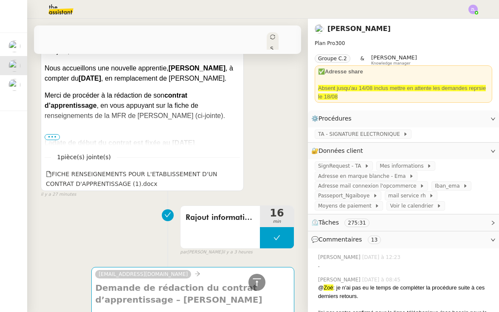
scroll to position [823, 0]
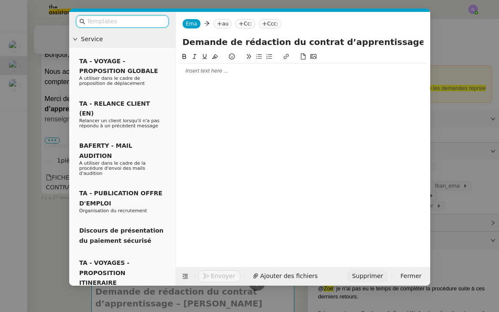
click at [360, 276] on span "Supprimer" at bounding box center [367, 277] width 31 height 10
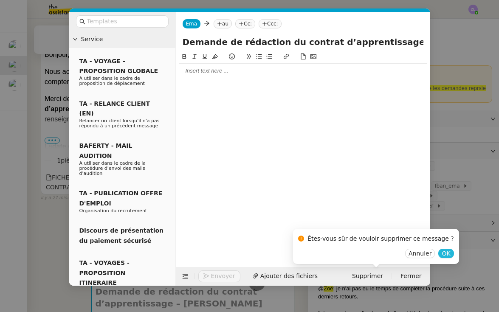
click at [442, 254] on span "OK" at bounding box center [446, 254] width 9 height 9
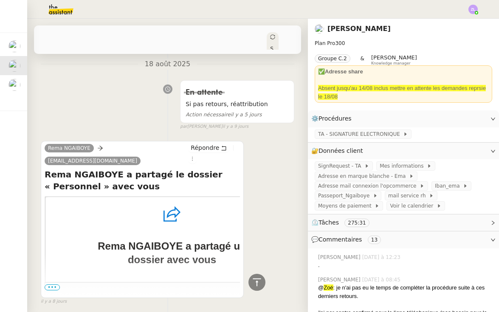
scroll to position [4138, 0]
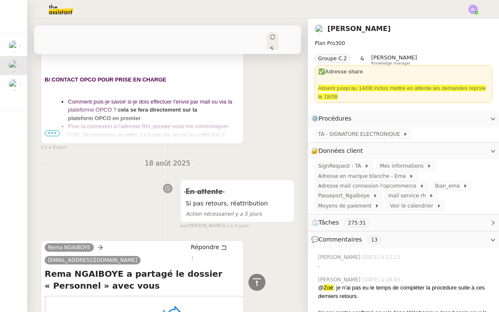
scroll to position [4122, 0]
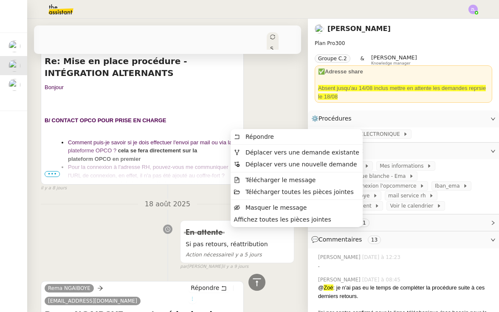
click at [195, 297] on icon at bounding box center [192, 299] width 5 height 5
click at [265, 156] on span "Déplacer vers une demande existante" at bounding box center [303, 152] width 114 height 7
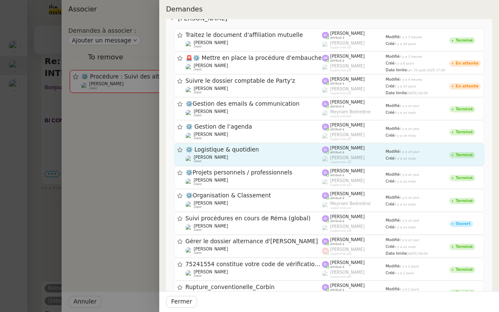
scroll to position [36, 0]
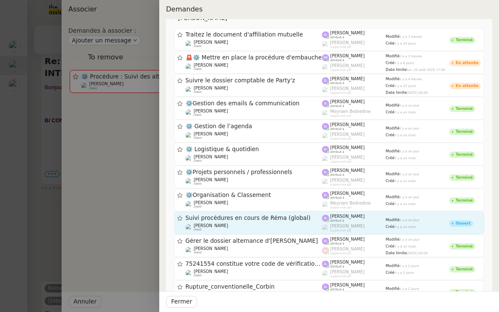
click at [279, 224] on div "Réma Ngaiboye client" at bounding box center [254, 228] width 137 height 9
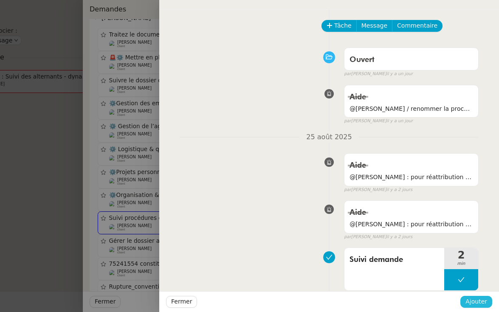
click at [471, 303] on span "Ajouter" at bounding box center [477, 302] width 22 height 10
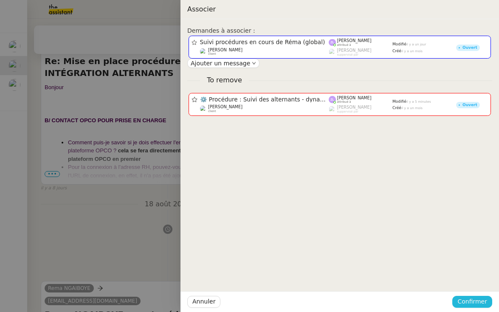
click at [463, 300] on span "Confirmer" at bounding box center [473, 302] width 30 height 10
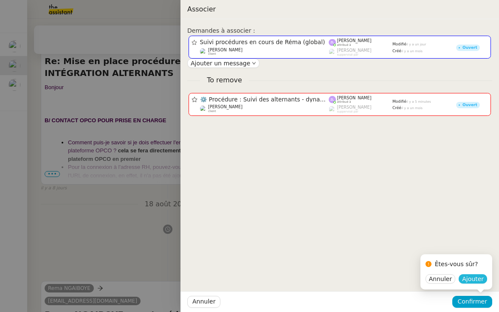
click at [479, 284] on button "Ajouter" at bounding box center [473, 279] width 28 height 9
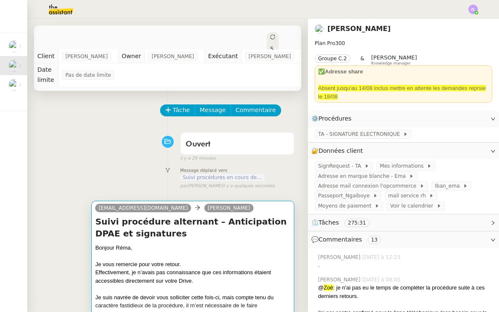
scroll to position [39, 0]
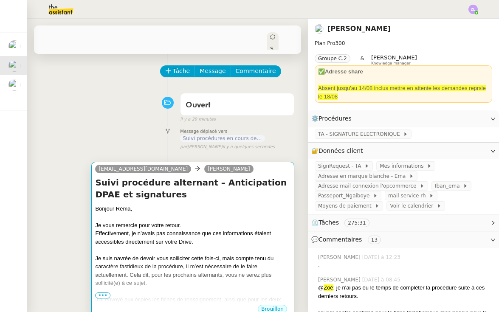
click at [131, 257] on div "Je suis navrée de devoir vous solliciter cette fois-ci, mais compte tenu du car…" at bounding box center [193, 271] width 196 height 33
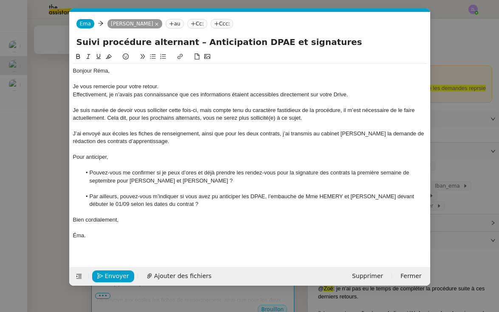
scroll to position [0, 18]
click at [275, 119] on div "Je suis navrée de devoir vous solliciter cette fois-ci, mais compte tenu du car…" at bounding box center [250, 115] width 354 height 16
click at [153, 141] on div "J’ai envoyé aux écoles les fiches de renseignement, ainsi que pour les deux con…" at bounding box center [250, 138] width 354 height 16
drag, startPoint x: 387, startPoint y: 194, endPoint x: 345, endPoint y: 193, distance: 41.7
click at [345, 193] on li "Par ailleurs, pouvez-vous m’indiquer si vous avez pu anticiper les DPAE, l’emba…" at bounding box center [254, 201] width 346 height 16
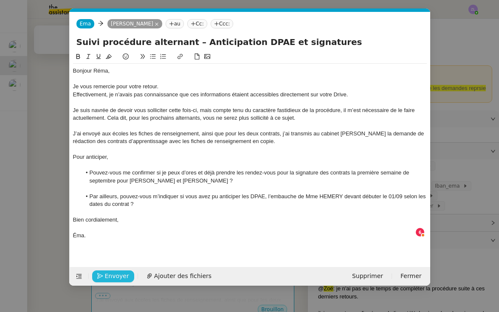
click at [123, 276] on span "Envoyer" at bounding box center [117, 277] width 24 height 10
click at [123, 276] on span "Confirmer l'envoi" at bounding box center [130, 277] width 51 height 10
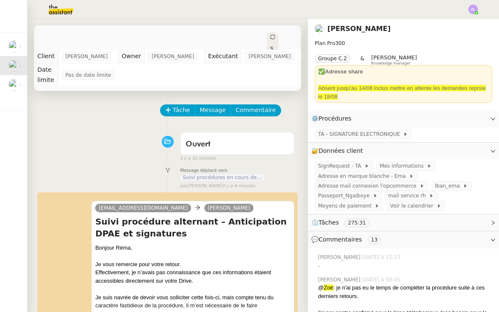
scroll to position [0, 0]
click at [270, 37] on icon at bounding box center [272, 36] width 5 height 5
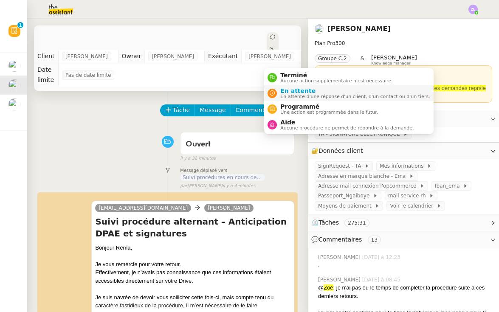
click at [285, 95] on span "En attente d'une réponse d'un client, d'un contact ou d'un tiers." at bounding box center [356, 96] width 150 height 5
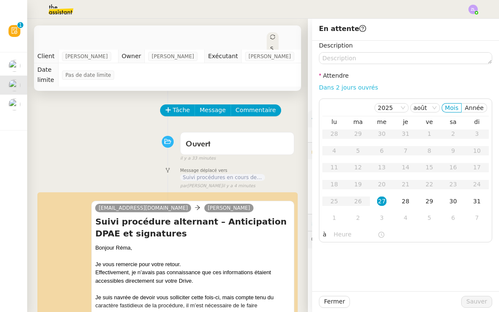
click at [344, 90] on link "Dans 2 jours ouvrés" at bounding box center [348, 87] width 59 height 7
type input "07:00"
click at [462, 299] on div at bounding box center [405, 302] width 111 height 12
click at [474, 300] on span "Sauver" at bounding box center [477, 302] width 21 height 10
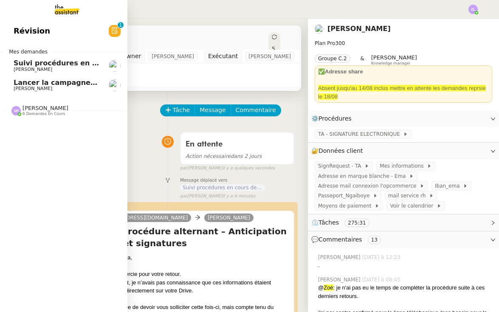
click at [35, 86] on span "[PERSON_NAME]" at bounding box center [33, 89] width 39 height 6
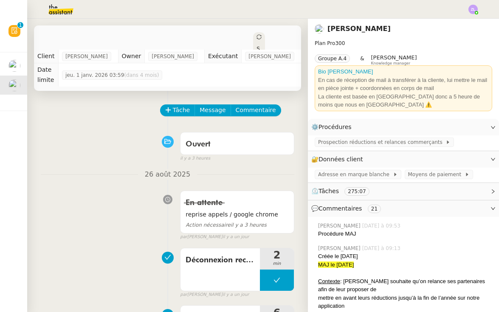
click at [54, 204] on div "En attente reprise appels / google chrome Action nécessaire il y a 3 heures fal…" at bounding box center [168, 214] width 254 height 54
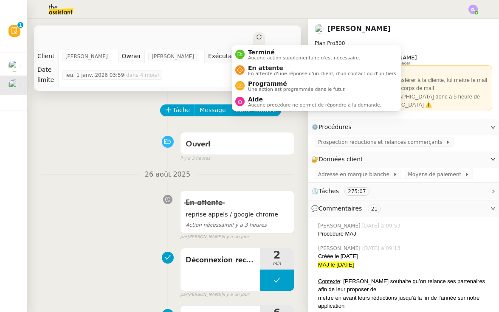
click at [253, 34] on div "Statut" at bounding box center [259, 57] width 12 height 51
click at [257, 46] on span "Statut" at bounding box center [258, 64] width 3 height 36
click at [263, 77] on li "En attente En attente d'une réponse d'un client, d'un contact ou d'un tiers." at bounding box center [316, 70] width 169 height 16
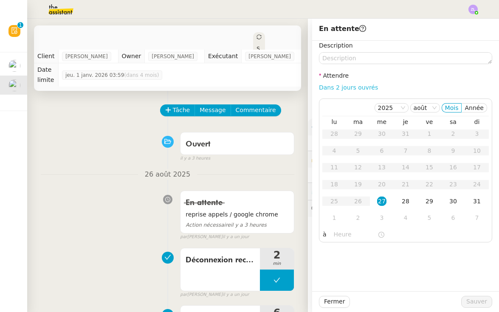
click at [354, 90] on link "Dans 2 jours ouvrés" at bounding box center [348, 87] width 59 height 7
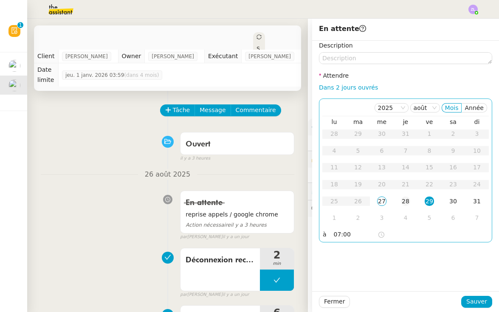
click at [405, 204] on div "28" at bounding box center [405, 201] width 9 height 9
click at [337, 234] on input "07:00" at bounding box center [356, 235] width 44 height 10
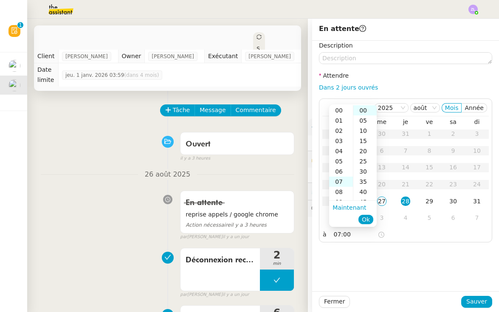
scroll to position [71, 0]
click at [340, 169] on div "13" at bounding box center [341, 172] width 24 height 10
type input "13:00"
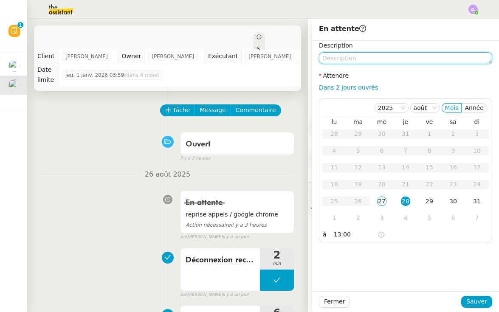
click at [325, 61] on textarea at bounding box center [405, 58] width 173 height 12
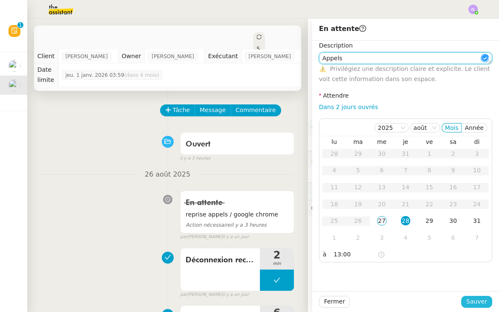
type textarea "Appels"
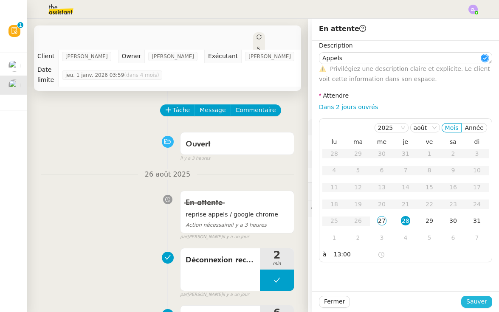
click at [484, 305] on span "Sauver" at bounding box center [477, 302] width 21 height 10
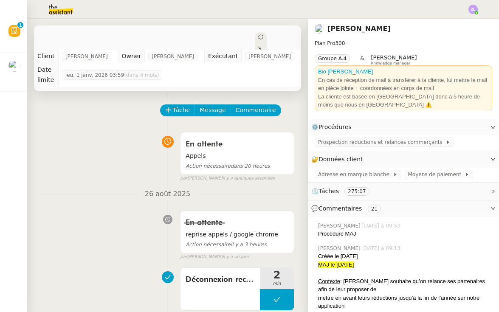
click at [11, 60] on img at bounding box center [15, 66] width 12 height 12
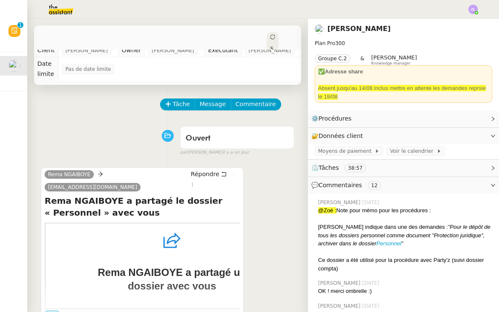
scroll to position [7, 0]
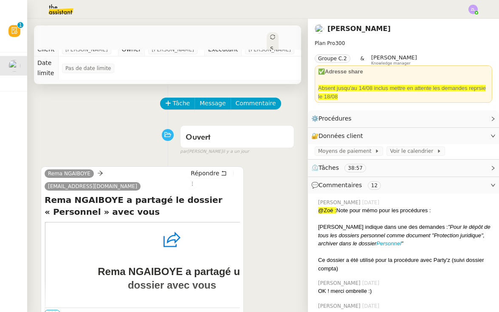
click at [474, 8] on img at bounding box center [473, 9] width 9 height 9
click at [456, 22] on li "Suivi" at bounding box center [450, 24] width 55 height 12
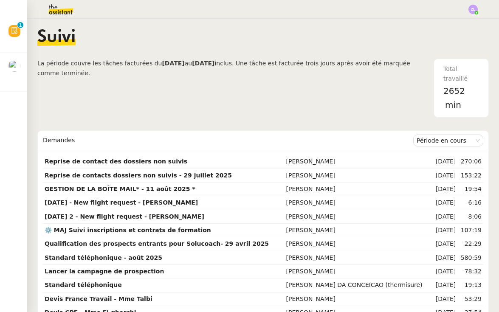
click at [57, 10] on img at bounding box center [54, 9] width 66 height 19
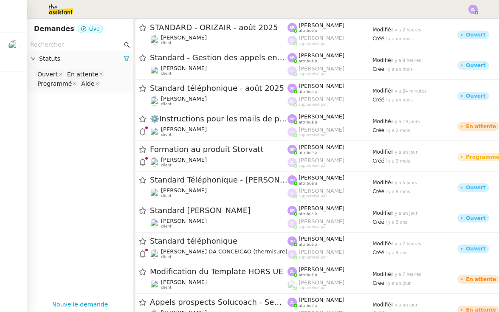
click at [473, 8] on img at bounding box center [473, 9] width 9 height 9
click at [454, 23] on li "Suivi" at bounding box center [450, 24] width 55 height 12
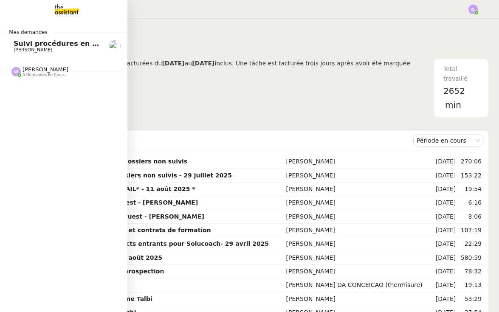
click at [59, 4] on img at bounding box center [60, 9] width 66 height 19
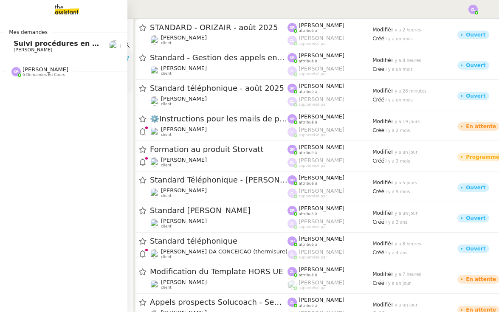
click at [52, 68] on span "[PERSON_NAME]" at bounding box center [46, 69] width 46 height 6
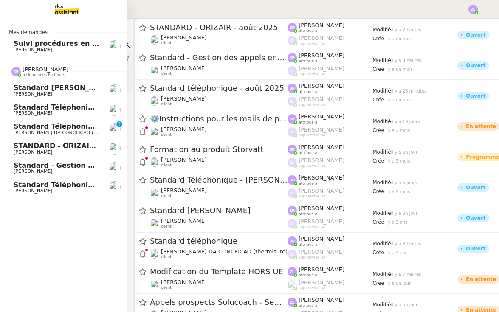
click at [61, 164] on span "Standard - Gestion des appels entrants - août 2025" at bounding box center [113, 166] width 199 height 8
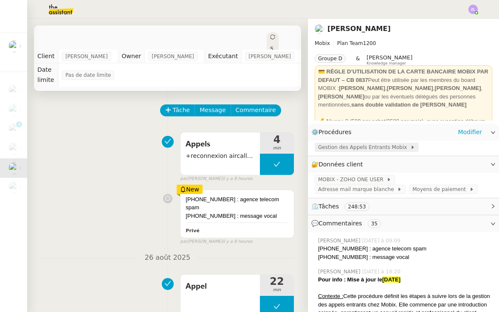
click at [343, 144] on span "Gestion des Appels Entrants Mobix" at bounding box center [364, 147] width 92 height 9
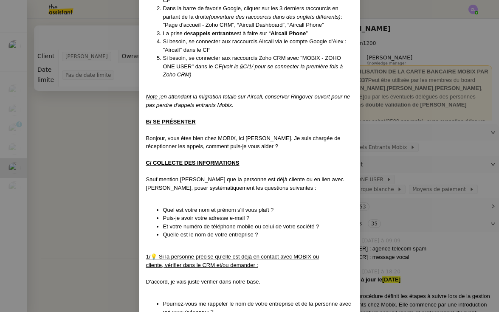
scroll to position [232, 0]
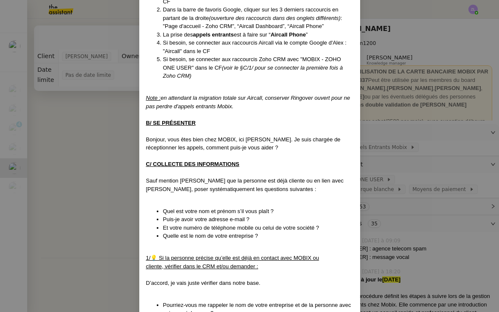
click at [116, 205] on nz-modal-container "Mise à jour le 26/08/2025 Contexte : Cette procédure définit les étapes à suivr…" at bounding box center [249, 156] width 499 height 312
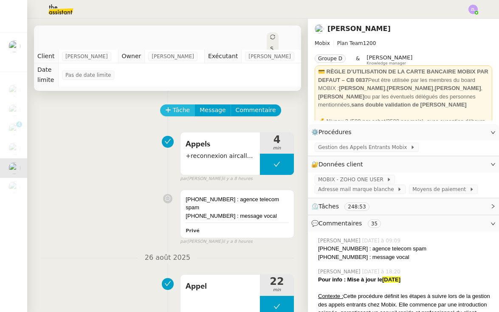
click at [176, 113] on span "Tâche" at bounding box center [181, 110] width 17 height 10
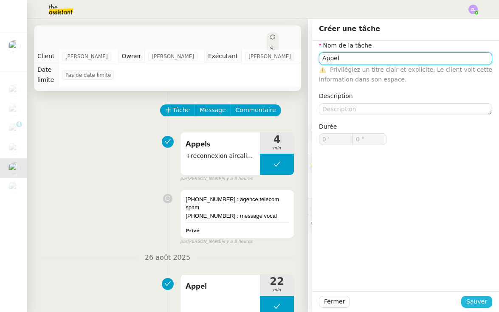
type input "Appel"
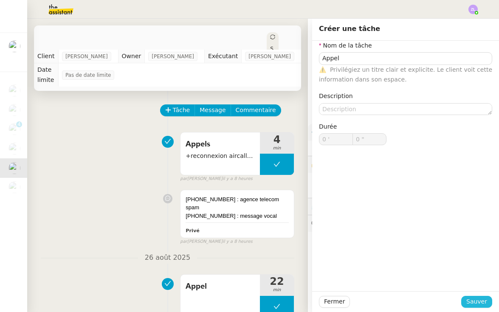
click at [471, 297] on span "Sauver" at bounding box center [477, 302] width 21 height 10
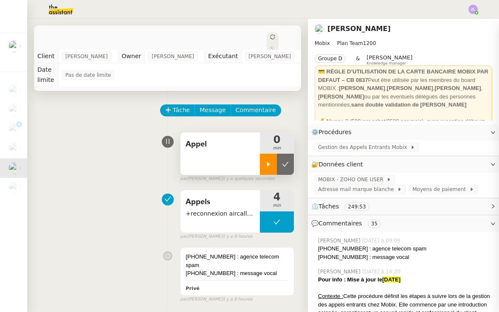
click at [265, 161] on icon at bounding box center [268, 164] width 7 height 7
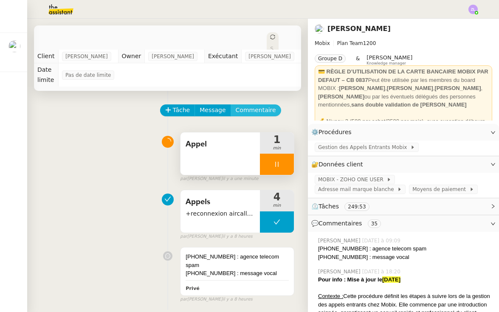
click at [243, 108] on span "Commentaire" at bounding box center [256, 110] width 40 height 10
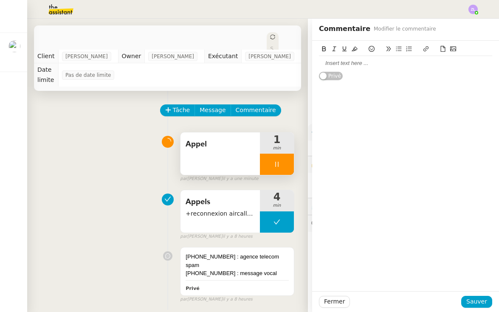
click at [326, 65] on div at bounding box center [405, 64] width 173 height 8
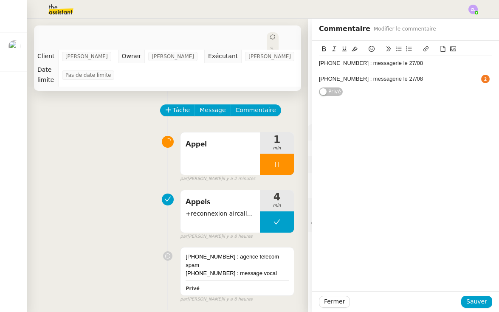
click at [478, 309] on div "Fermer Sauver" at bounding box center [405, 302] width 187 height 21
click at [471, 300] on span "Sauver" at bounding box center [477, 302] width 21 height 10
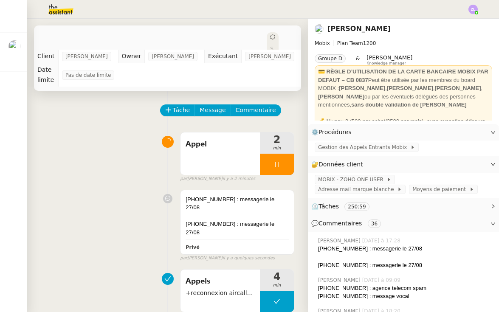
click at [271, 168] on div at bounding box center [277, 164] width 34 height 21
click at [288, 166] on icon at bounding box center [285, 164] width 7 height 7
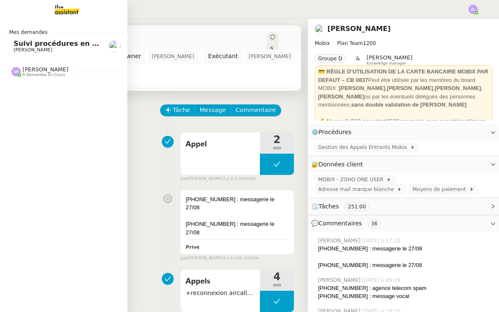
click at [32, 70] on span "[PERSON_NAME]" at bounding box center [46, 69] width 46 height 6
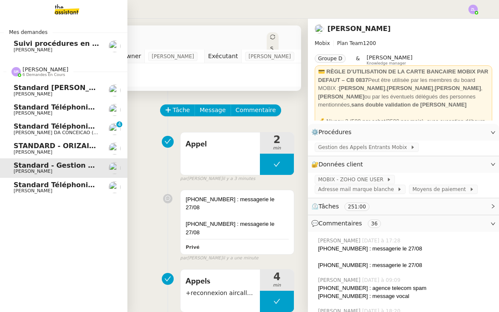
click at [31, 178] on link "Standard téléphonique - août 2025 Franck MUFFAT-JEANDET" at bounding box center [64, 188] width 128 height 20
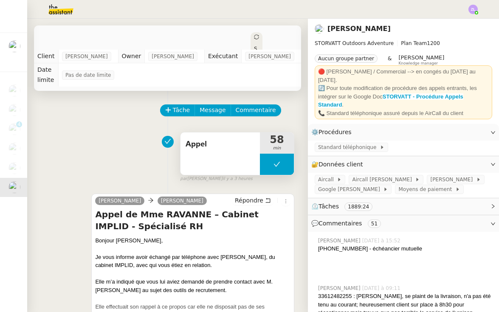
click at [272, 167] on button at bounding box center [277, 164] width 34 height 21
click at [272, 167] on div at bounding box center [268, 164] width 17 height 21
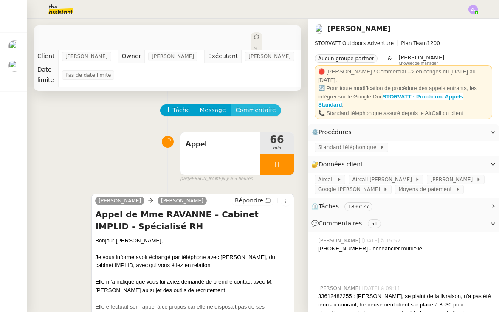
click at [241, 112] on span "Commentaire" at bounding box center [256, 110] width 40 height 10
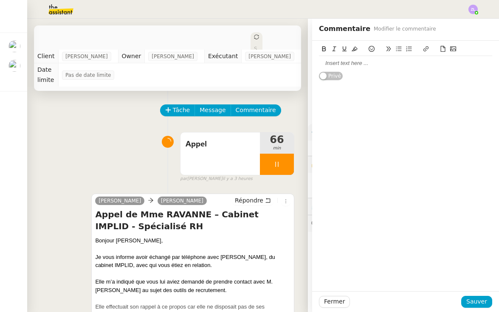
click at [329, 63] on div at bounding box center [405, 64] width 173 height 8
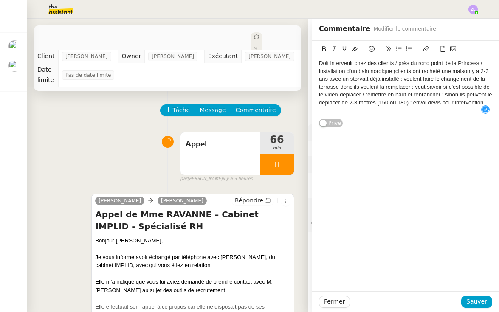
scroll to position [5, 0]
click at [334, 70] on div "Doit intervenir chez des clients / près du rond point de la Princess / installa…" at bounding box center [405, 83] width 173 height 47
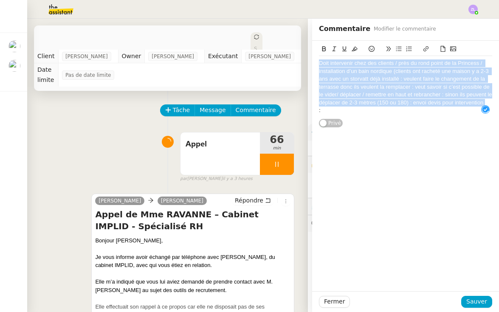
click at [334, 70] on div "Doit intervenir chez des clients / près du rond point de la Princess / installa…" at bounding box center [405, 83] width 173 height 47
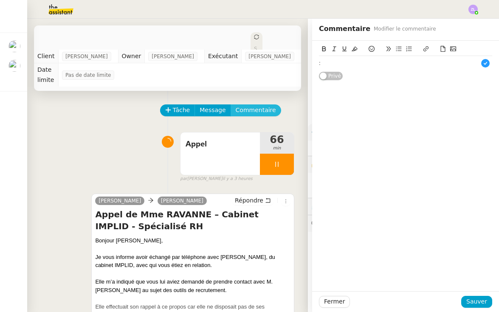
click at [247, 111] on span "Commentaire" at bounding box center [256, 110] width 40 height 10
click at [369, 65] on div "33698405951 :" at bounding box center [405, 64] width 173 height 8
click at [473, 296] on div "Fermer Sauver" at bounding box center [405, 302] width 187 height 21
click at [474, 302] on span "Sauver" at bounding box center [477, 302] width 21 height 10
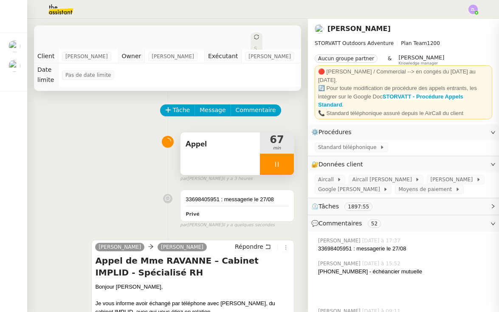
click at [262, 166] on div at bounding box center [277, 164] width 34 height 21
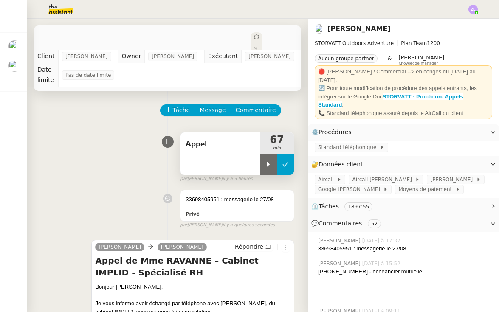
click at [282, 165] on icon at bounding box center [285, 164] width 7 height 7
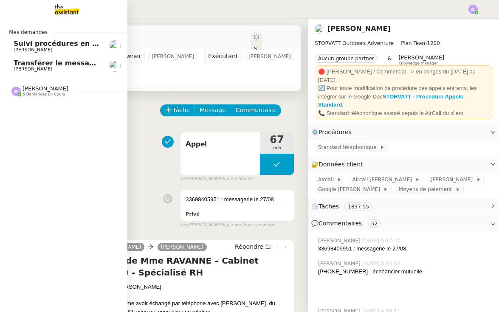
click at [34, 66] on span "Transférer le message à Alex et Thomas" at bounding box center [130, 63] width 233 height 8
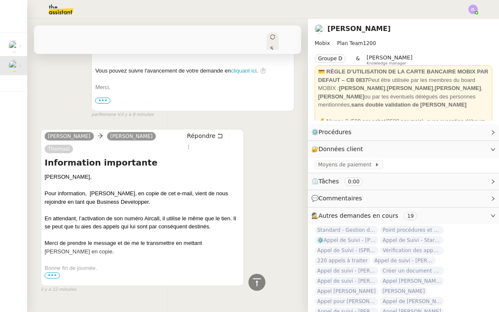
scroll to position [232, 0]
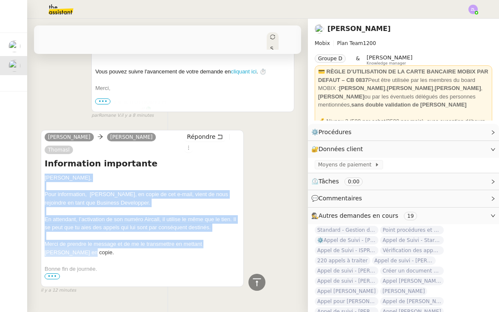
drag, startPoint x: 45, startPoint y: 155, endPoint x: 105, endPoint y: 230, distance: 96.8
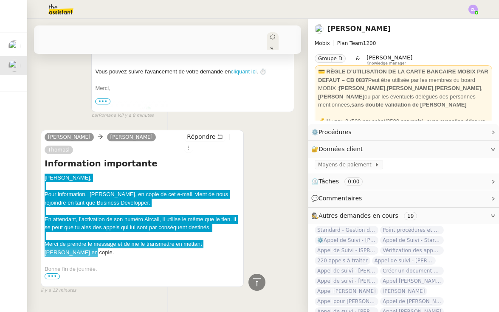
click at [59, 190] on div "Pour information, Thomas Laprie, en copie de cet e-mail, vient de nous rejoindr…" at bounding box center [143, 198] width 196 height 17
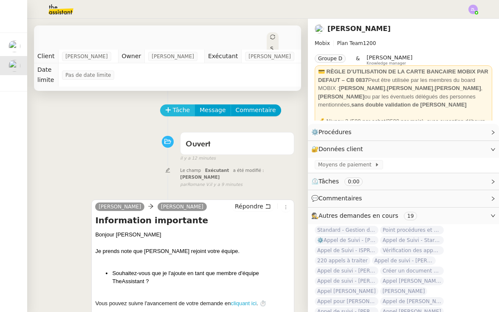
scroll to position [0, 0]
click at [170, 105] on button "Tâche" at bounding box center [177, 111] width 35 height 12
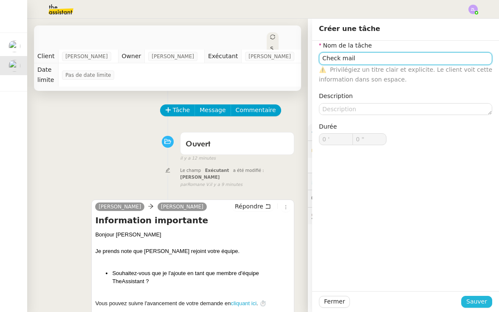
type input "Check mail"
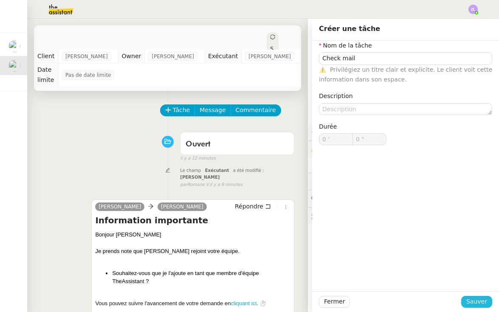
click at [472, 301] on span "Sauver" at bounding box center [477, 302] width 21 height 10
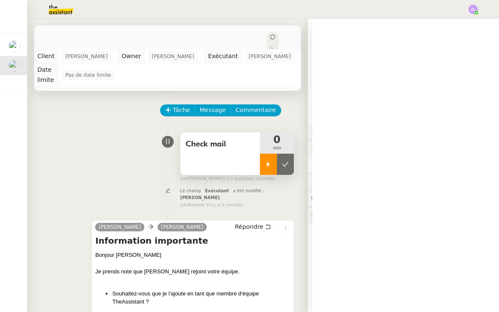
click at [266, 154] on div at bounding box center [268, 164] width 17 height 21
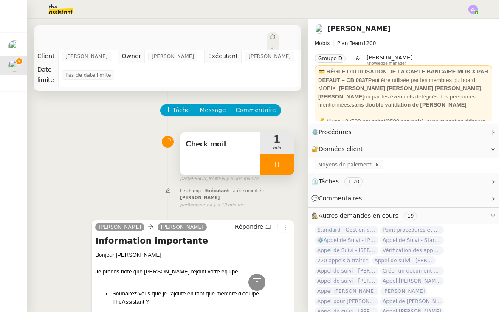
click at [278, 161] on icon at bounding box center [277, 164] width 7 height 7
click at [286, 161] on icon at bounding box center [285, 164] width 7 height 7
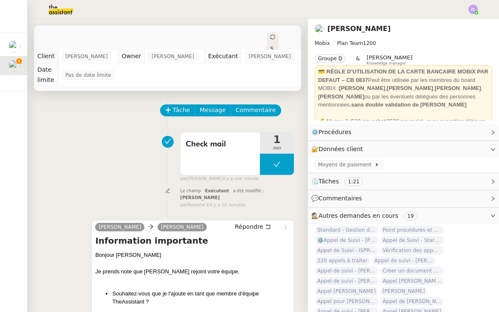
click at [267, 37] on div "Statut" at bounding box center [273, 57] width 12 height 51
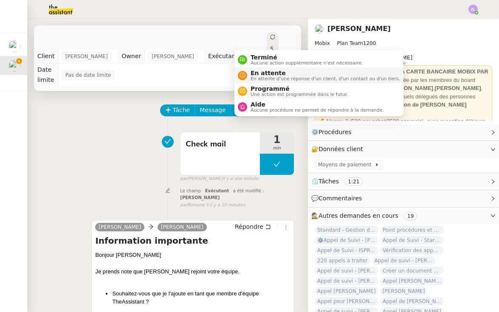
click at [252, 74] on span "En attente" at bounding box center [326, 73] width 150 height 7
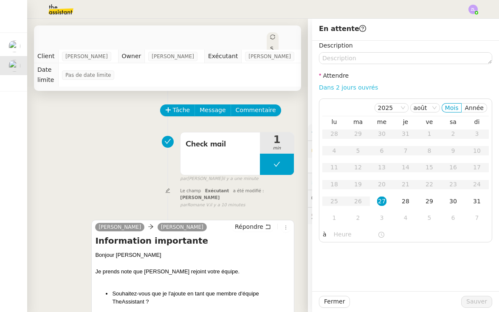
click at [344, 87] on link "Dans 2 jours ouvrés" at bounding box center [348, 87] width 59 height 7
type input "07:00"
click at [473, 296] on button "Sauver" at bounding box center [477, 302] width 31 height 12
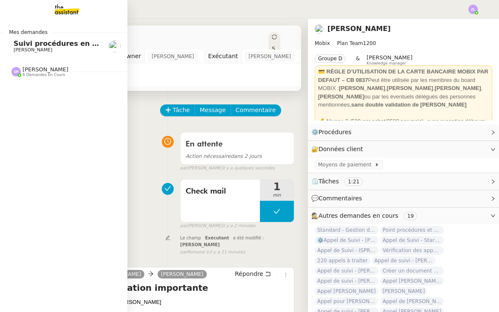
click at [23, 70] on span "[PERSON_NAME]" at bounding box center [46, 69] width 46 height 6
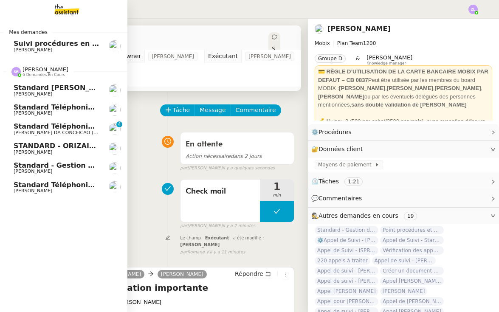
click at [82, 189] on span "[PERSON_NAME]" at bounding box center [57, 191] width 86 height 5
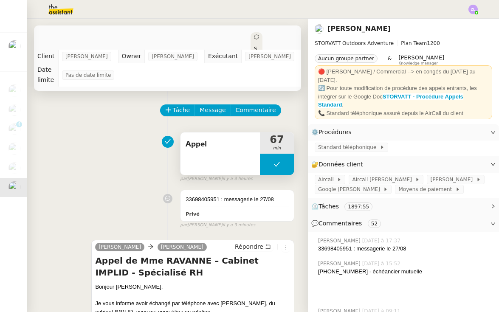
click at [271, 170] on button at bounding box center [277, 164] width 34 height 21
click at [271, 170] on div at bounding box center [268, 164] width 17 height 21
click at [267, 173] on div at bounding box center [277, 164] width 34 height 21
click at [289, 165] on icon at bounding box center [285, 164] width 7 height 7
click at [137, 130] on div "Appel 69 min false par Zoé L. il y a 3 heures" at bounding box center [168, 155] width 254 height 54
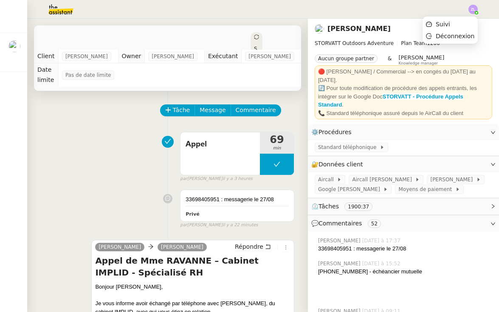
click at [470, 9] on img at bounding box center [473, 9] width 9 height 9
click at [469, 20] on li "Suivi" at bounding box center [450, 24] width 55 height 12
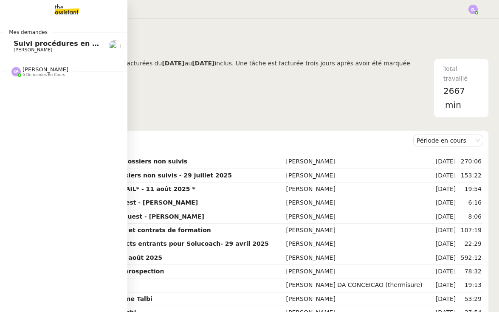
click at [62, 6] on img at bounding box center [60, 9] width 66 height 19
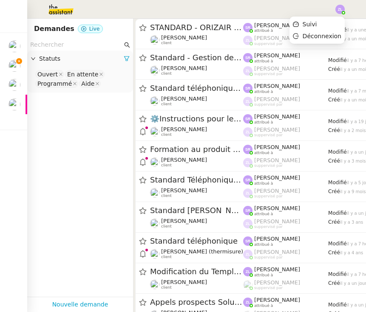
click at [13, 67] on img at bounding box center [15, 66] width 12 height 12
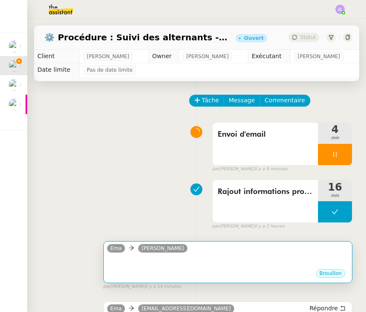
click at [201, 252] on div "[PERSON_NAME]" at bounding box center [227, 250] width 241 height 13
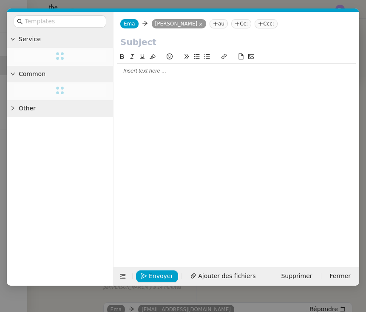
click at [200, 20] on div "[PERSON_NAME] au Cc: Ccc:" at bounding box center [236, 24] width 246 height 24
click at [196, 22] on nz-tag "[PERSON_NAME]" at bounding box center [179, 23] width 55 height 9
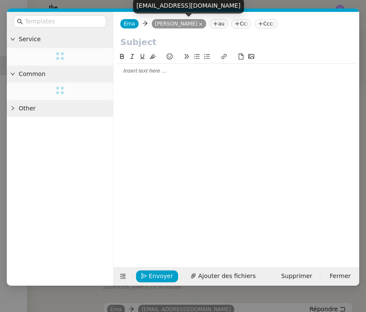
click at [153, 43] on input "text" at bounding box center [236, 42] width 232 height 13
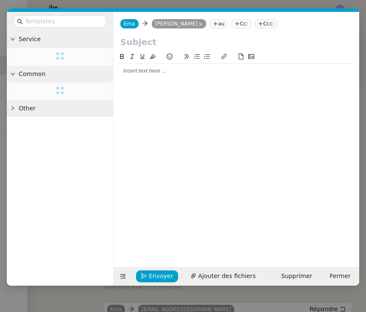
paste input "Demande de rédaction du contrat d’apprentissage – [PERSON_NAME]"
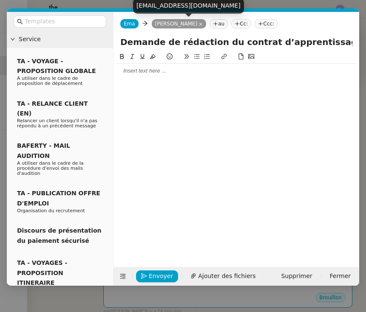
type input "Demande de rédaction du contrat d’apprentissage – [PERSON_NAME]"
click at [198, 25] on icon at bounding box center [200, 24] width 4 height 4
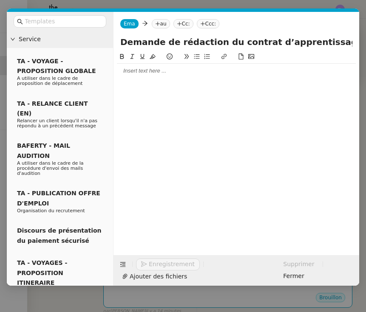
click at [127, 24] on span "Ema" at bounding box center [129, 24] width 11 height 6
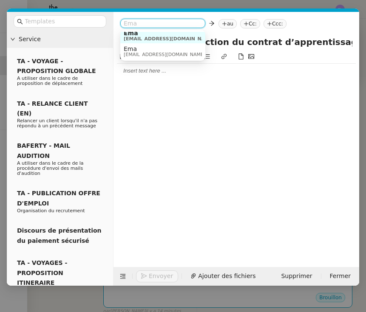
scroll to position [4, 0]
click at [154, 102] on div at bounding box center [236, 153] width 239 height 202
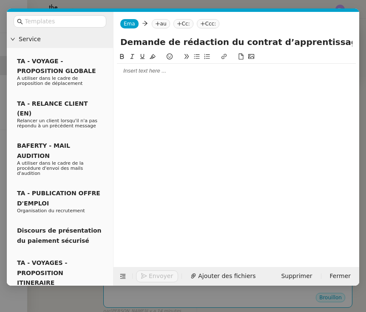
scroll to position [0, 0]
